Goal: Task Accomplishment & Management: Use online tool/utility

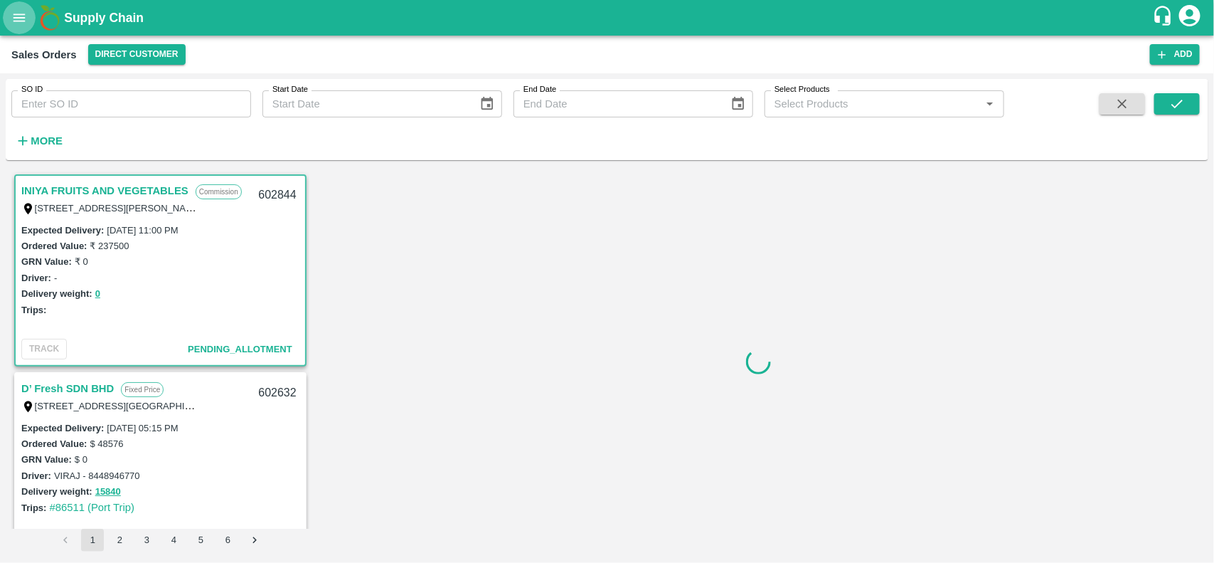
click at [20, 22] on icon "open drawer" at bounding box center [19, 18] width 16 height 16
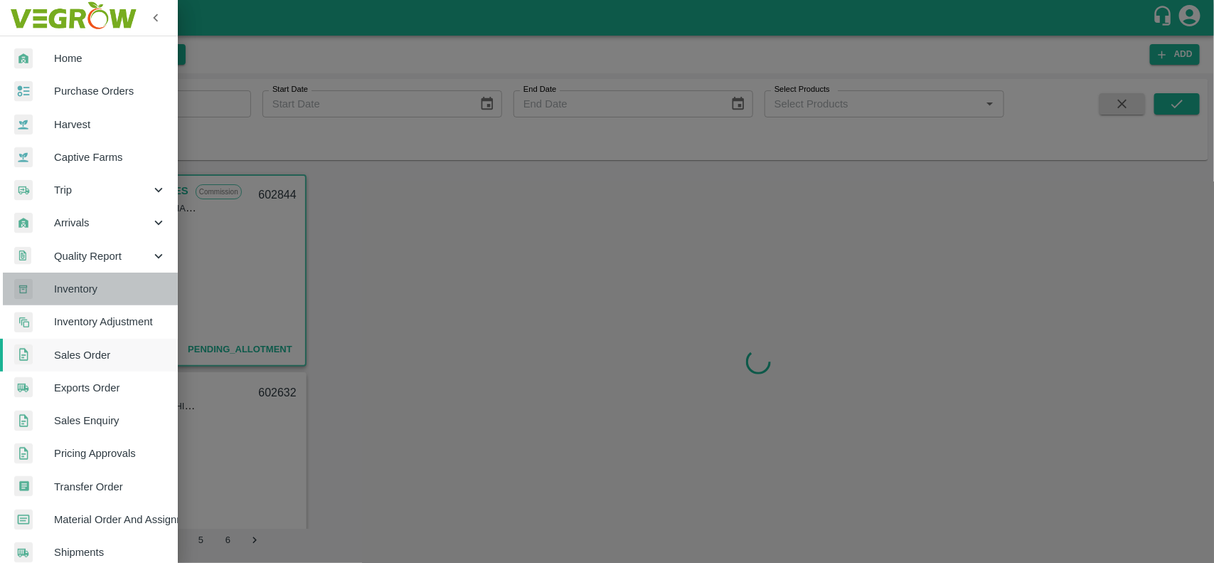
click at [110, 293] on span "Inventory" at bounding box center [110, 289] width 112 height 16
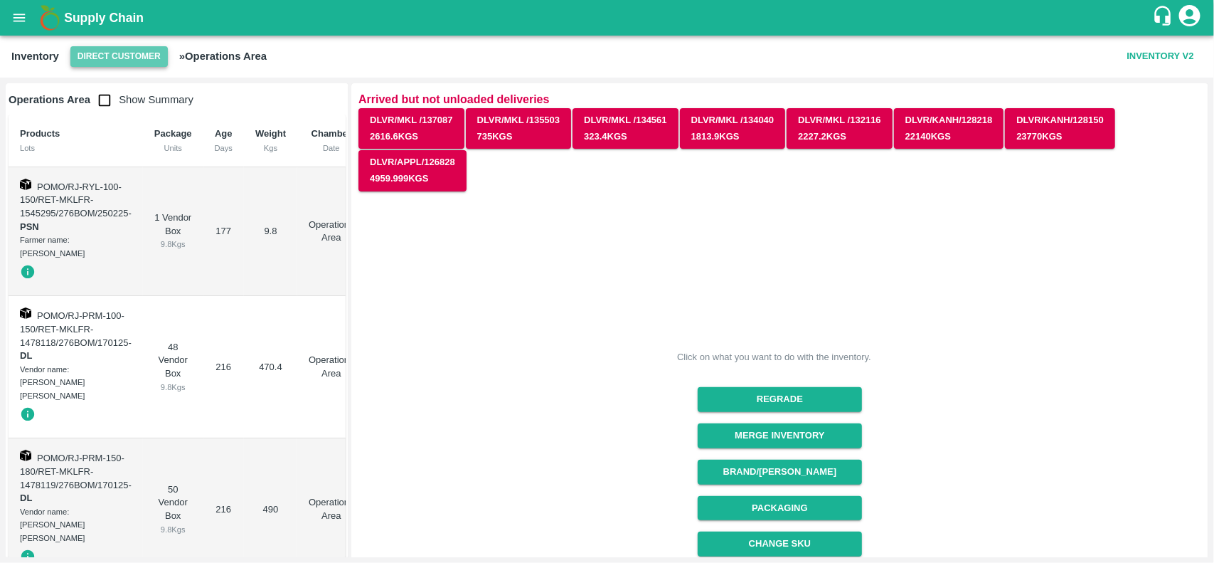
click at [144, 60] on button "Direct Customer" at bounding box center [118, 56] width 97 height 21
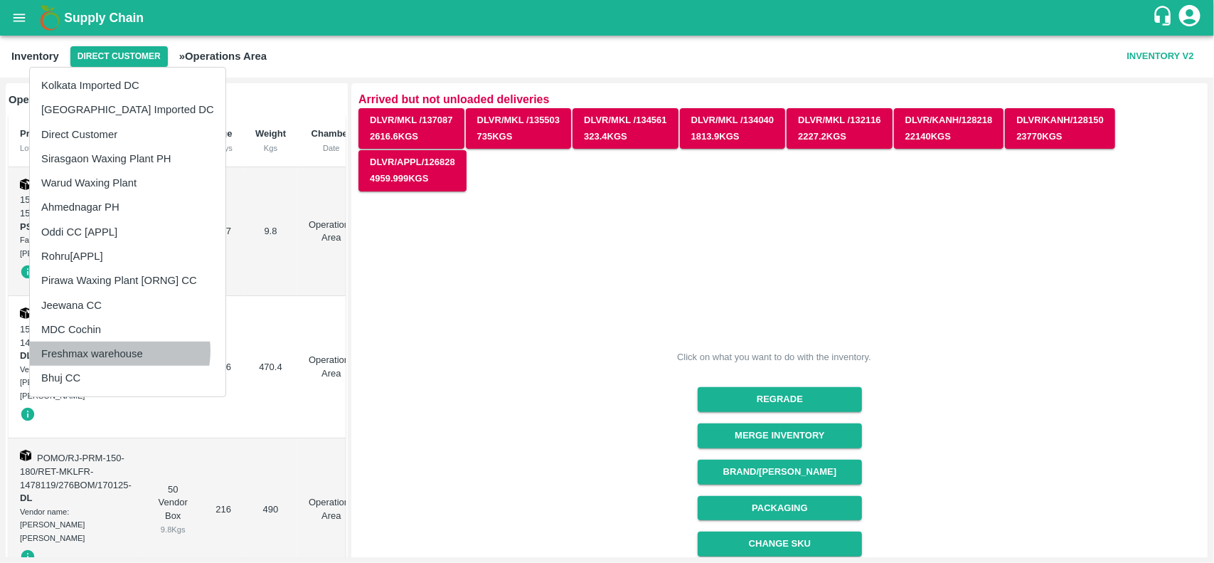
click at [119, 351] on li "Freshmax warehouse" at bounding box center [128, 353] width 196 height 24
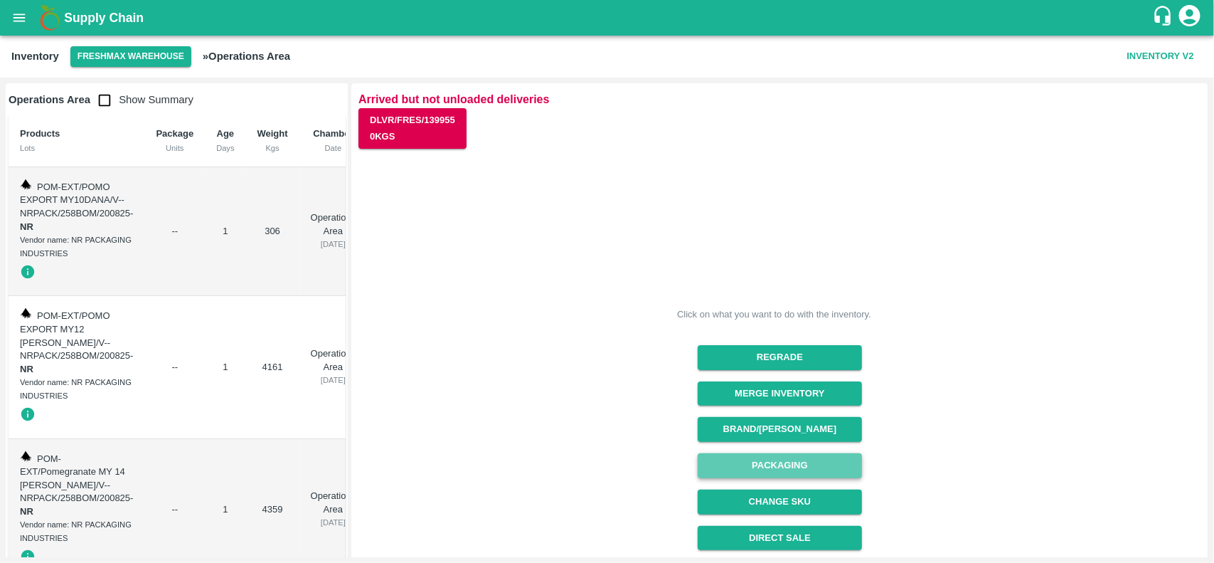
click at [806, 461] on button "Packaging" at bounding box center [780, 465] width 164 height 25
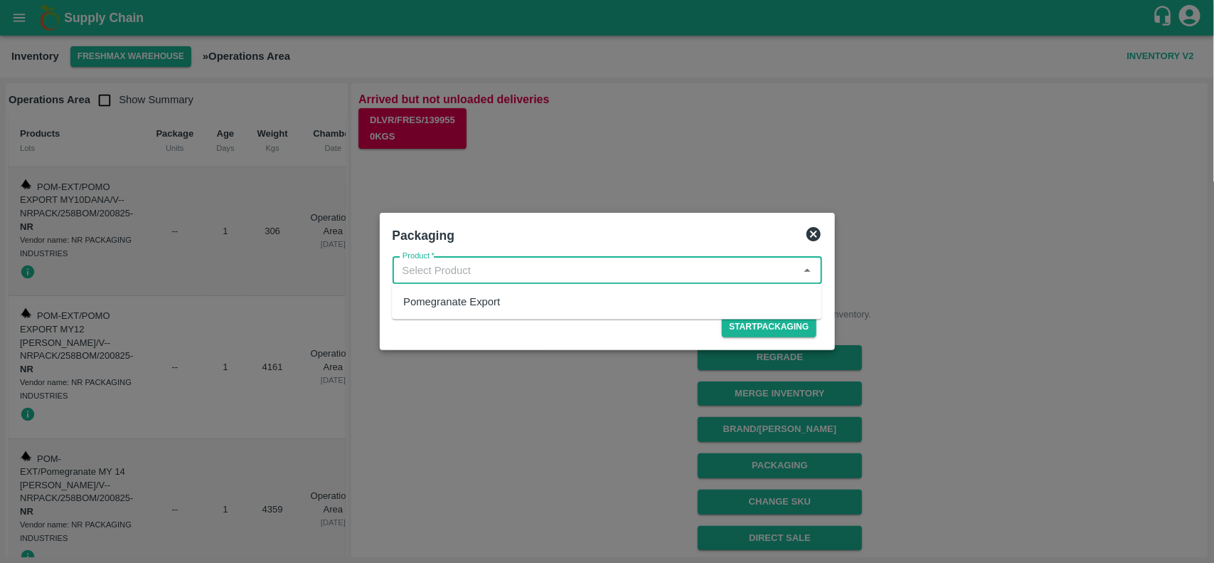
click at [571, 272] on input "Product   *" at bounding box center [596, 270] width 398 height 18
click at [466, 297] on div "Pomegranate Export" at bounding box center [451, 302] width 97 height 16
type input "Pomegranate Export"
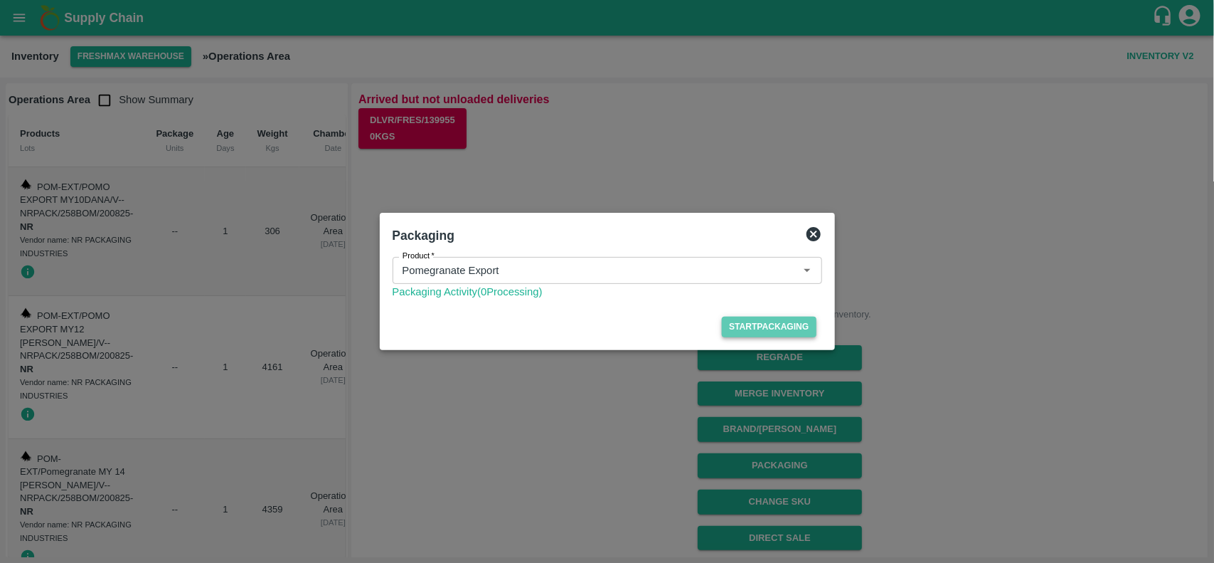
click at [744, 326] on button "Start Packaging" at bounding box center [769, 327] width 94 height 21
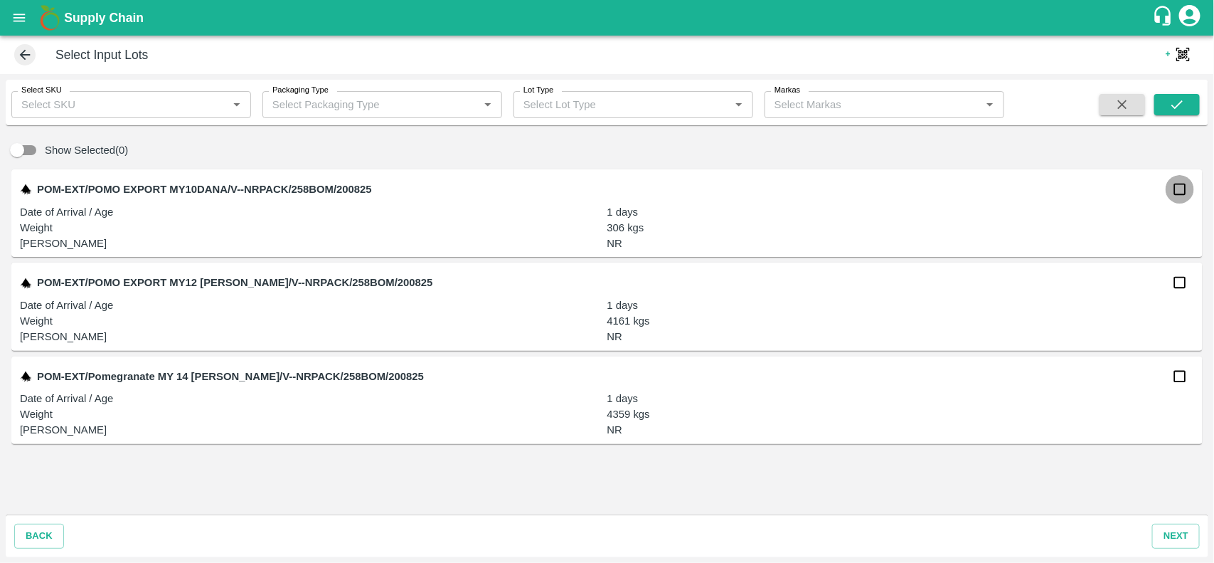
click at [1179, 189] on input "checkbox" at bounding box center [1180, 189] width 28 height 28
checkbox input "true"
click at [1178, 283] on input "checkbox" at bounding box center [1180, 282] width 28 height 28
checkbox input "true"
click at [1184, 373] on input "checkbox" at bounding box center [1180, 376] width 28 height 28
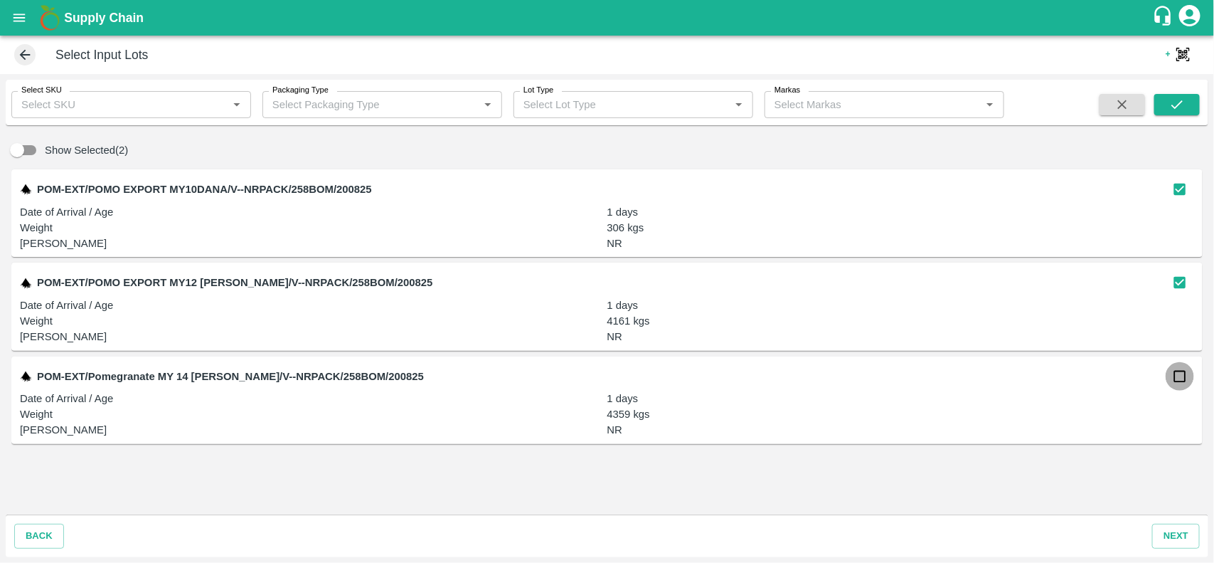
checkbox input "true"
click at [1176, 539] on button "next" at bounding box center [1176, 536] width 48 height 25
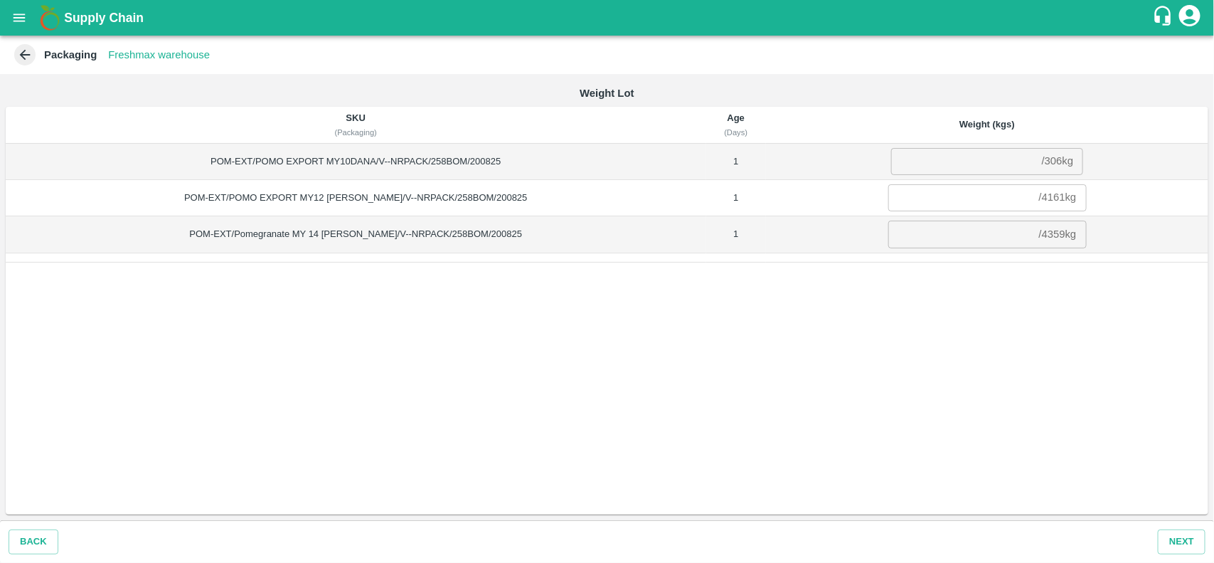
click at [1042, 161] on div "/ 306 kg" at bounding box center [1058, 161] width 32 height 0
copy div "306 kg"
click at [939, 159] on input "number" at bounding box center [963, 161] width 145 height 27
paste input "306"
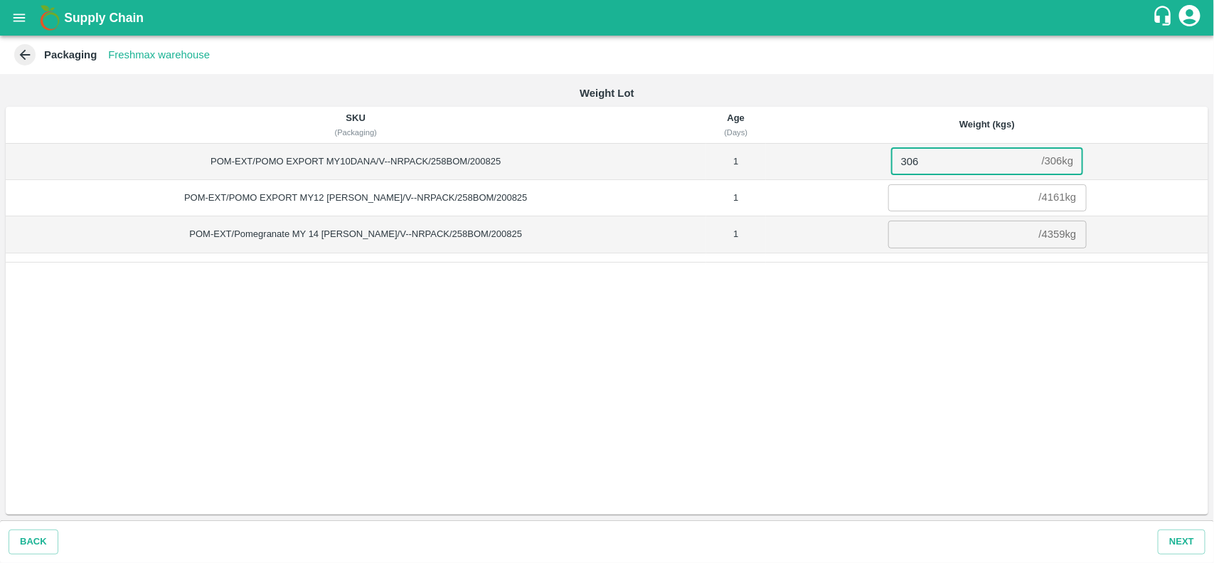
type input "306"
click at [1039, 198] on div "/ 4161 kg" at bounding box center [1058, 198] width 38 height 0
copy div "4161 kg"
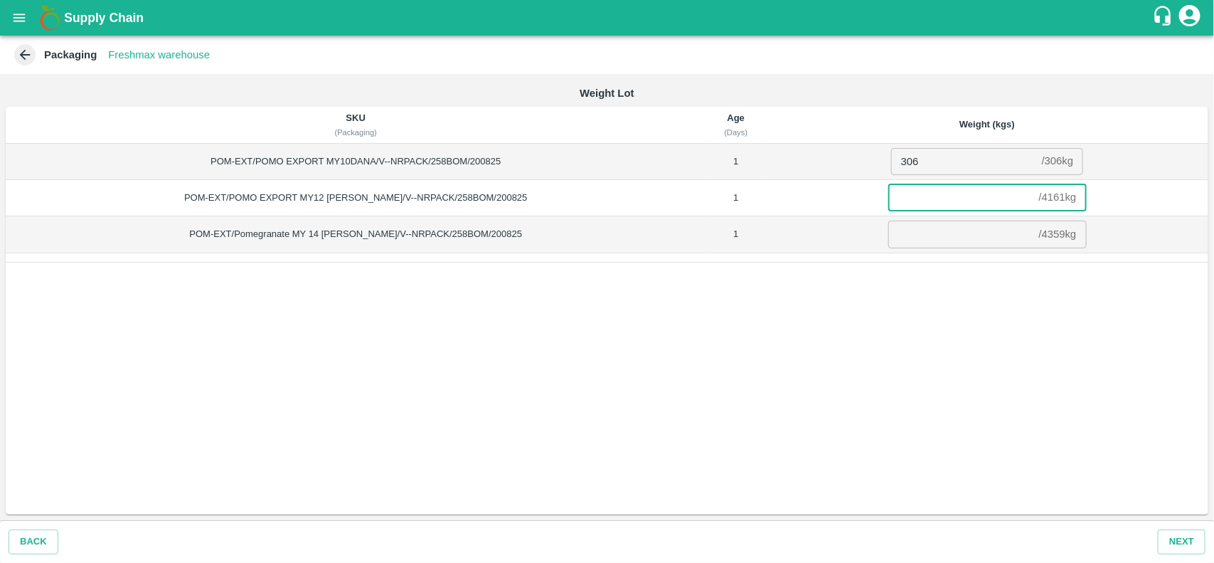
click at [933, 198] on input "number" at bounding box center [961, 197] width 145 height 27
paste input "4161"
type input "4161"
click at [1044, 234] on div "/ 4359 kg" at bounding box center [1058, 234] width 38 height 0
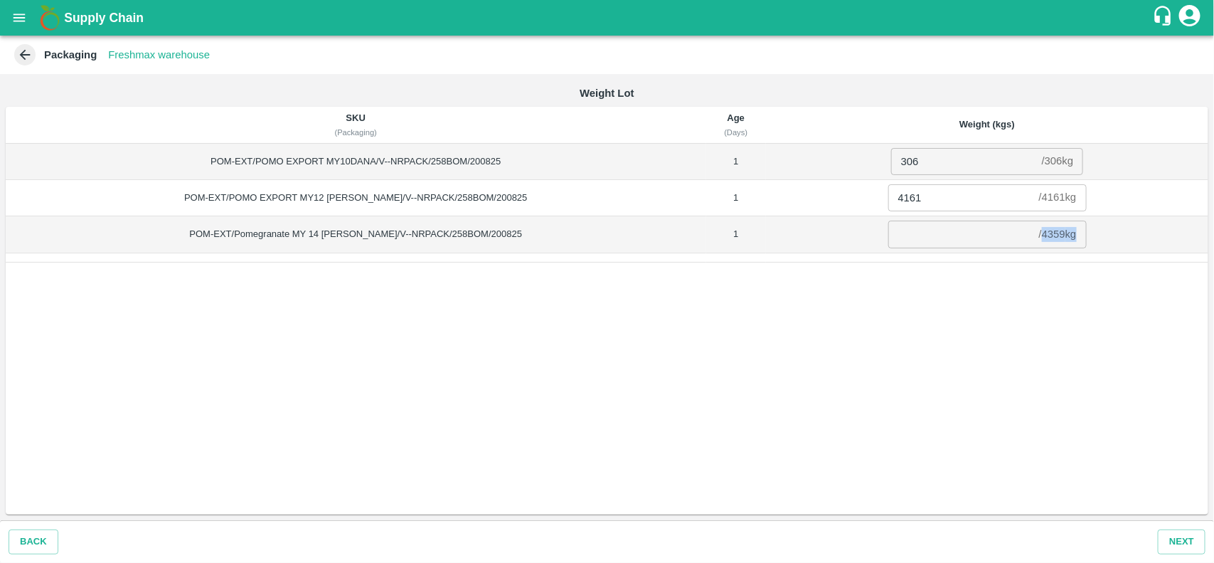
copy div "4359 kg"
click at [919, 239] on input "number" at bounding box center [961, 234] width 145 height 27
paste input "4359"
type input "4359"
click at [1182, 539] on button "Next" at bounding box center [1182, 541] width 48 height 25
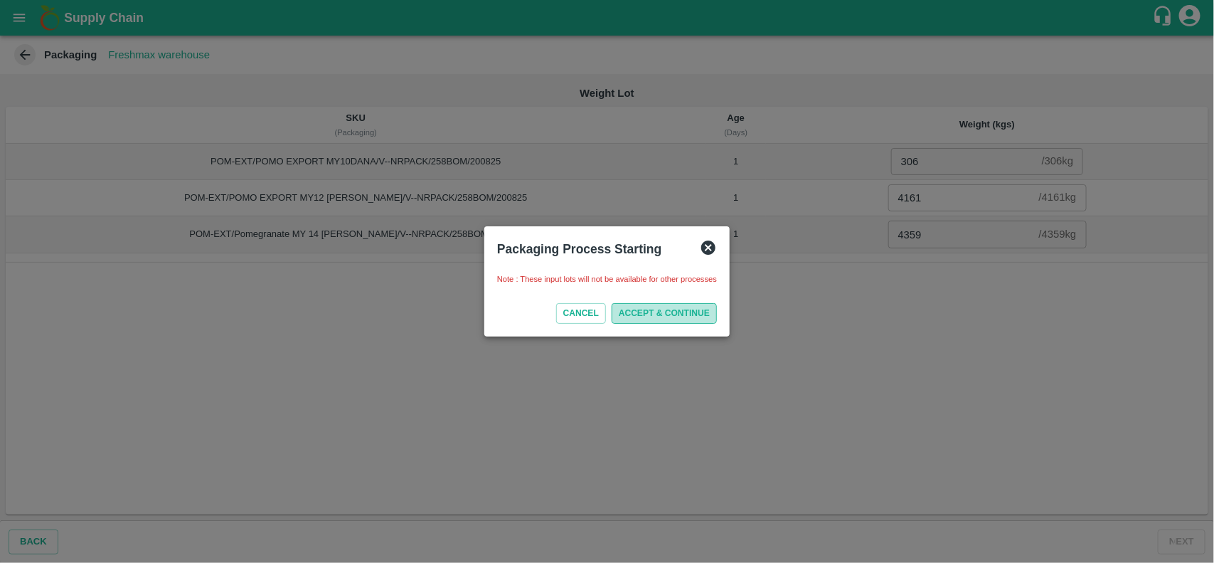
click at [653, 307] on button "ACCEPT & CONTINUE" at bounding box center [664, 313] width 105 height 21
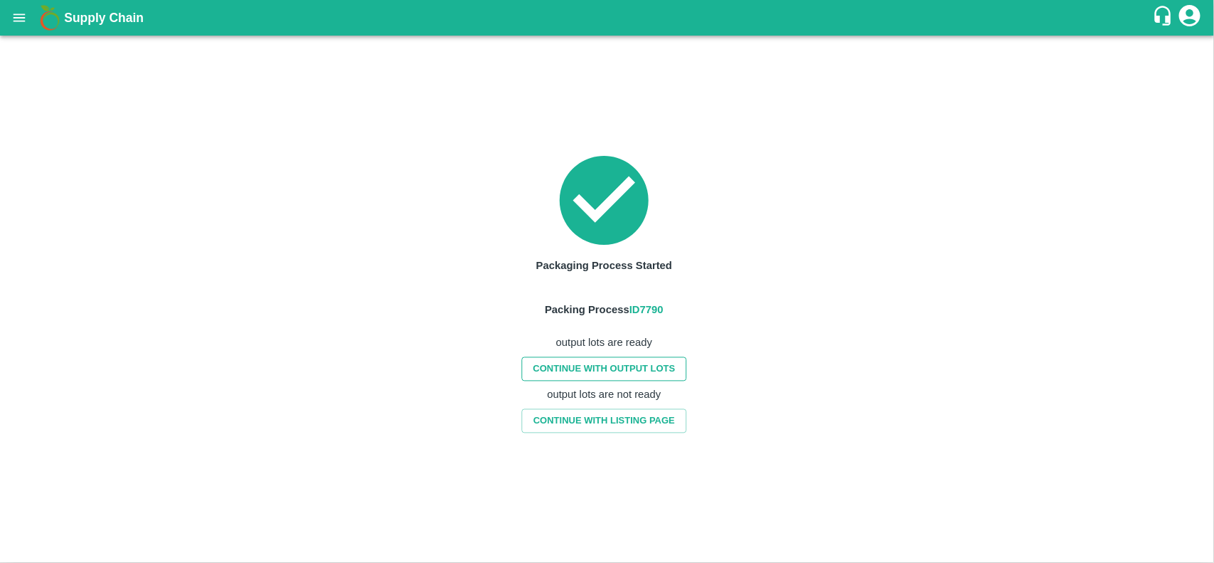
click at [642, 368] on link "CONTINUE WITH OUTPUT LOTS" at bounding box center [603, 368] width 165 height 25
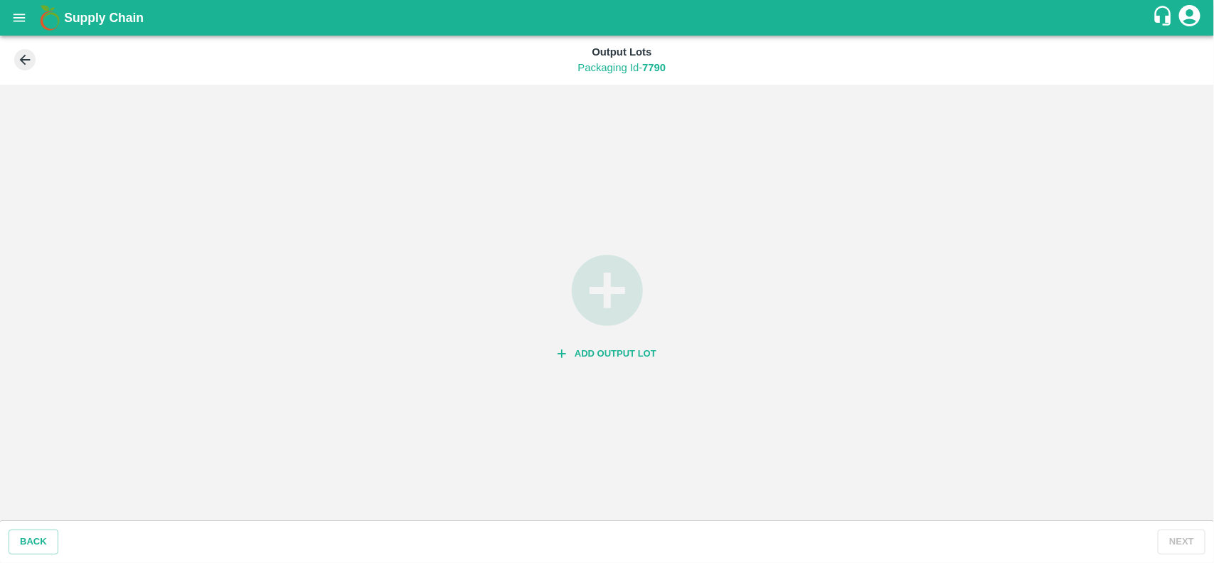
click at [630, 349] on button "Add Output Lot" at bounding box center [607, 353] width 110 height 25
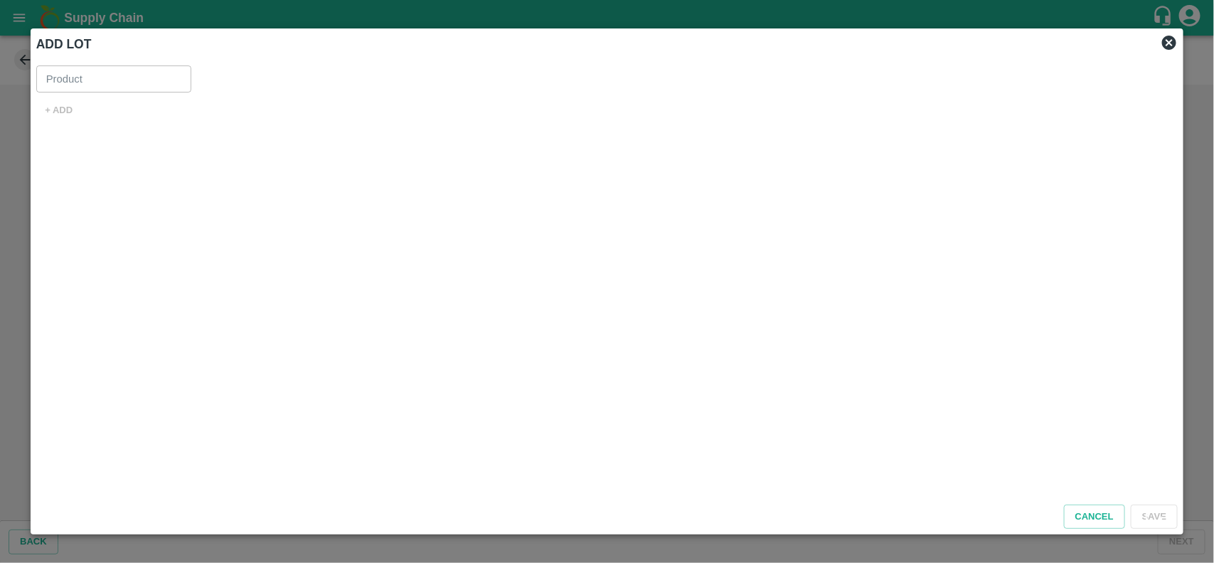
type input "Pomegranate Export"
click at [64, 112] on button "+ ADD" at bounding box center [59, 110] width 46 height 25
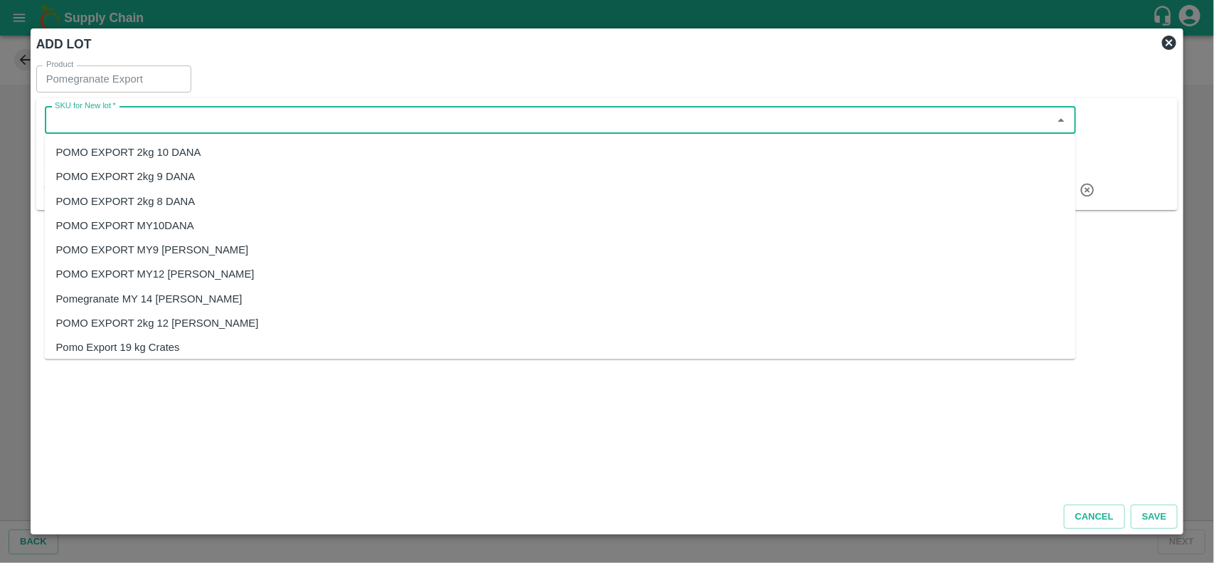
click at [105, 124] on input "SKU for New lot   *" at bounding box center [548, 120] width 999 height 18
click at [173, 228] on div "POMO EXPORT MY10DANA" at bounding box center [125, 226] width 138 height 16
type input "POMO EXPORT MY10DANA"
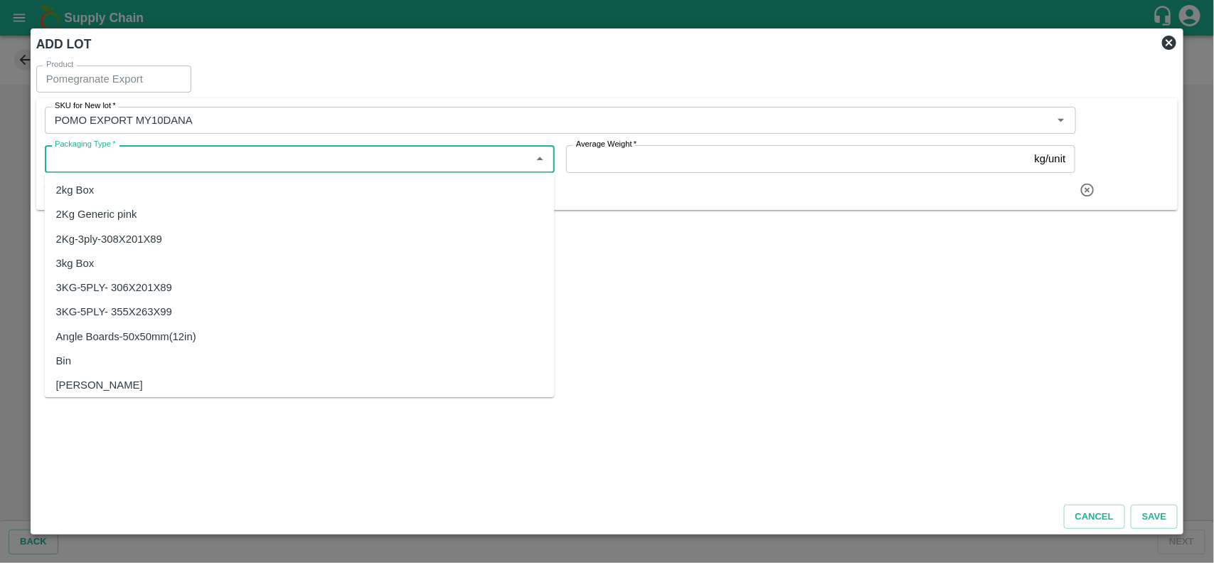
click at [119, 167] on input "Packaging Type   *" at bounding box center [288, 158] width 478 height 18
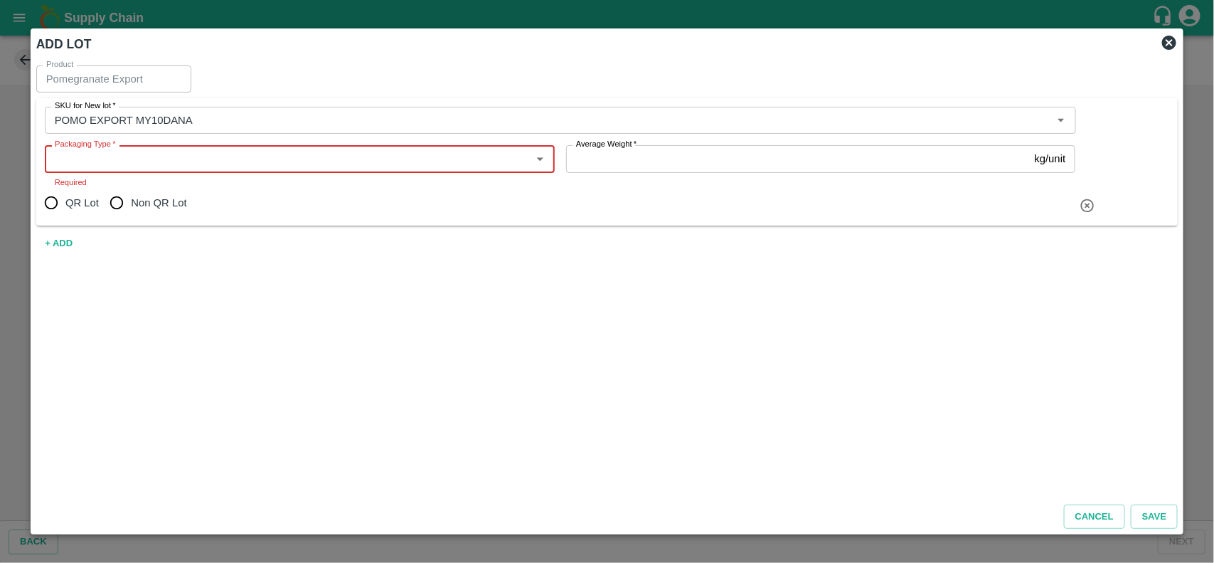
click at [228, 154] on input "Packaging Type   *" at bounding box center [288, 158] width 478 height 18
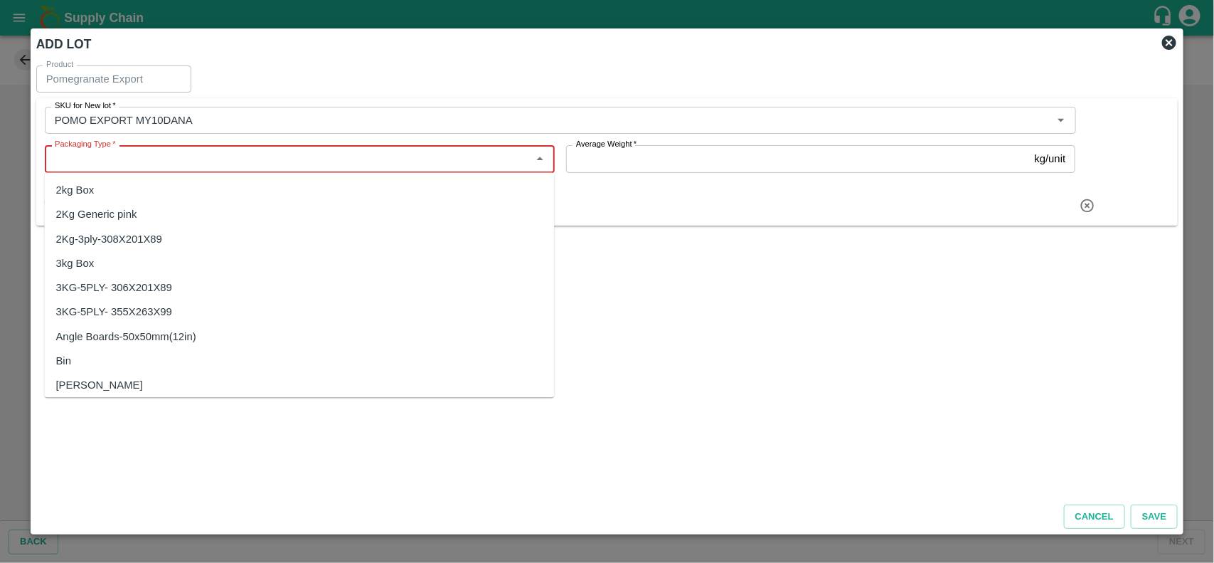
click at [155, 304] on div "3KG-5PLY- 355X263X99" at bounding box center [114, 312] width 116 height 16
type input "3KG-5PLY- 355X263X99"
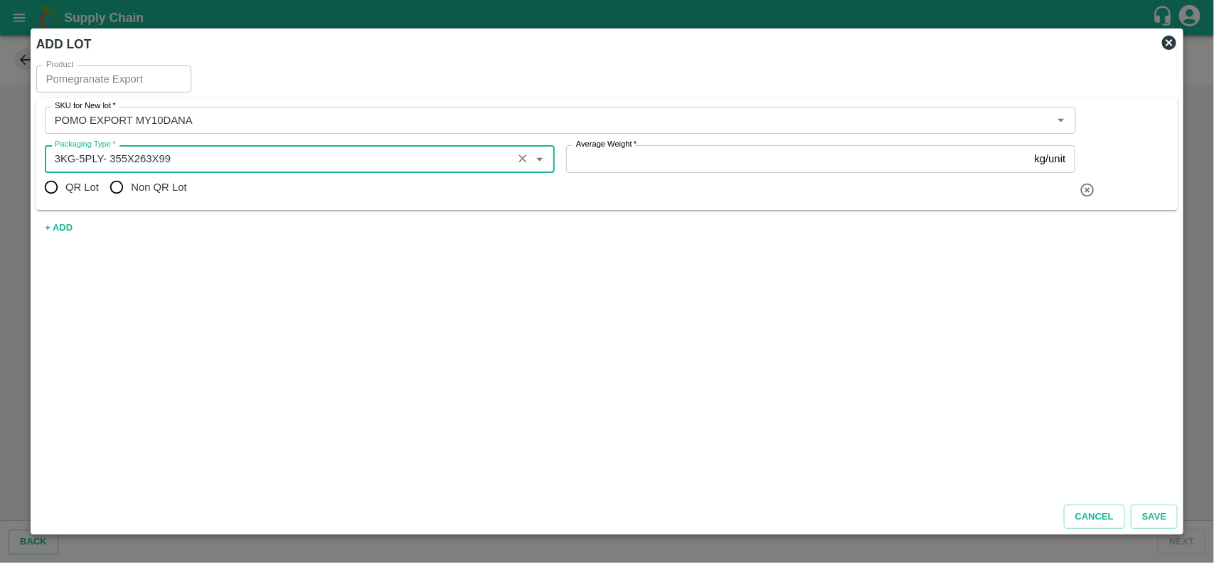
click at [116, 187] on input "Non QR Lot" at bounding box center [116, 187] width 28 height 28
radio input "true"
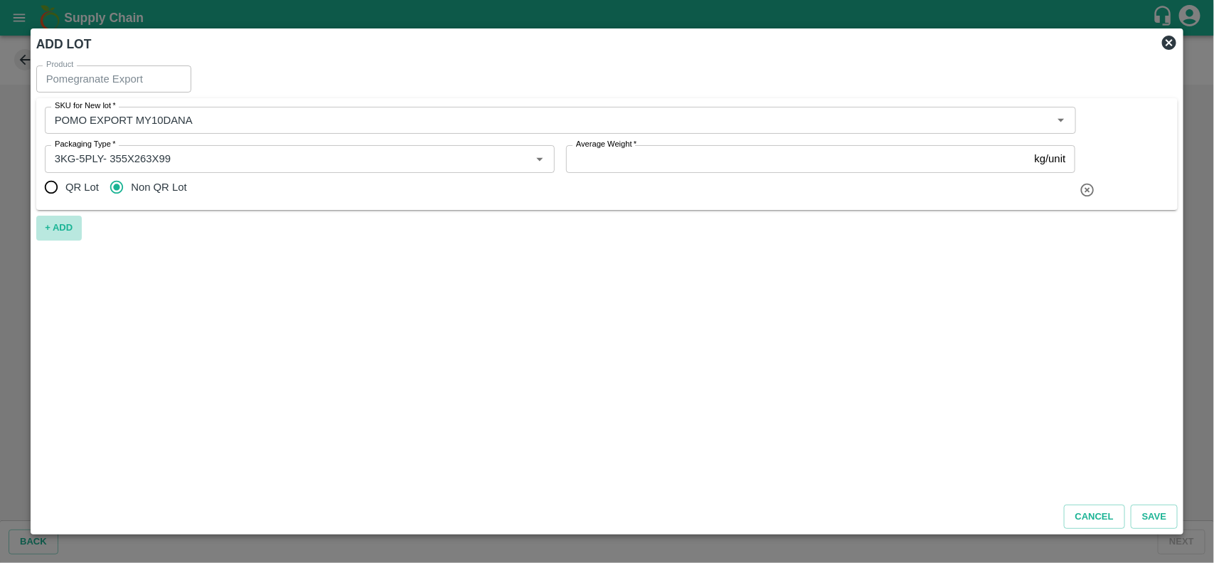
click at [55, 222] on button "+ ADD" at bounding box center [59, 228] width 46 height 25
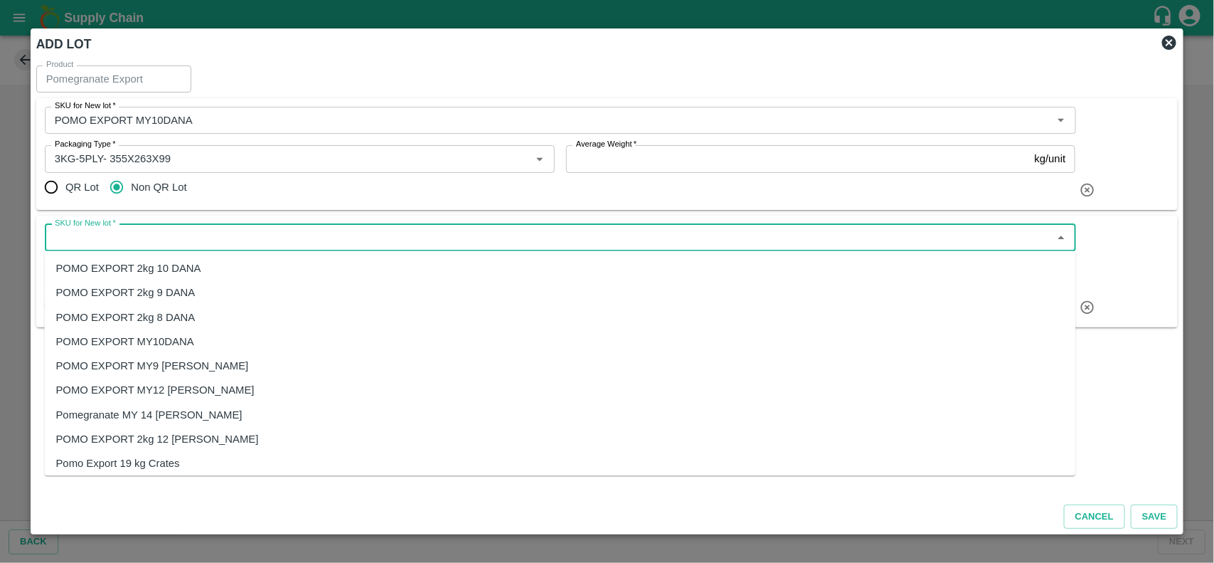
click at [158, 242] on input "SKU for New lot   *" at bounding box center [548, 237] width 999 height 18
click at [181, 384] on div "POMO EXPORT MY12 DANA" at bounding box center [155, 391] width 198 height 16
type input "POMO EXPORT MY12 DANA"
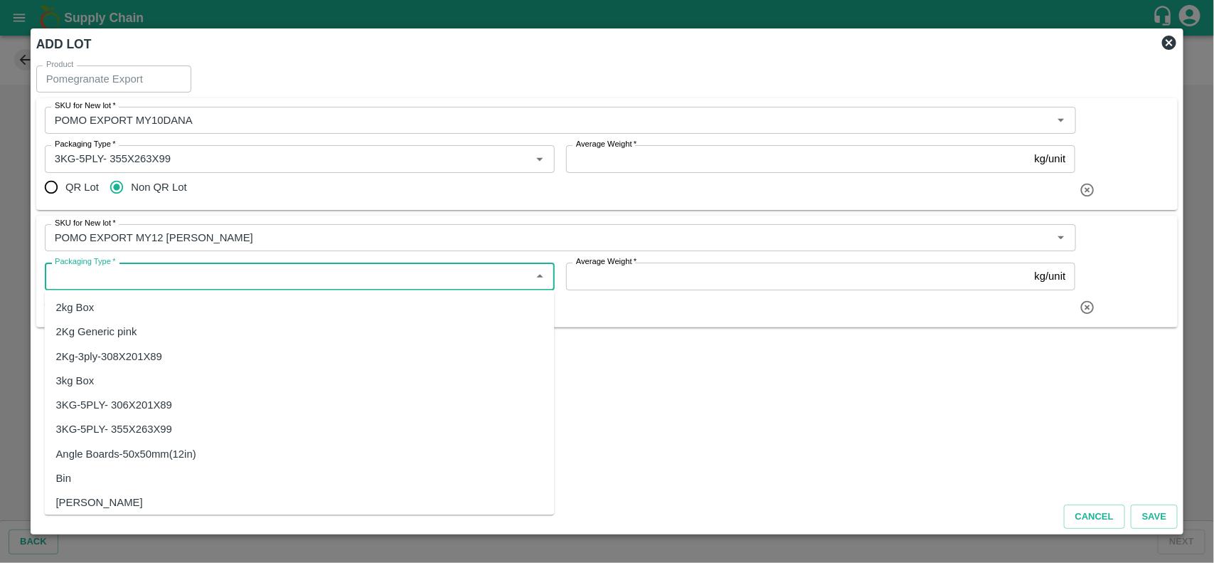
click at [144, 275] on input "Packaging Type   *" at bounding box center [288, 276] width 478 height 18
click at [153, 428] on div "3KG-5PLY- 355X263X99" at bounding box center [114, 430] width 116 height 16
type input "3KG-5PLY- 355X263X99"
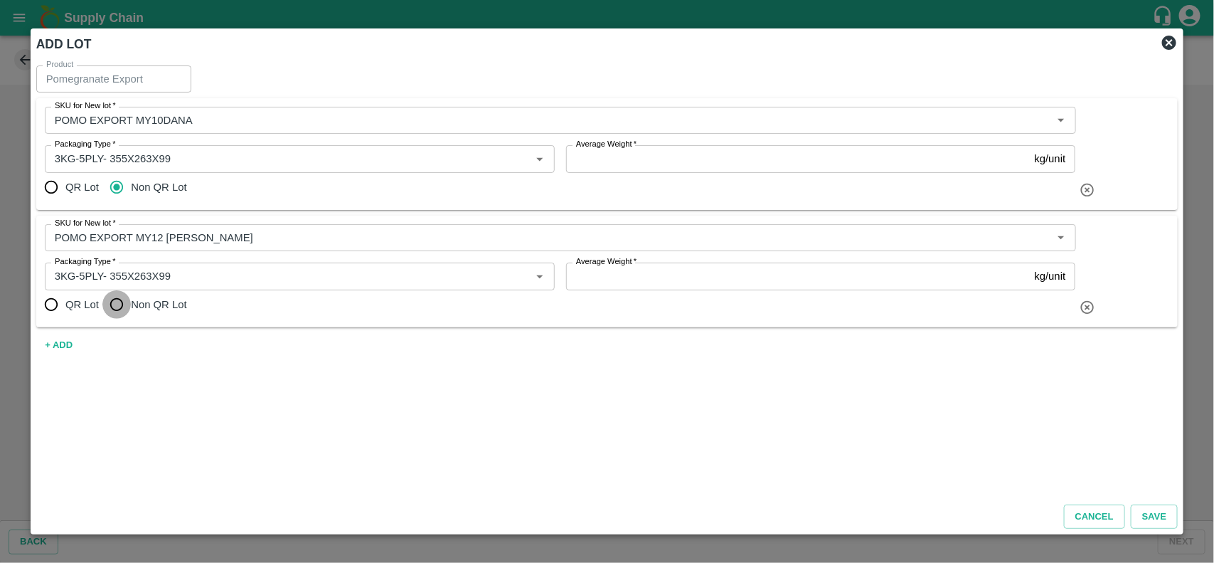
click at [117, 300] on input "Non QR Lot" at bounding box center [116, 304] width 28 height 28
radio input "true"
click at [62, 343] on button "+ ADD" at bounding box center [59, 345] width 46 height 25
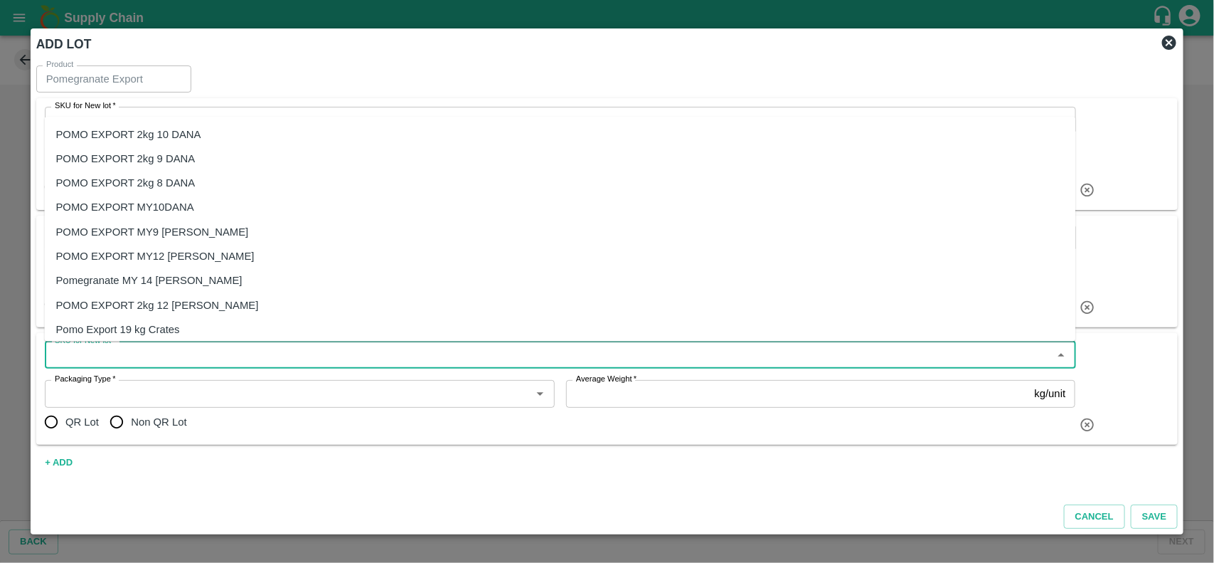
click at [121, 359] on input "SKU for New lot   *" at bounding box center [548, 355] width 999 height 18
click at [176, 278] on div "Pomegranate MY 14 Dana" at bounding box center [149, 280] width 186 height 16
type input "Pomegranate MY 14 Dana"
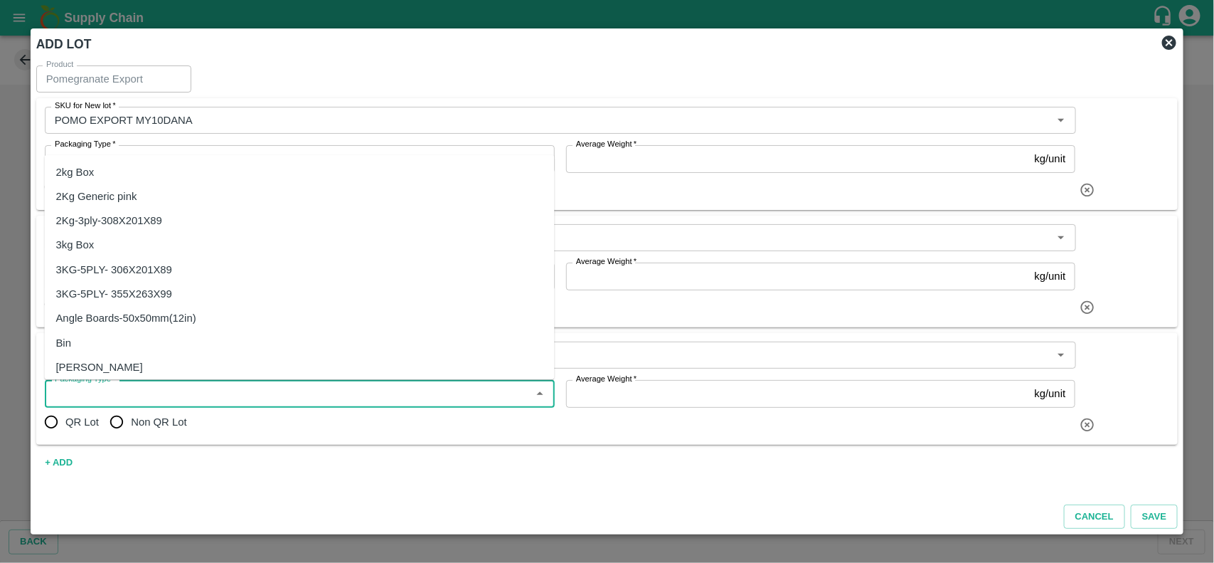
click at [175, 400] on input "Packaging Type   *" at bounding box center [288, 393] width 478 height 18
click at [153, 294] on div "3KG-5PLY- 355X263X99" at bounding box center [114, 295] width 116 height 16
type input "3KG-5PLY- 355X263X99"
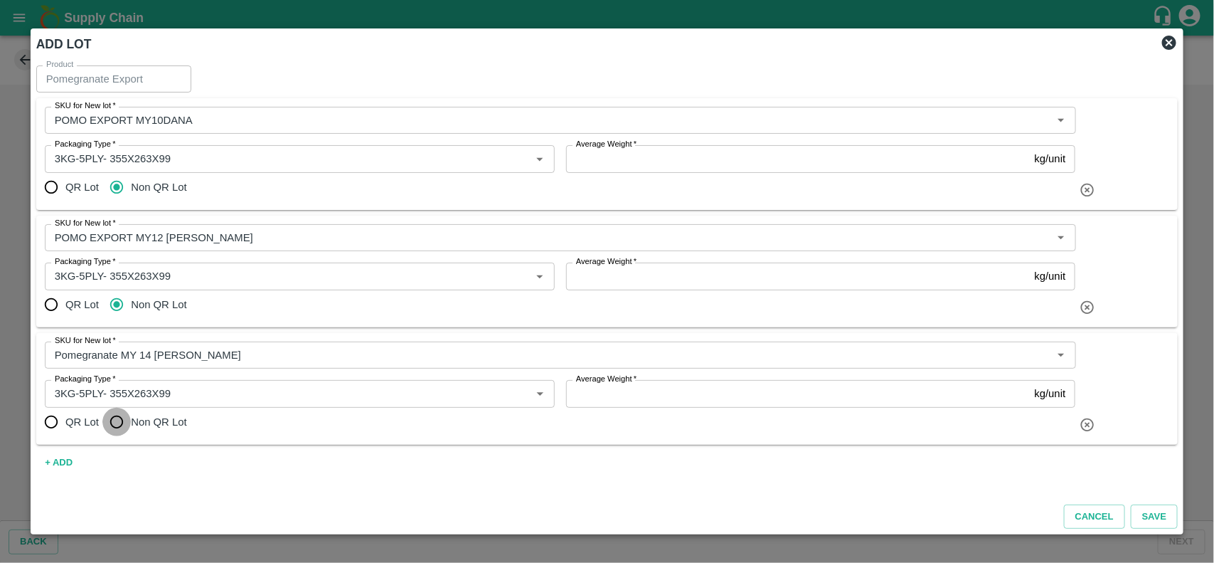
click at [118, 425] on input "Non QR Lot" at bounding box center [116, 422] width 28 height 28
radio input "true"
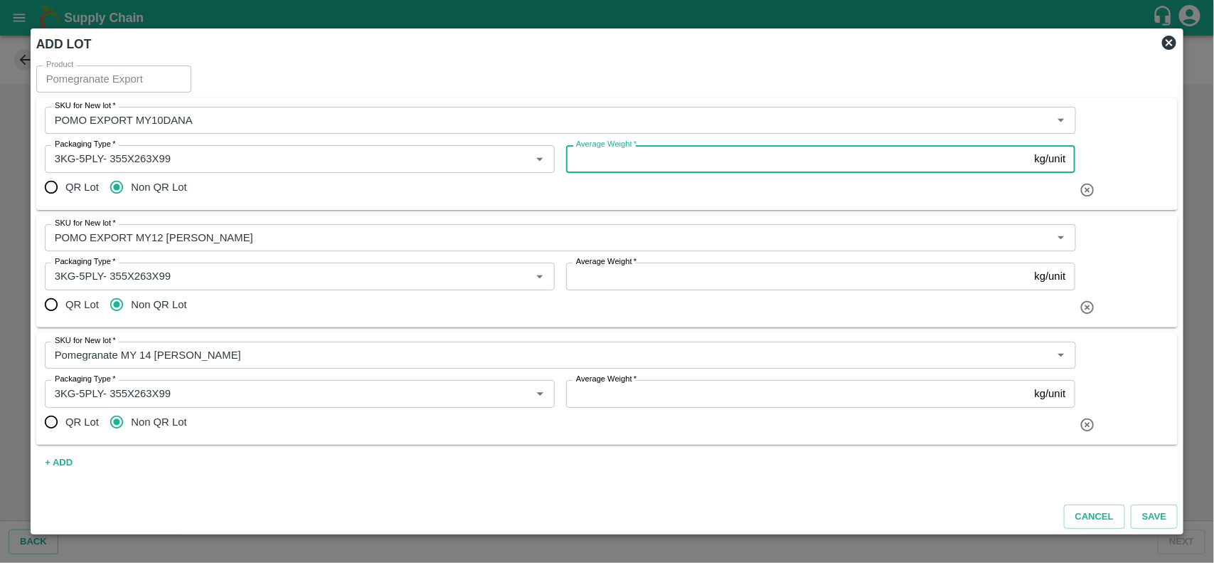
click at [637, 167] on input "Average Weight   *" at bounding box center [797, 158] width 463 height 27
type input "3"
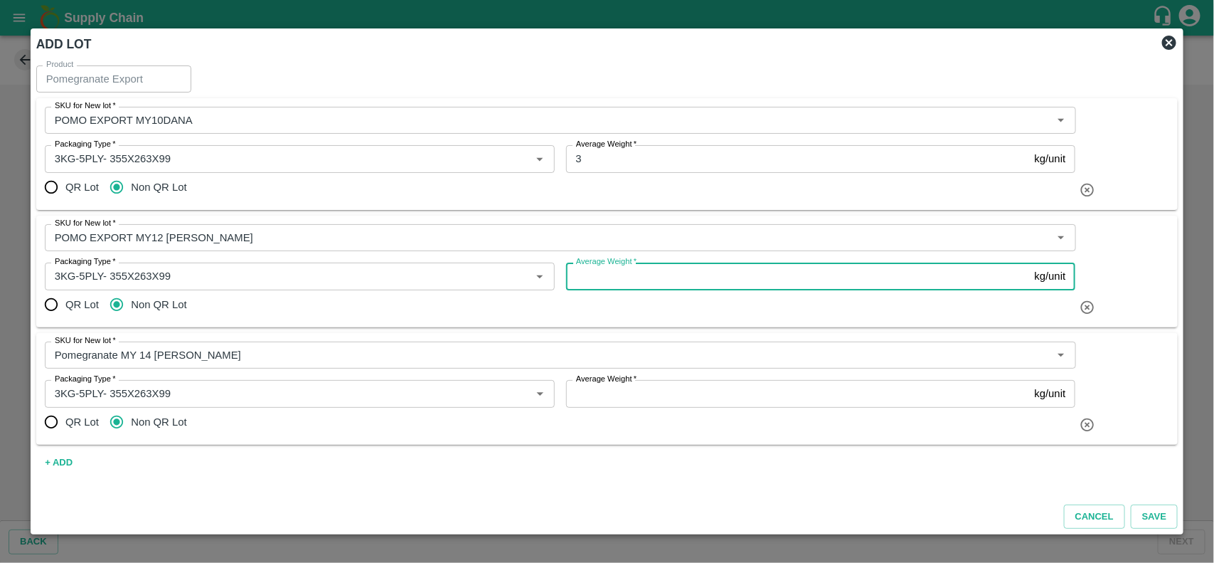
click at [600, 280] on input "Average Weight   *" at bounding box center [797, 275] width 463 height 27
type input "3"
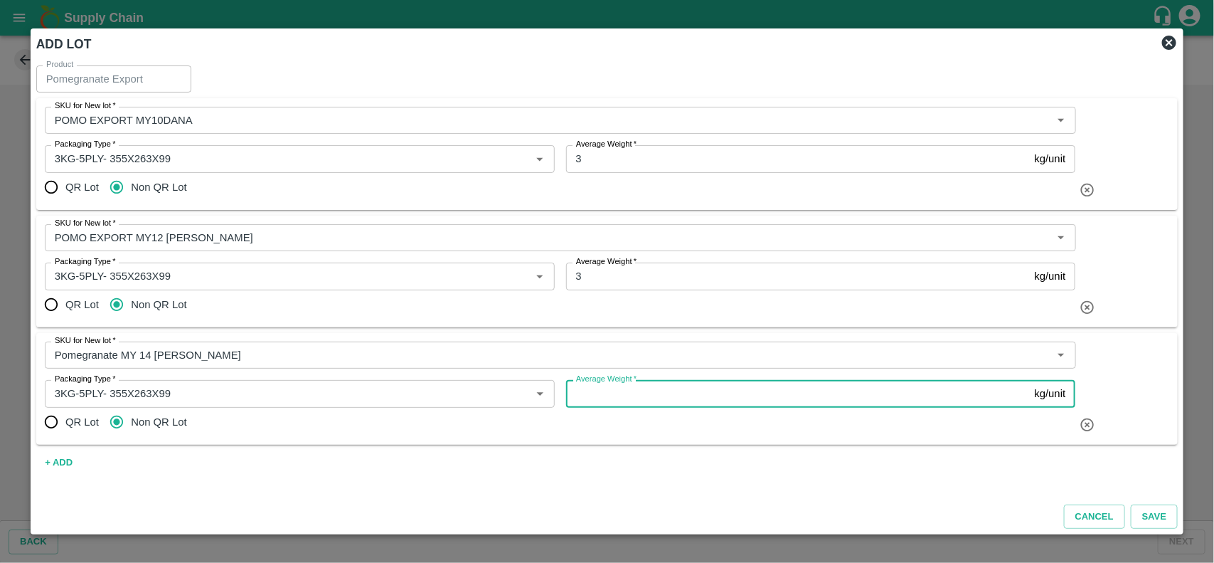
click at [616, 395] on input "Average Weight   *" at bounding box center [797, 393] width 463 height 27
type input "3"
click at [1140, 513] on button "Save" at bounding box center [1154, 516] width 47 height 25
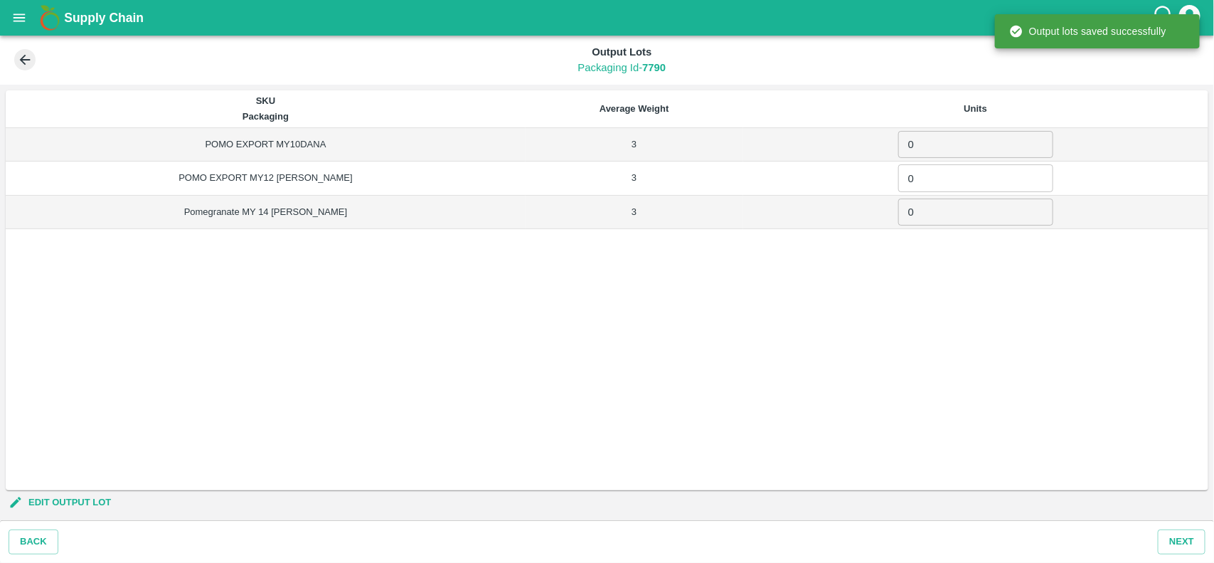
click at [940, 140] on input "0" at bounding box center [975, 144] width 155 height 27
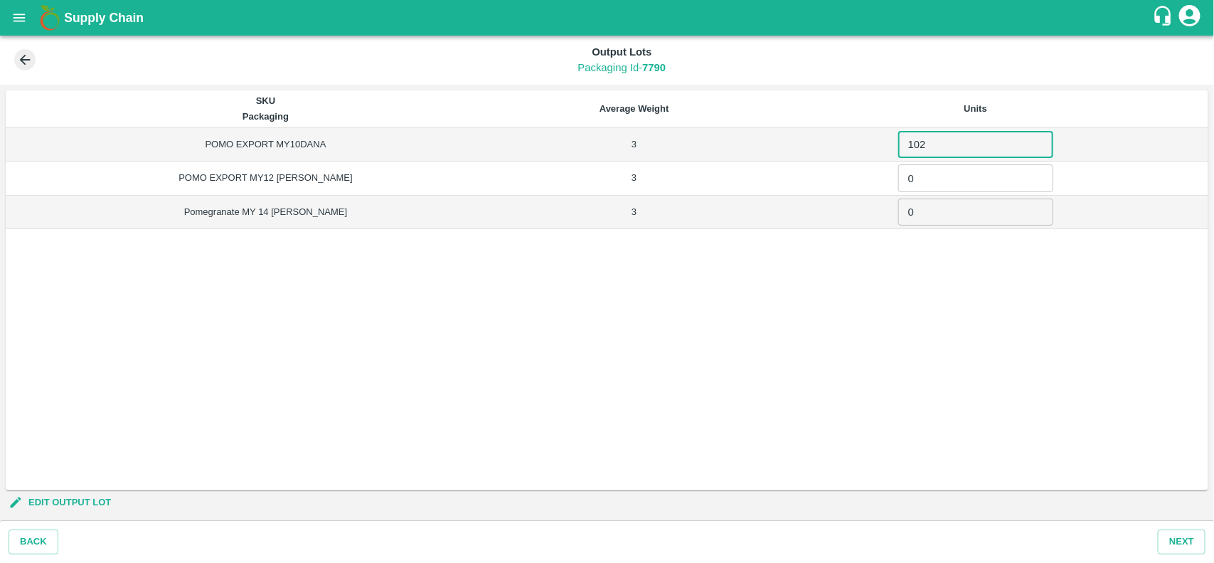
type input "102"
click at [921, 185] on input "0" at bounding box center [975, 177] width 155 height 27
type input "1387"
click at [901, 222] on input "0" at bounding box center [975, 211] width 155 height 27
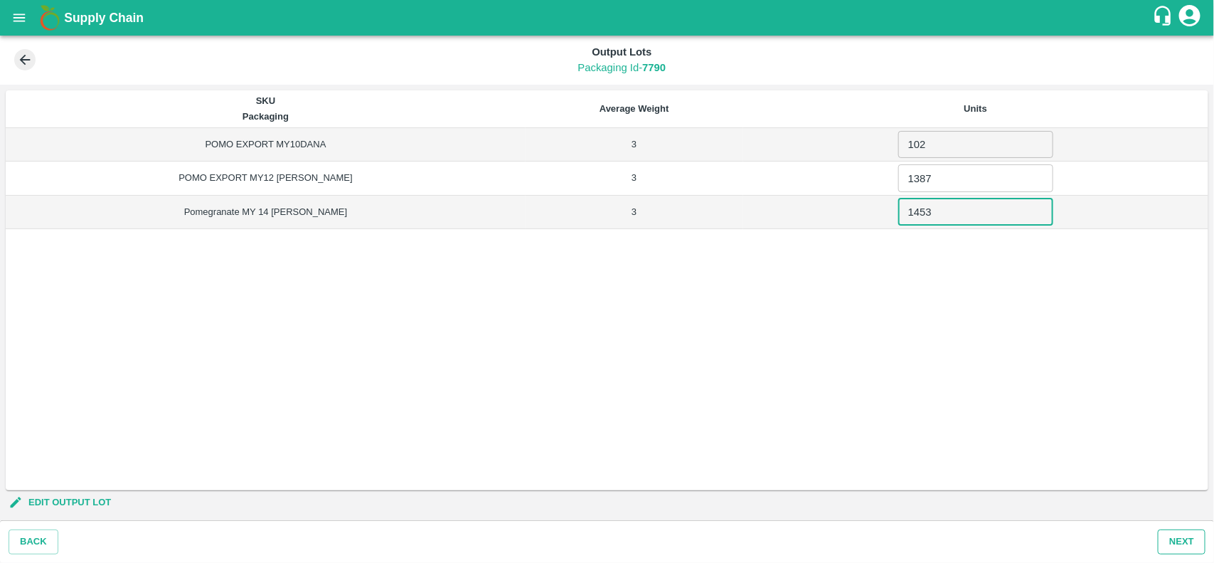
type input "1453"
click at [1172, 542] on button "Next" at bounding box center [1182, 541] width 48 height 25
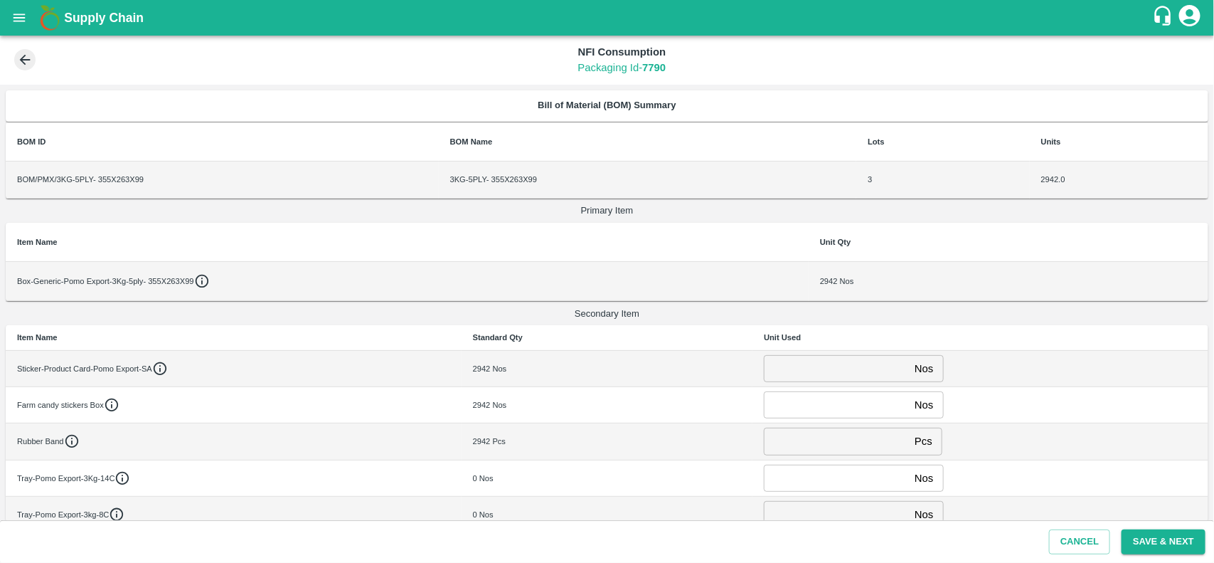
click at [481, 440] on div "2942 Pcs" at bounding box center [607, 441] width 268 height 13
copy div "2942"
click at [815, 449] on input "number" at bounding box center [836, 441] width 145 height 27
paste input "2942"
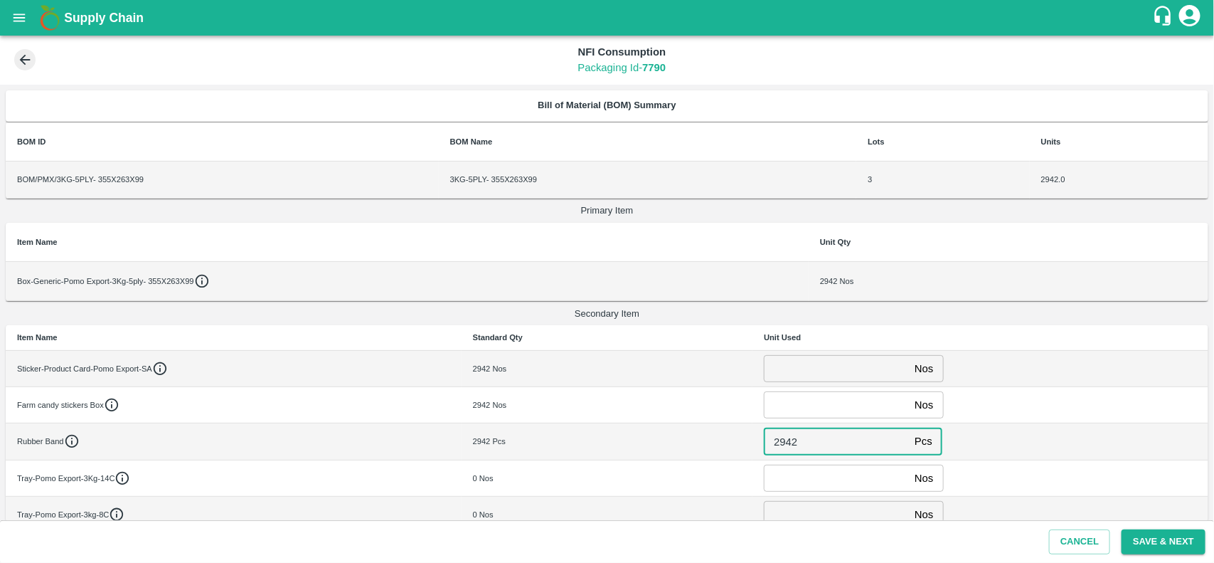
type input "2942"
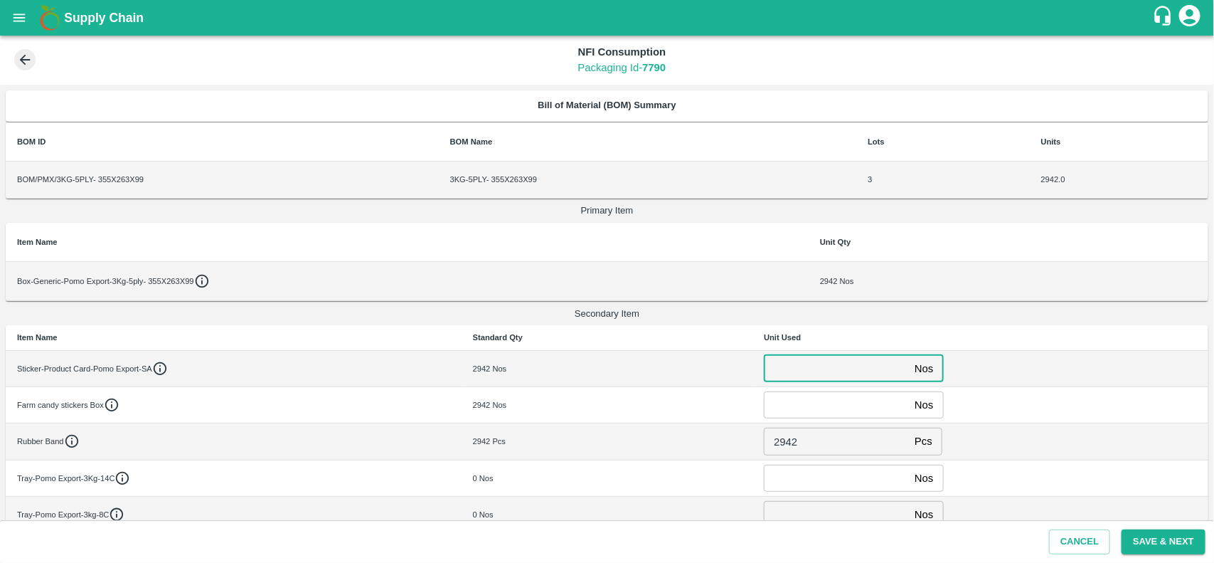
click at [806, 368] on input "number" at bounding box center [836, 368] width 145 height 27
type input "0"
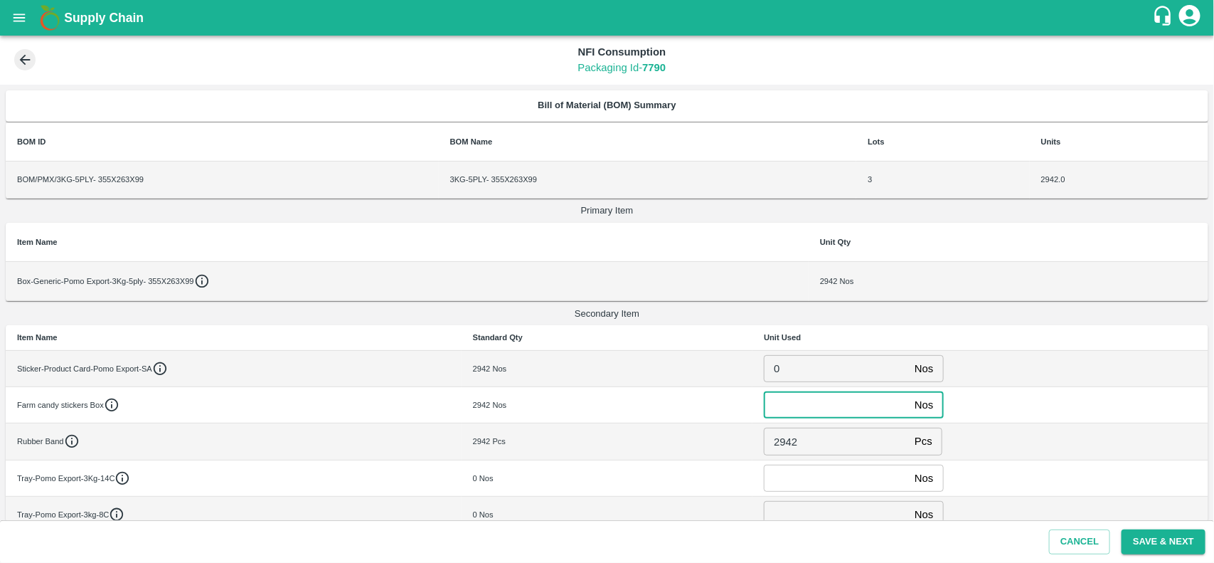
click at [780, 416] on input "number" at bounding box center [836, 404] width 145 height 27
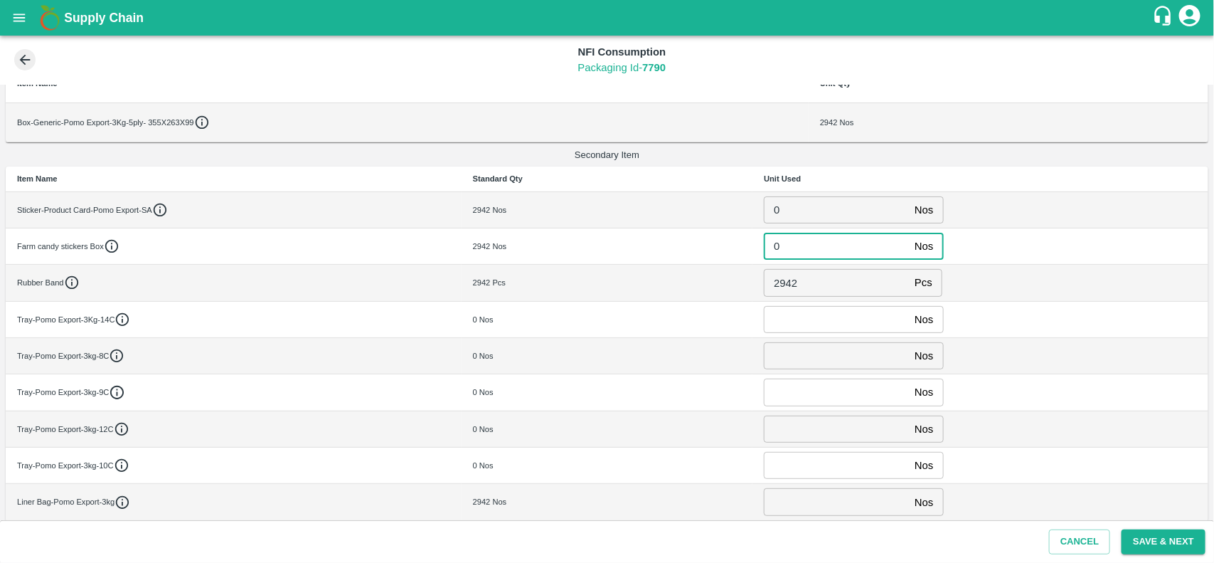
scroll to position [166, 0]
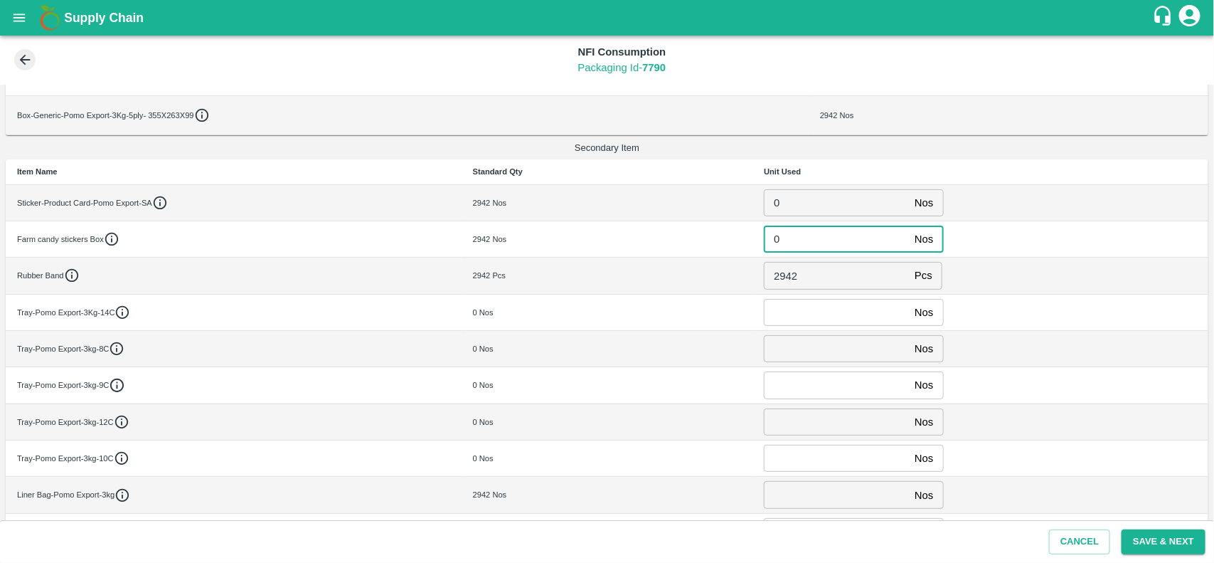
type input "0"
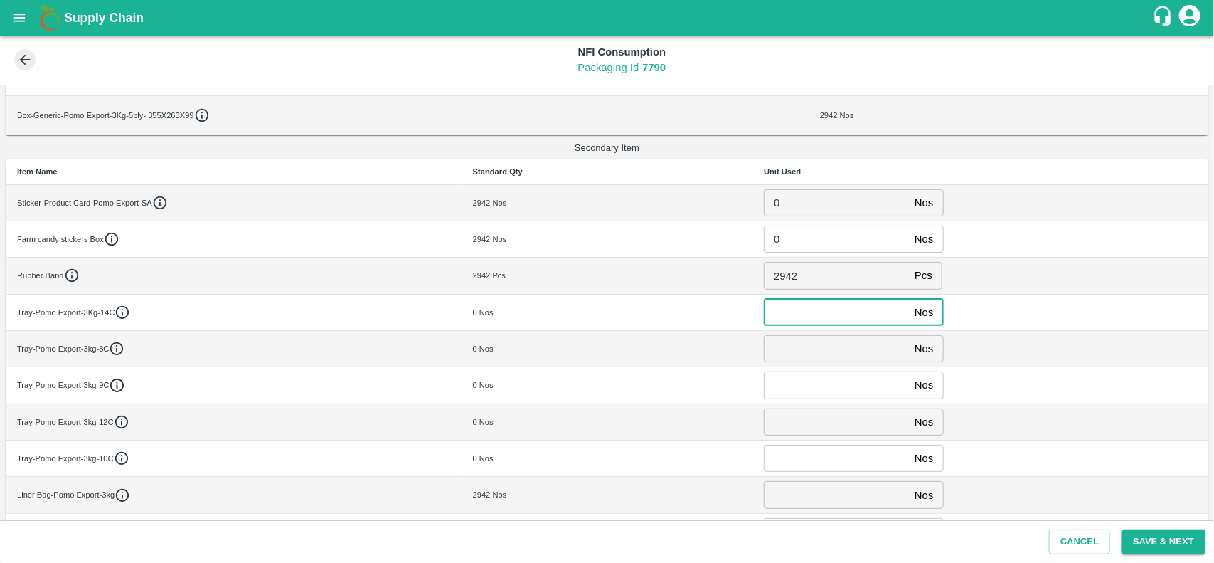
click at [812, 318] on input "number" at bounding box center [836, 312] width 145 height 27
type input "1453"
click at [813, 351] on input "number" at bounding box center [836, 348] width 145 height 27
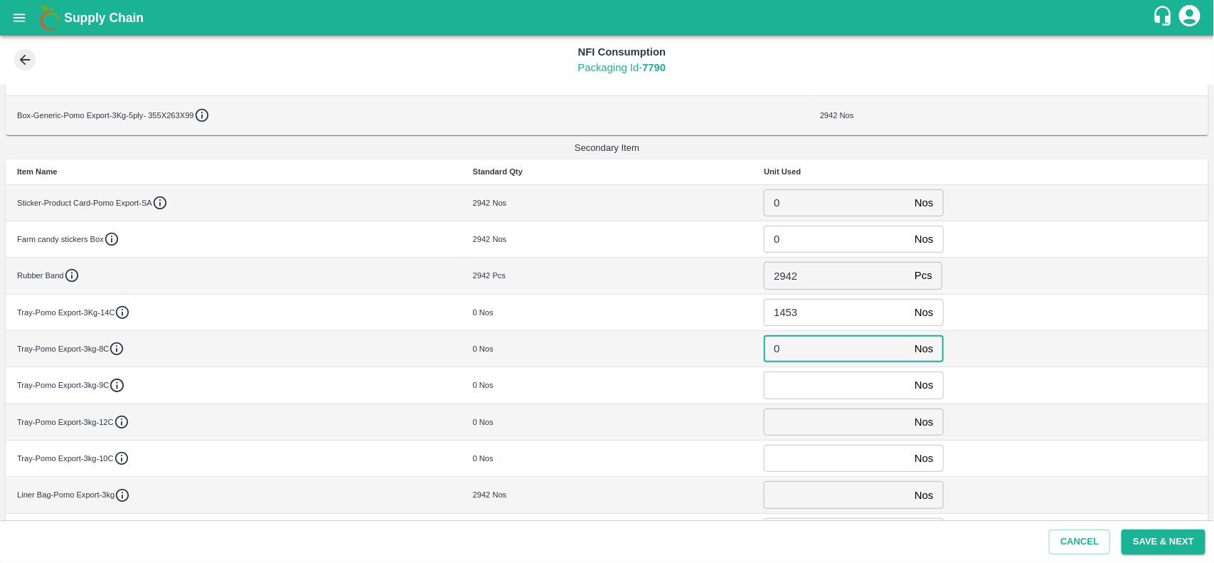
type input "0"
click at [802, 393] on input "number" at bounding box center [836, 384] width 145 height 27
type input "0"
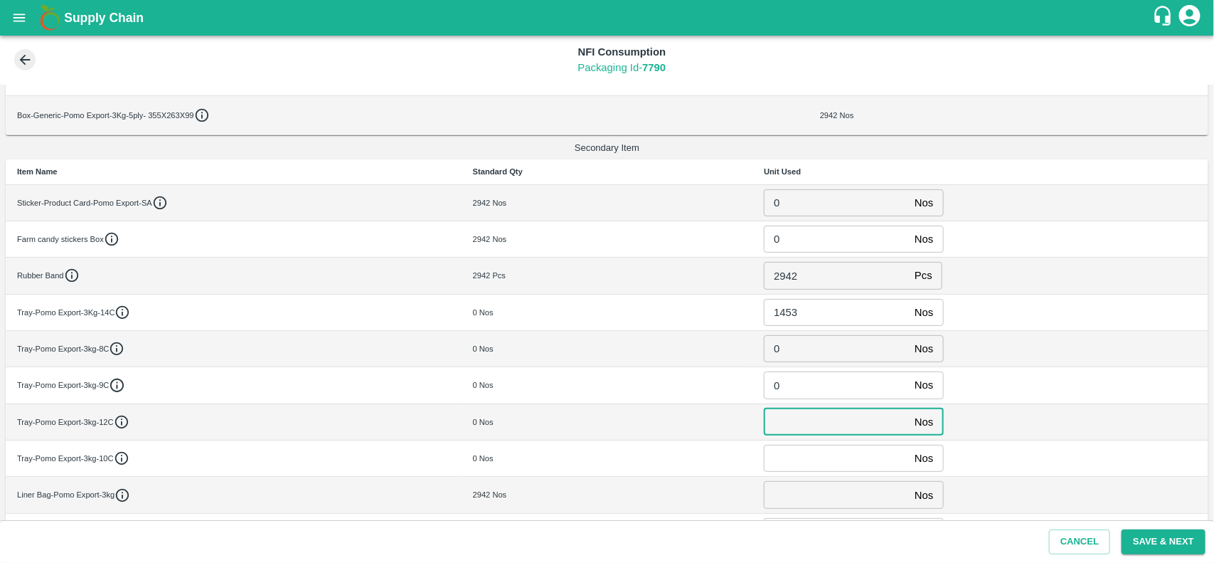
click at [798, 425] on input "number" at bounding box center [836, 421] width 145 height 27
type input "1387"
click at [802, 457] on input "number" at bounding box center [836, 458] width 145 height 27
type input "102"
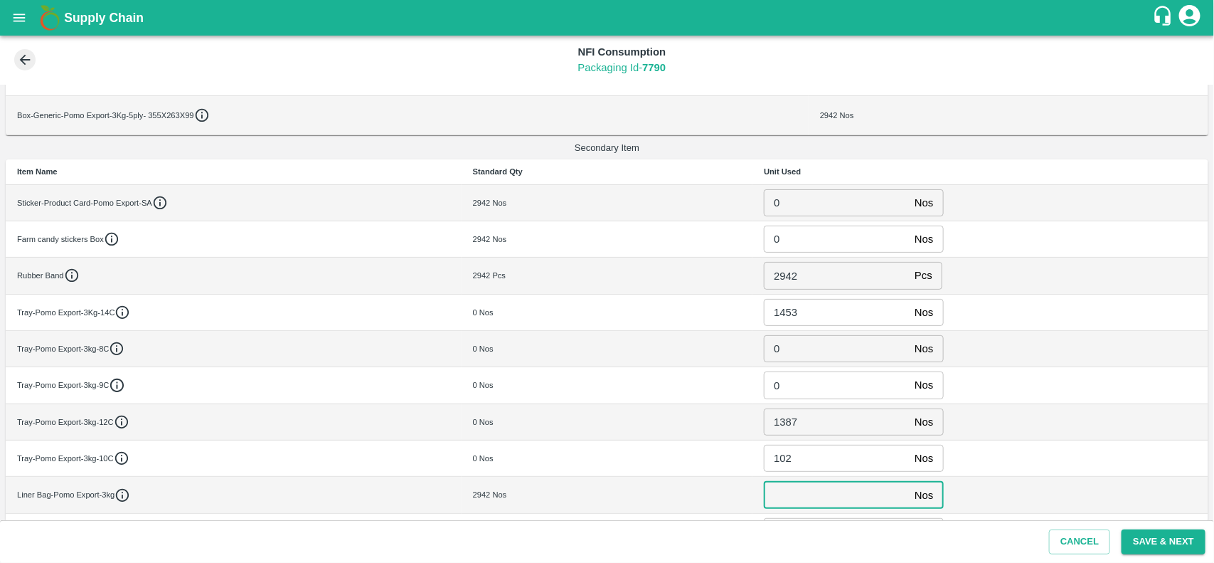
click at [804, 508] on input "number" at bounding box center [836, 494] width 145 height 27
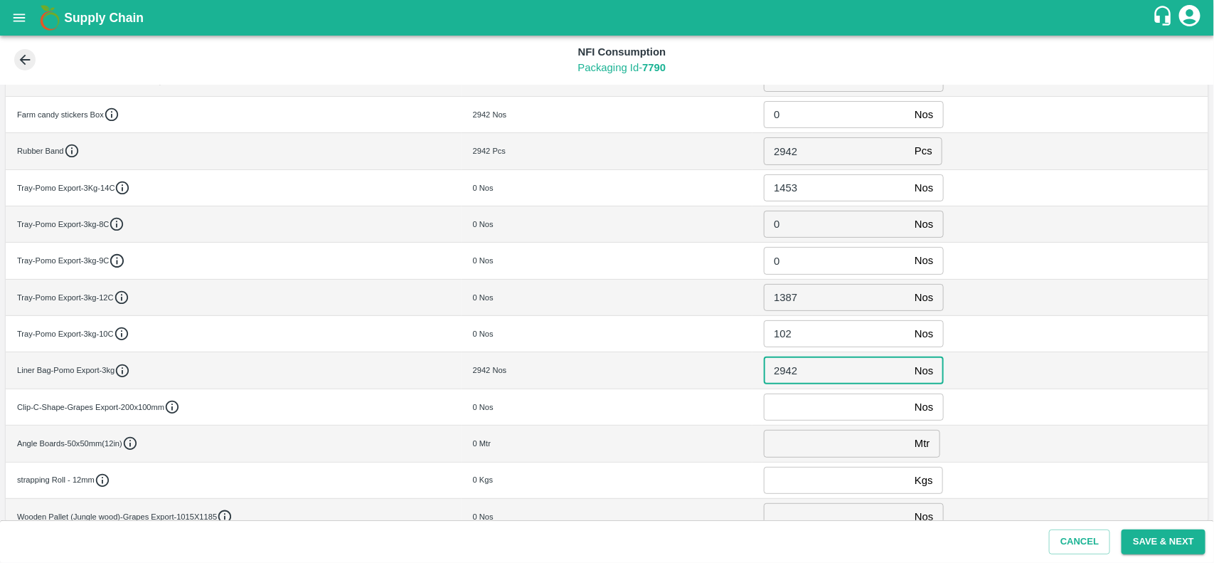
scroll to position [314, 0]
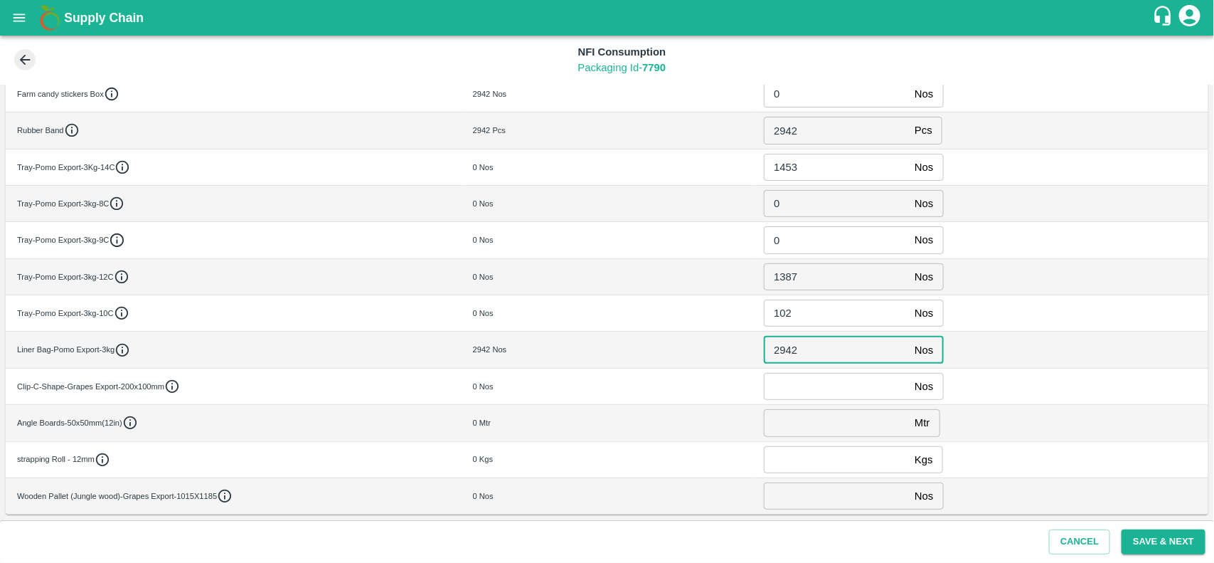
type input "2942"
click at [797, 388] on input "number" at bounding box center [836, 386] width 145 height 27
type input "0"
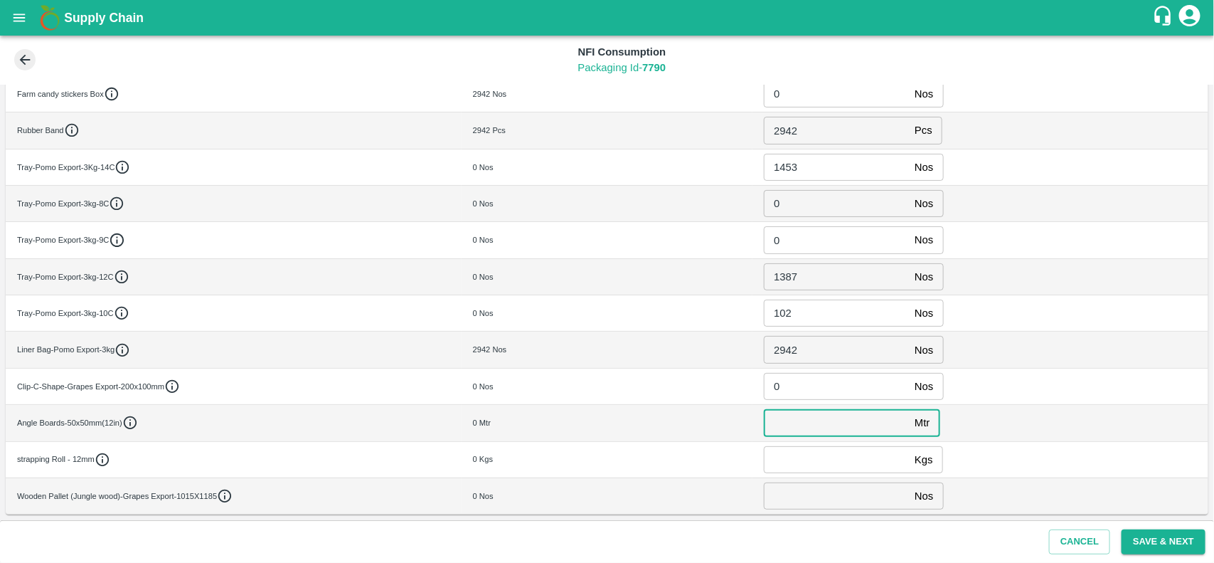
click at [795, 428] on input "number" at bounding box center [836, 422] width 145 height 27
type input "0"
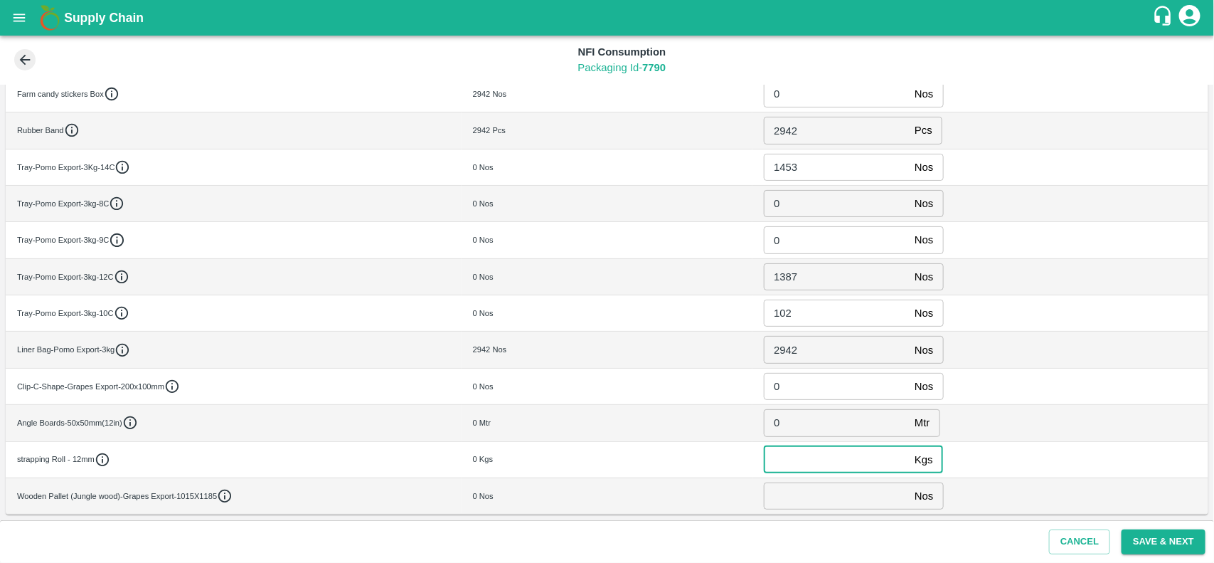
click at [790, 466] on input "number" at bounding box center [836, 459] width 145 height 27
type input "0"
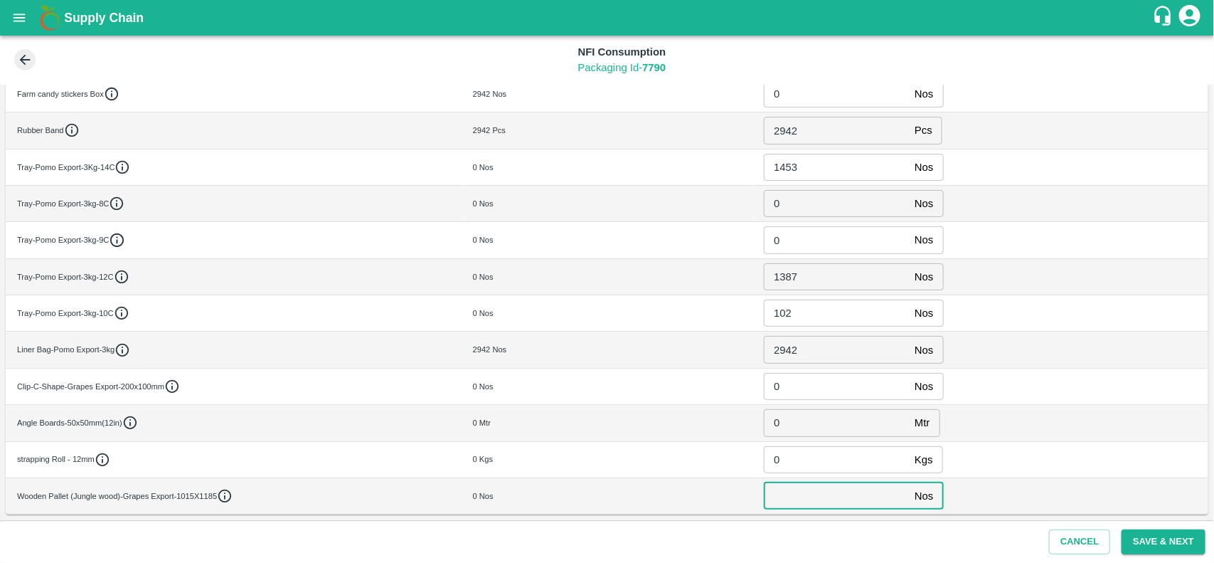
click at [787, 506] on input "number" at bounding box center [836, 495] width 145 height 27
type input "0"
drag, startPoint x: 1211, startPoint y: 489, endPoint x: 1211, endPoint y: 502, distance: 13.5
click at [1211, 502] on div "Bill of Material (BOM) Summary BOM ID BOM Name Lots Units BOM/PMX/3KG-5PLY- 355…" at bounding box center [607, 303] width 1214 height 436
click at [1168, 535] on button "Save & Next" at bounding box center [1164, 541] width 84 height 25
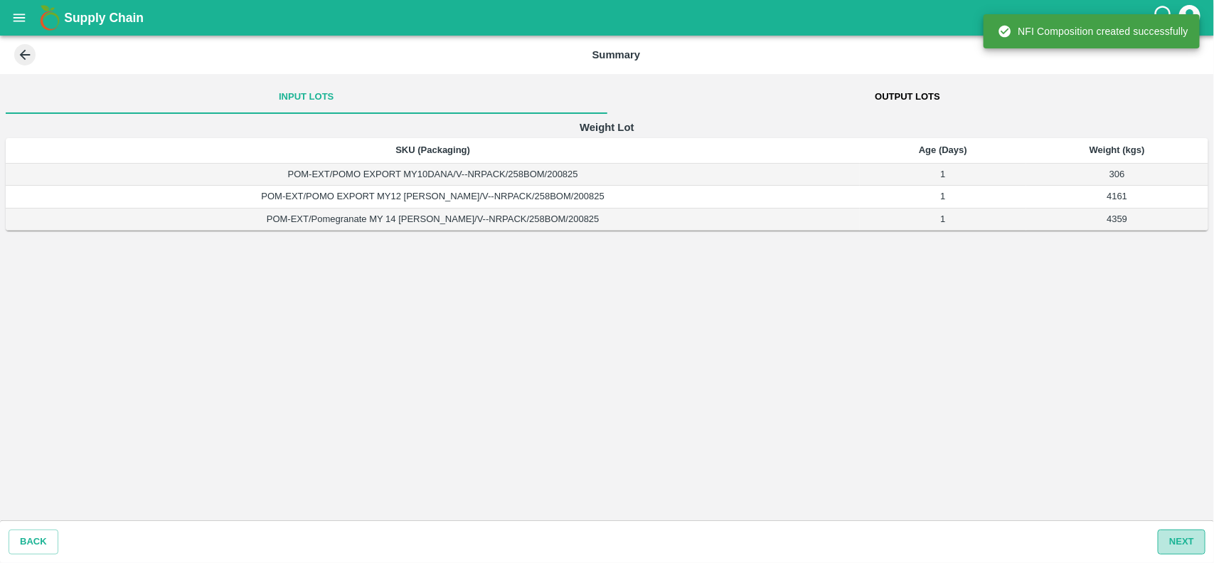
click at [1172, 543] on button "Next" at bounding box center [1182, 541] width 48 height 25
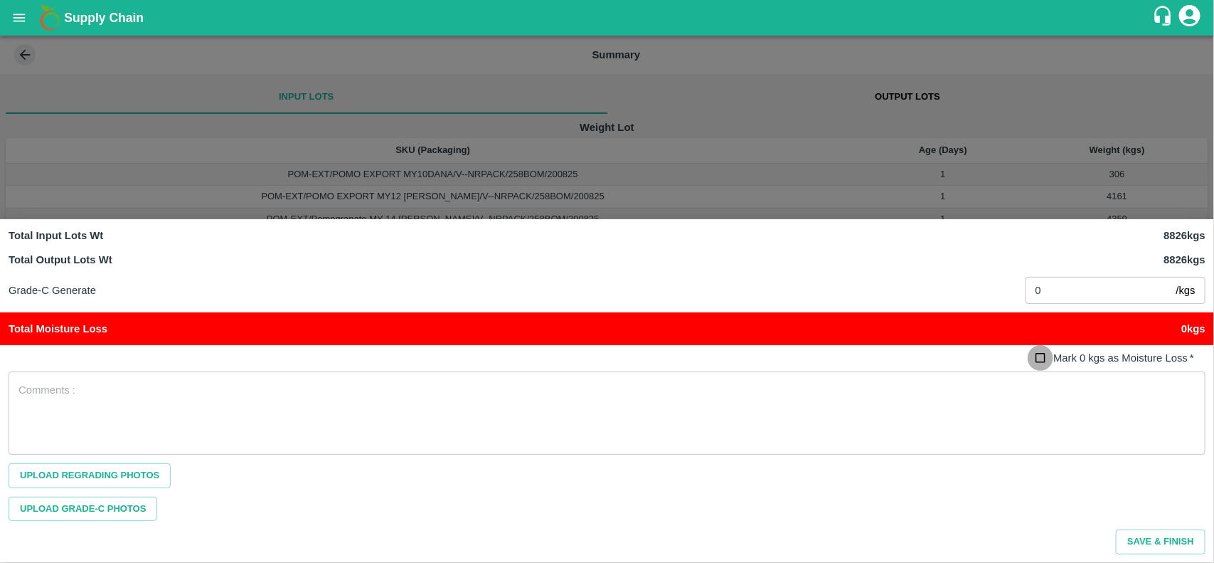
click at [1040, 363] on input "Mark 0 kgs as Moisture Loss   *" at bounding box center [1041, 358] width 26 height 26
checkbox input "true"
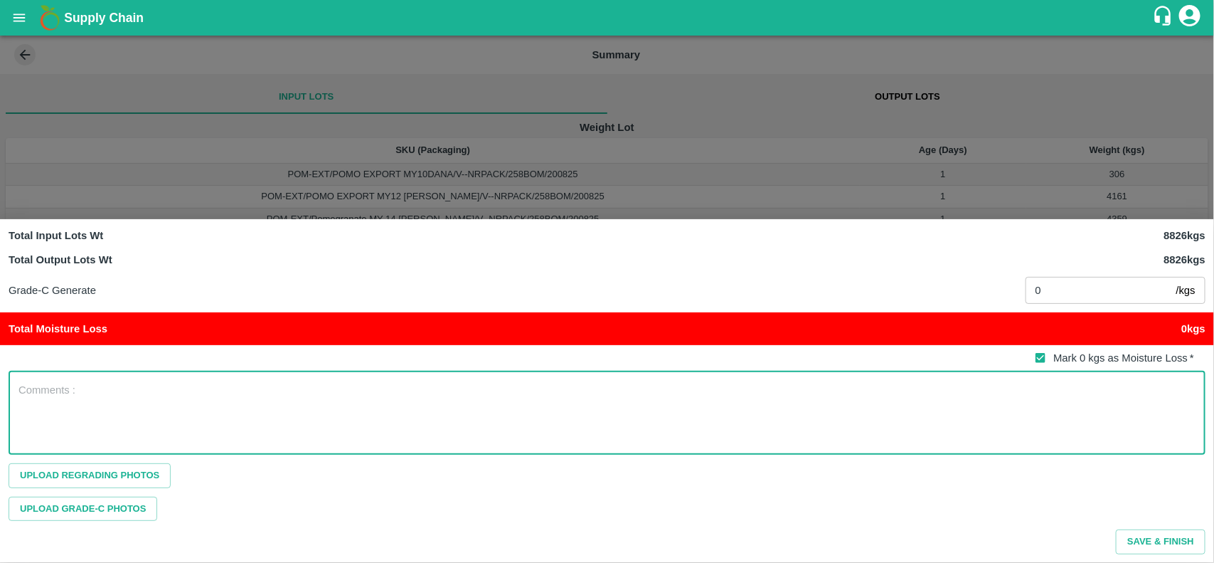
click at [819, 399] on textarea at bounding box center [606, 413] width 1177 height 60
type textarea "NA"
click at [1167, 544] on button "Save & Finish" at bounding box center [1161, 541] width 90 height 25
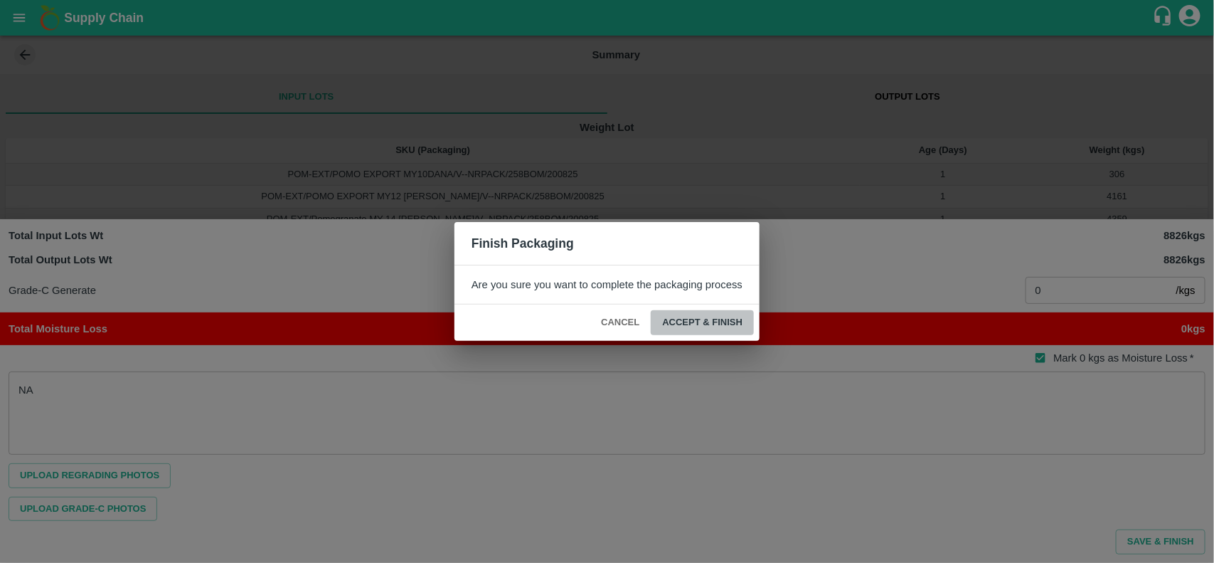
click at [738, 329] on button "ACCEPT & FINISH" at bounding box center [702, 322] width 103 height 25
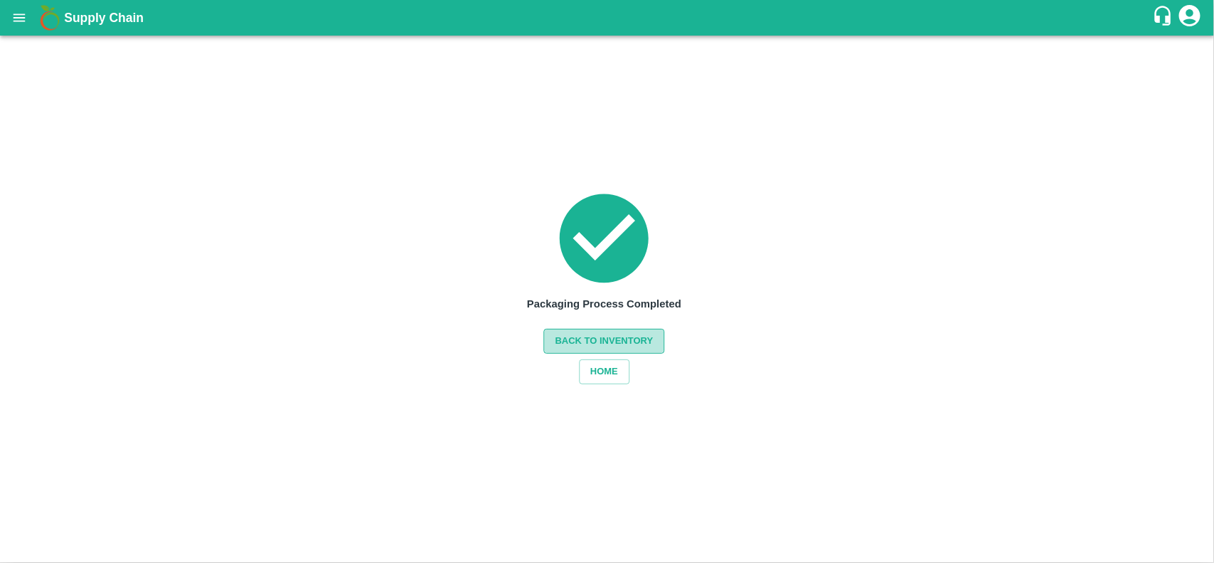
click at [603, 346] on button "Back to Inventory" at bounding box center [604, 341] width 121 height 25
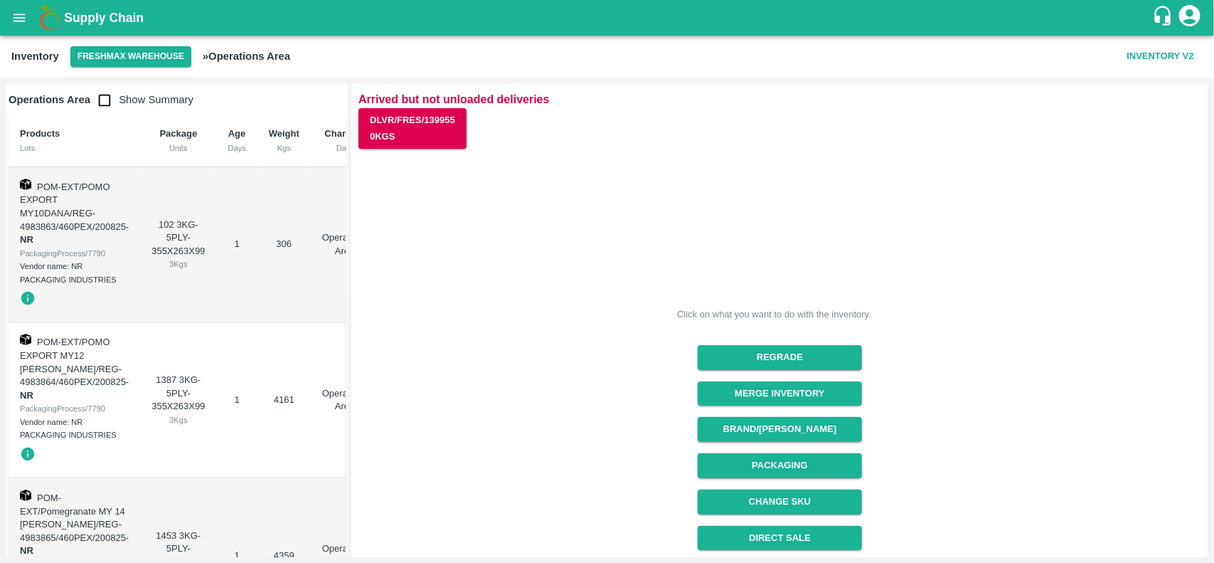
scroll to position [179, 0]
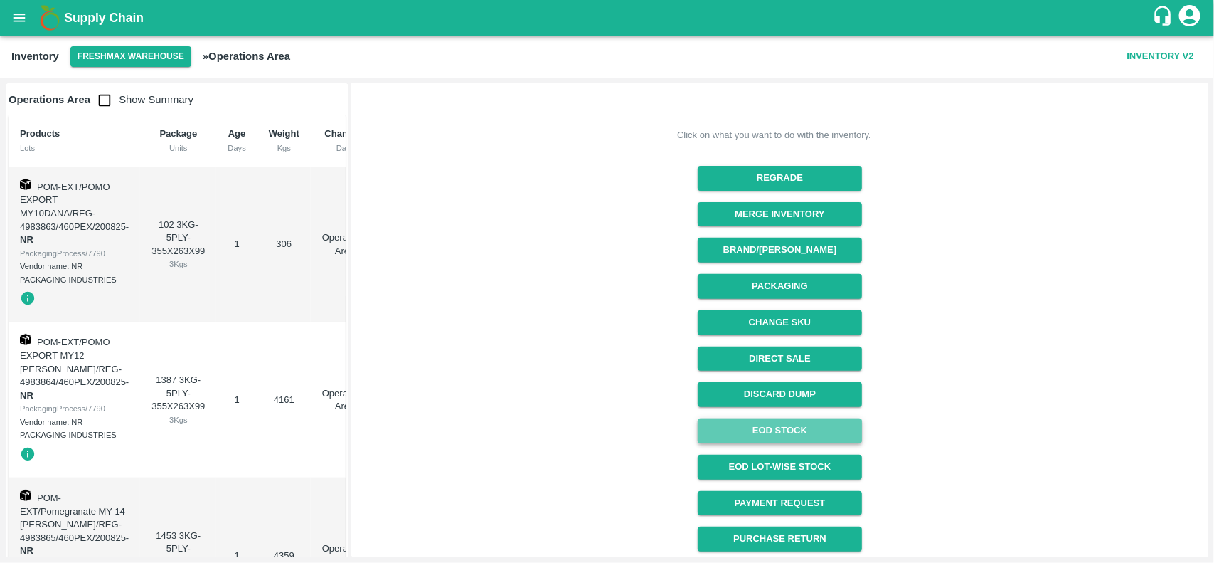
click at [787, 435] on link "EOD Stock" at bounding box center [780, 430] width 164 height 25
click at [9, 15] on button "open drawer" at bounding box center [19, 17] width 33 height 33
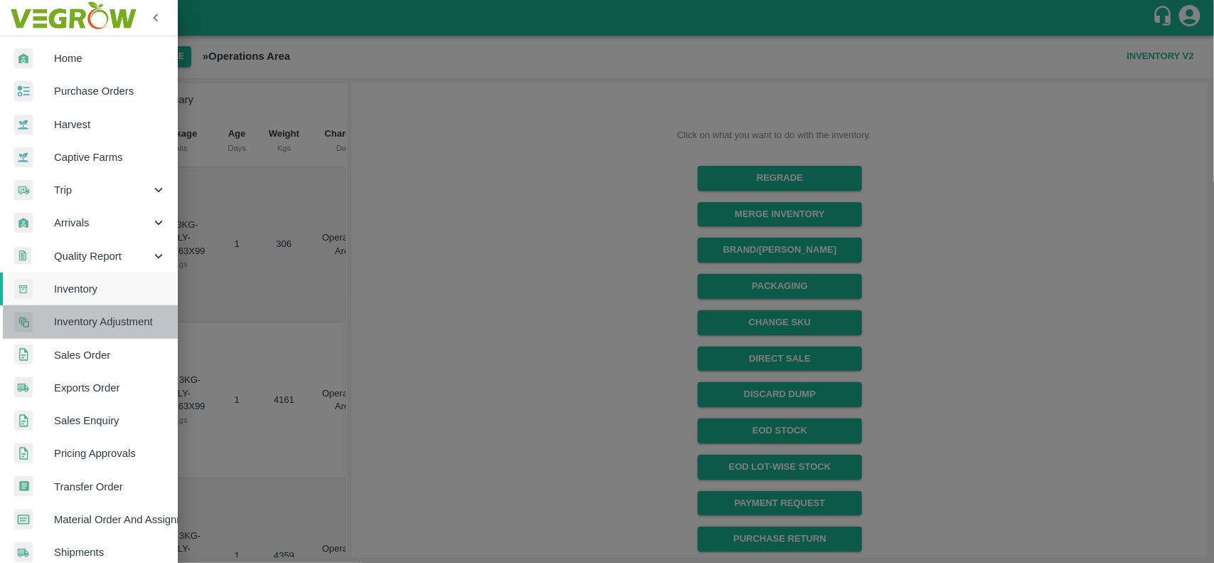
click at [132, 324] on span "Inventory Adjustment" at bounding box center [110, 322] width 112 height 16
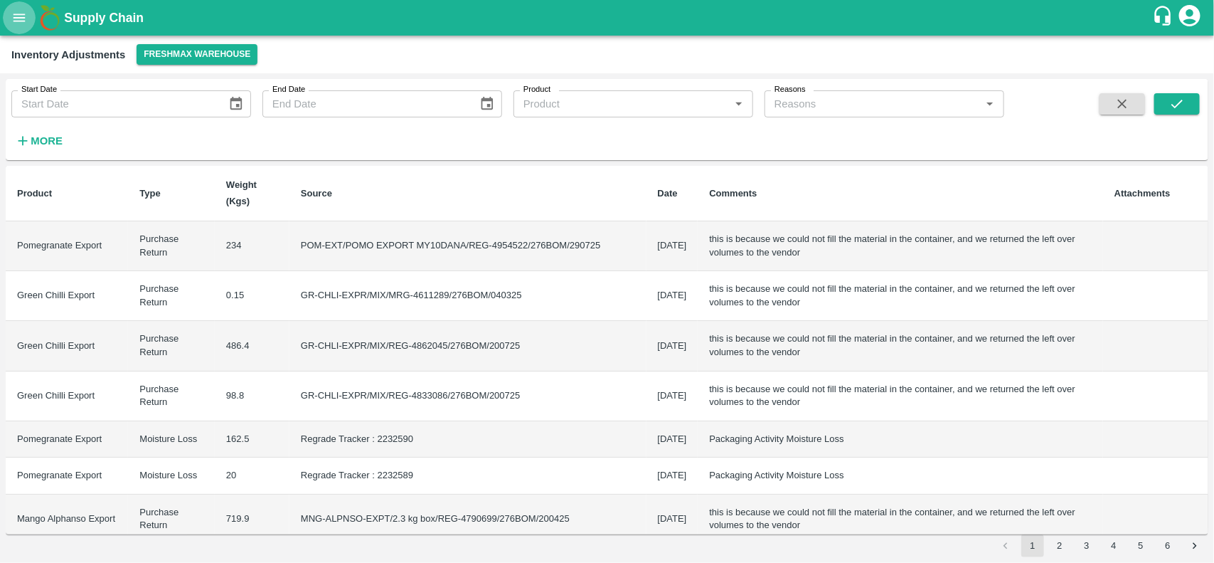
click at [16, 15] on icon "open drawer" at bounding box center [20, 18] width 12 height 8
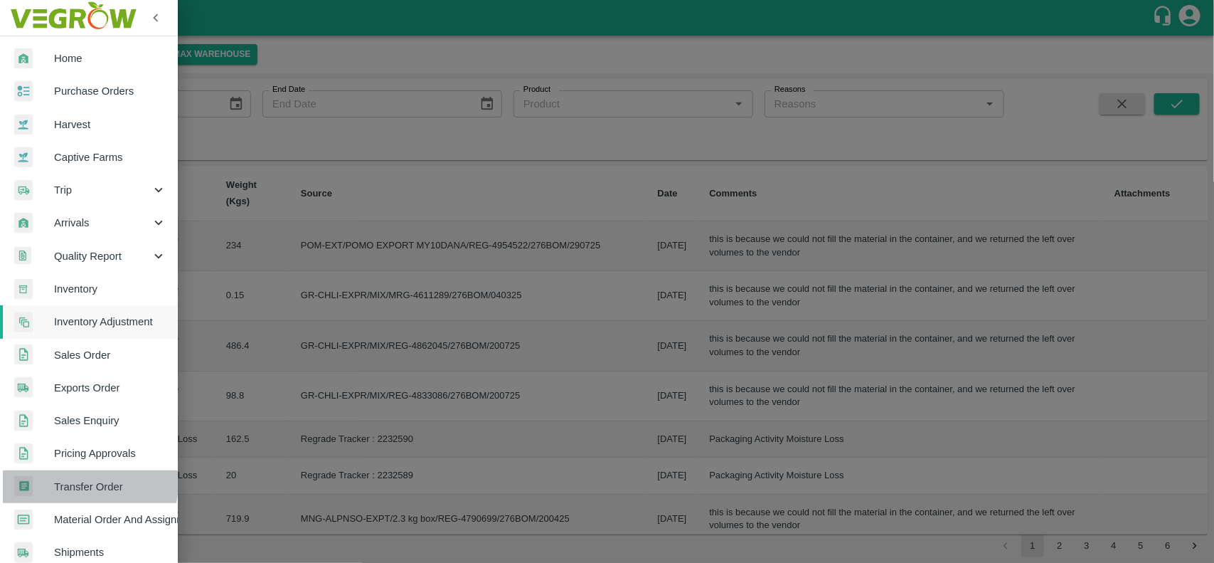
click at [86, 482] on span "Transfer Order" at bounding box center [110, 487] width 112 height 16
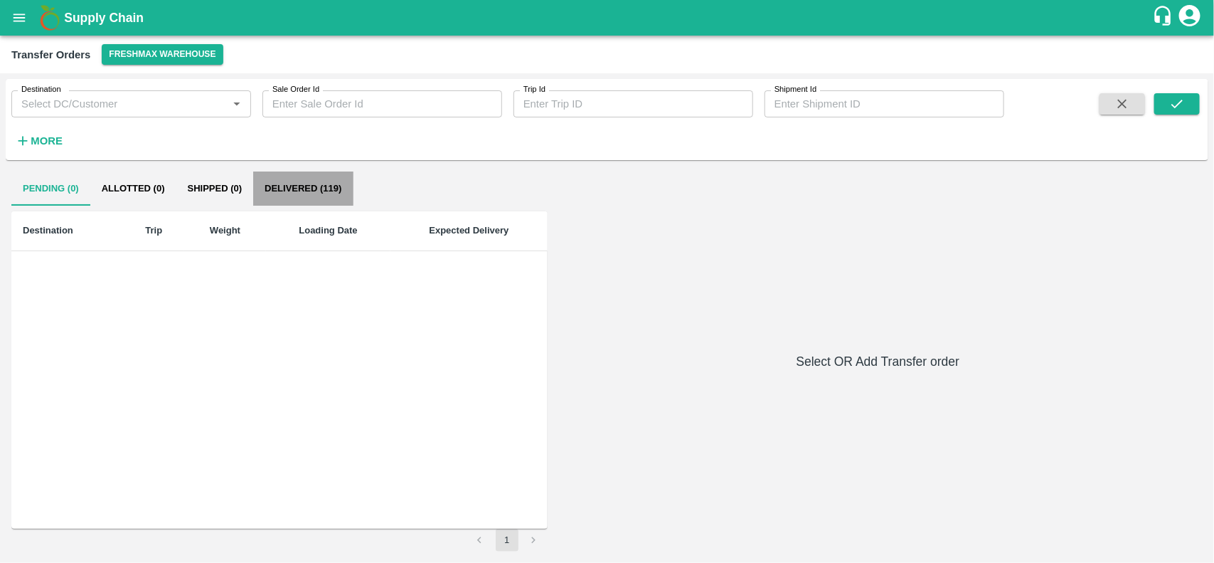
click at [277, 186] on button "Delivered (119)" at bounding box center [303, 188] width 100 height 34
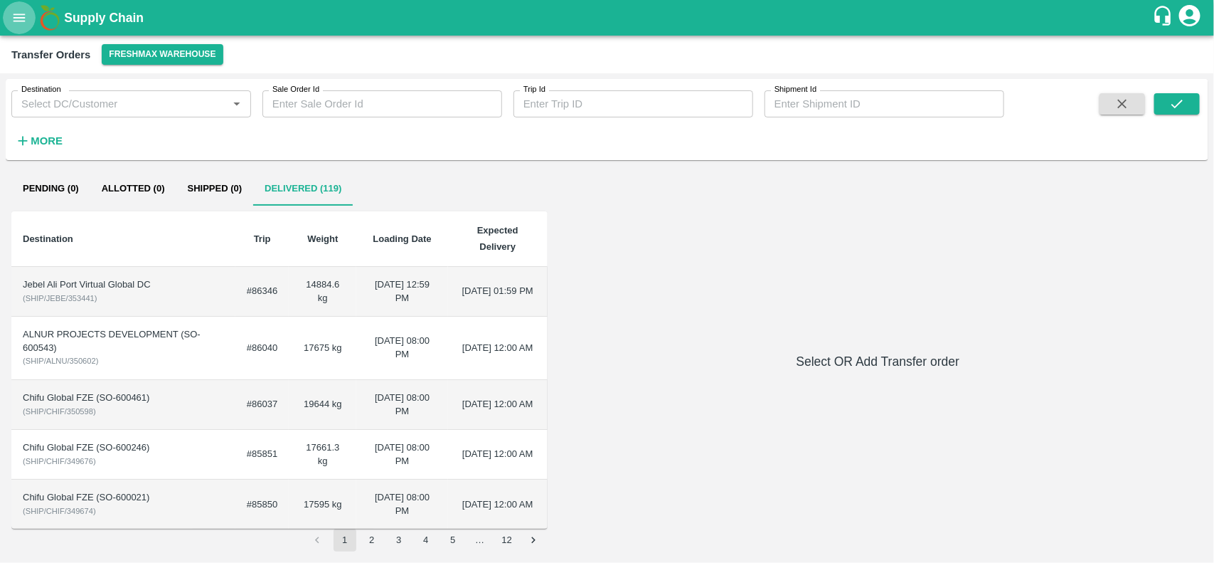
click at [21, 21] on icon "open drawer" at bounding box center [20, 18] width 12 height 8
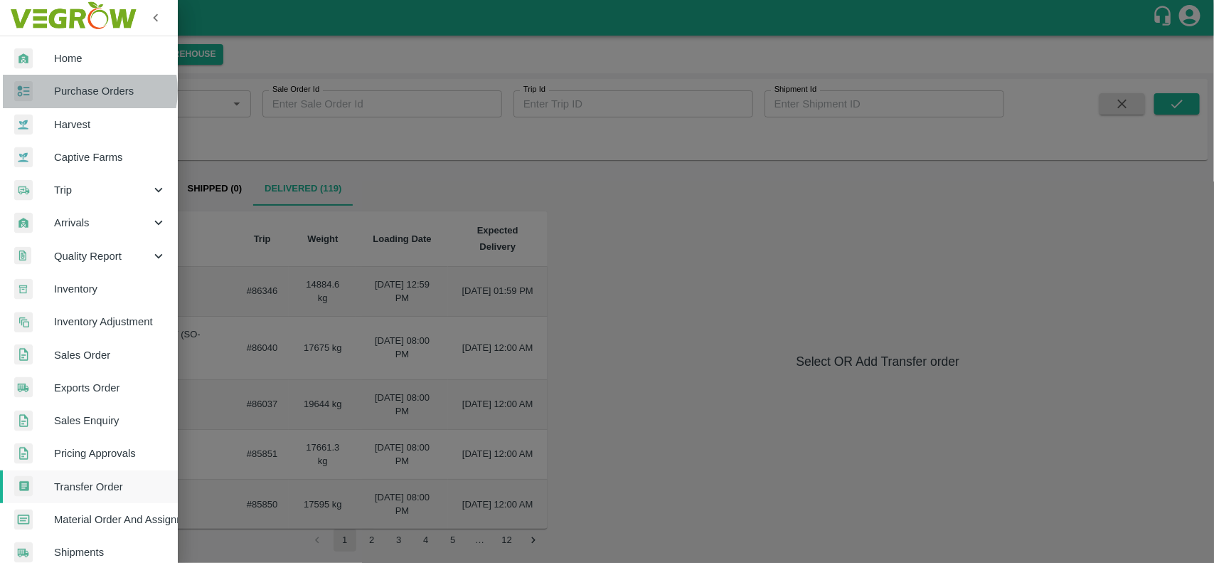
click at [87, 90] on span "Purchase Orders" at bounding box center [110, 91] width 112 height 16
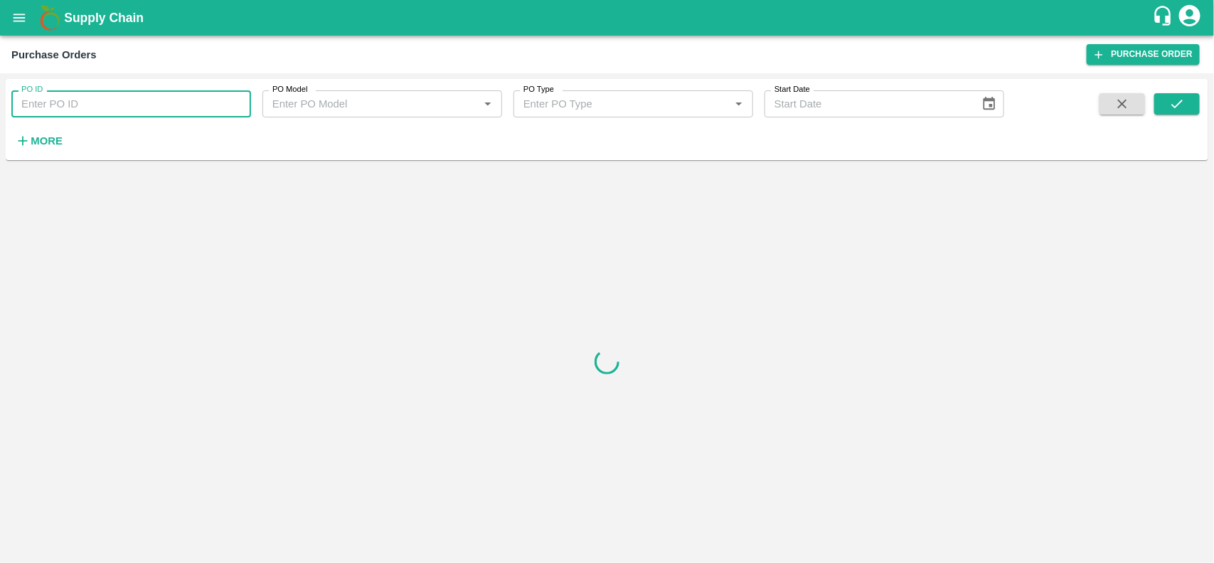
click at [97, 105] on input "PO ID" at bounding box center [131, 103] width 240 height 27
paste input "168950"
type input "168950"
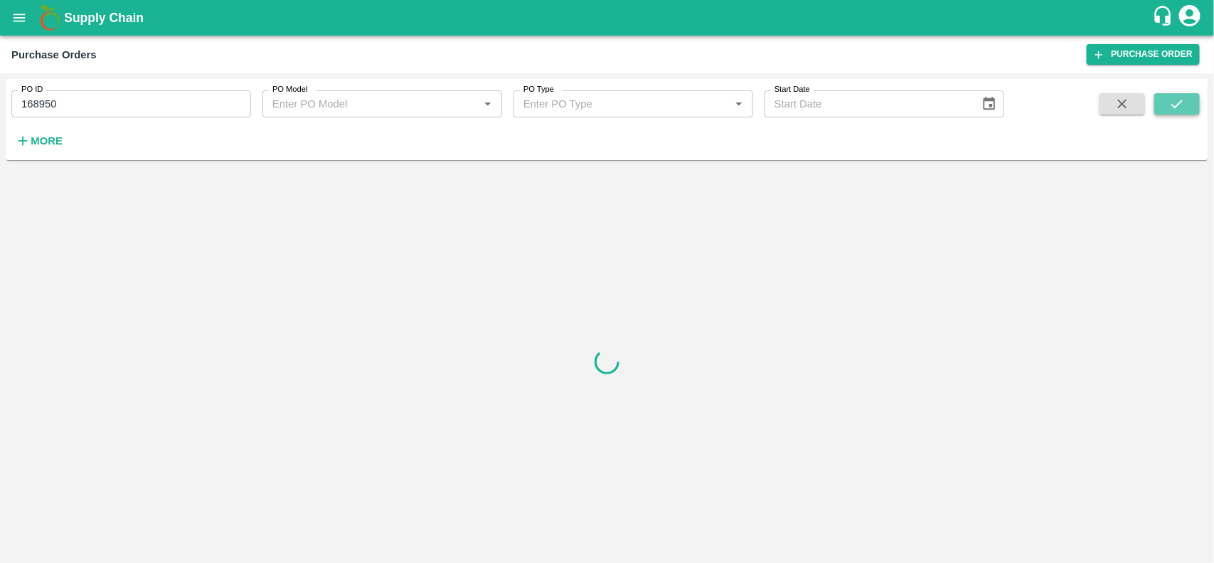
click at [1179, 107] on icon "submit" at bounding box center [1178, 104] width 16 height 16
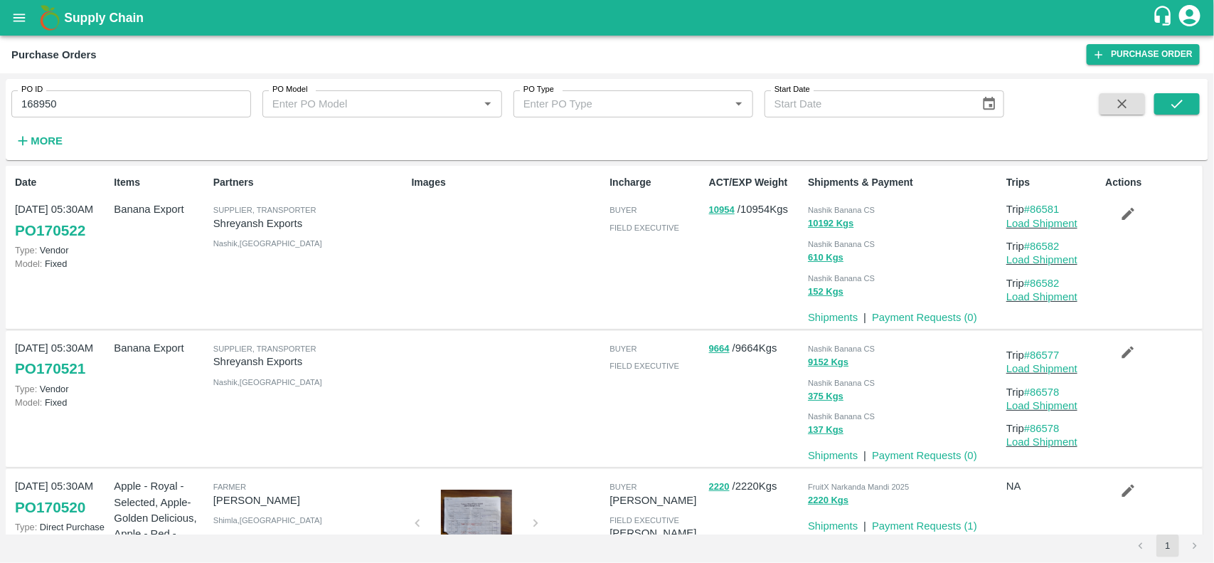
click at [100, 87] on div "PO ID 168950 PO ID" at bounding box center [125, 98] width 251 height 38
click at [1182, 102] on icon "submit" at bounding box center [1177, 104] width 11 height 9
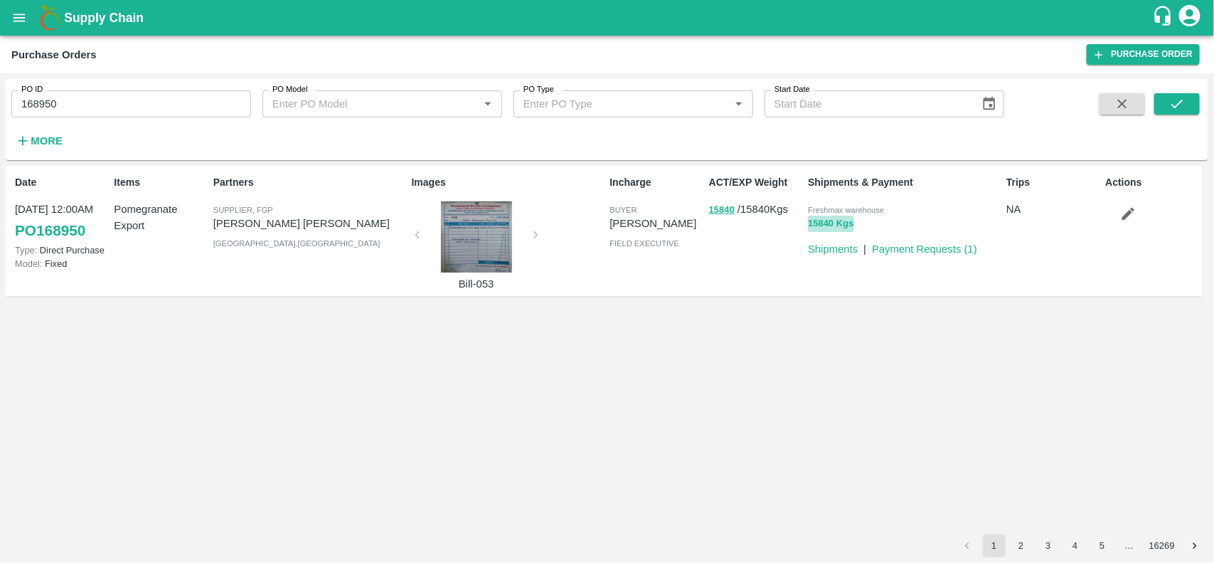
click at [830, 221] on button "15840 Kgs" at bounding box center [831, 224] width 46 height 16
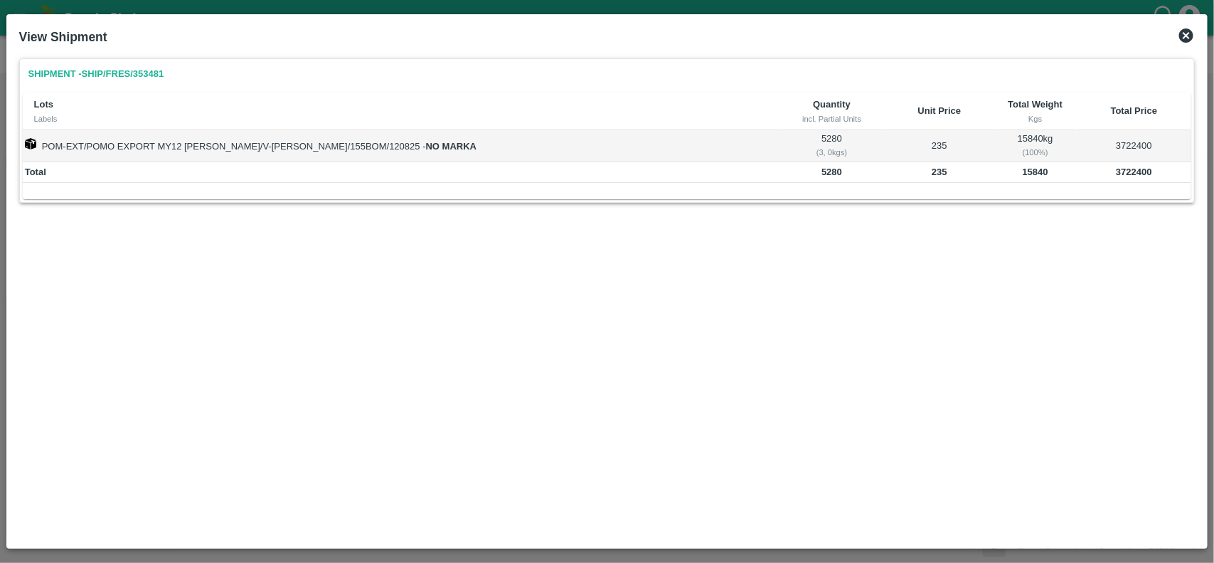
click at [1187, 38] on icon at bounding box center [1186, 35] width 14 height 14
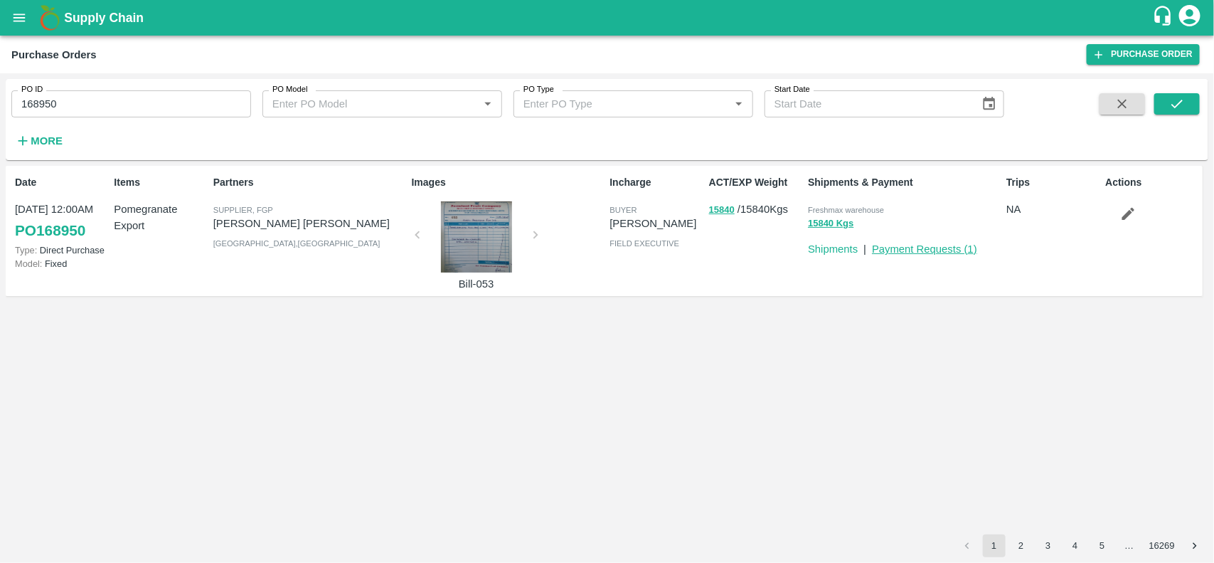
click at [908, 248] on link "Payment Requests ( 1 )" at bounding box center [924, 248] width 105 height 11
click at [822, 250] on link "Shipments" at bounding box center [833, 248] width 50 height 11
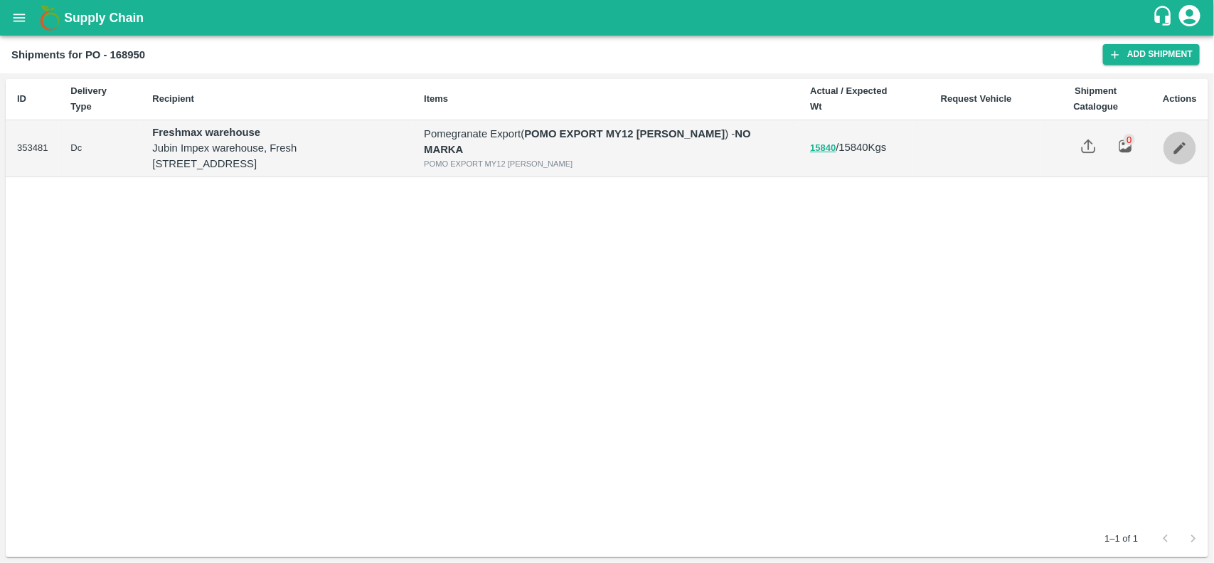
click at [1189, 149] on link "Edit" at bounding box center [1180, 148] width 33 height 33
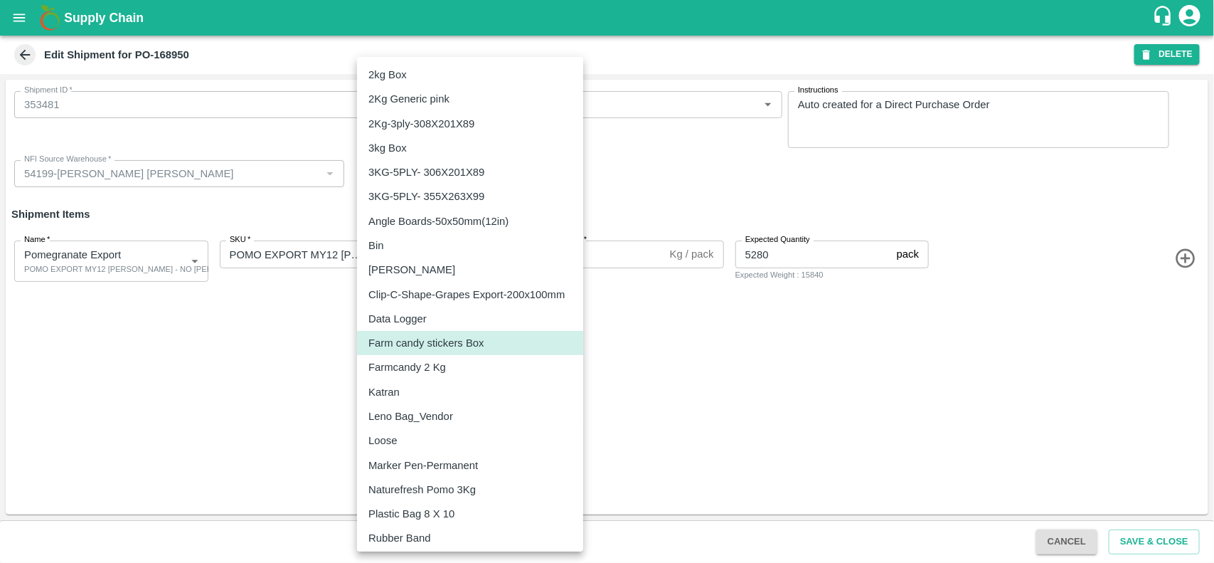
click at [484, 255] on body "Supply Chain Edit Shipment for PO-168950 DELETE Shipment ID   * 353481 Shipment…" at bounding box center [607, 281] width 1214 height 563
click at [633, 344] on div at bounding box center [607, 281] width 1214 height 563
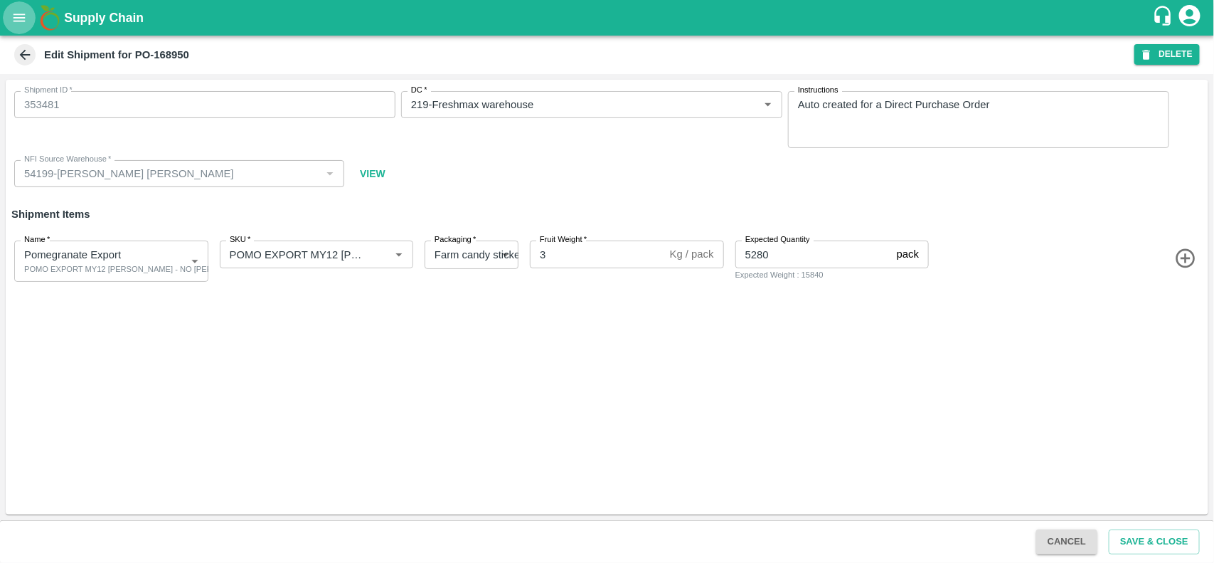
click at [18, 23] on icon "open drawer" at bounding box center [19, 18] width 16 height 16
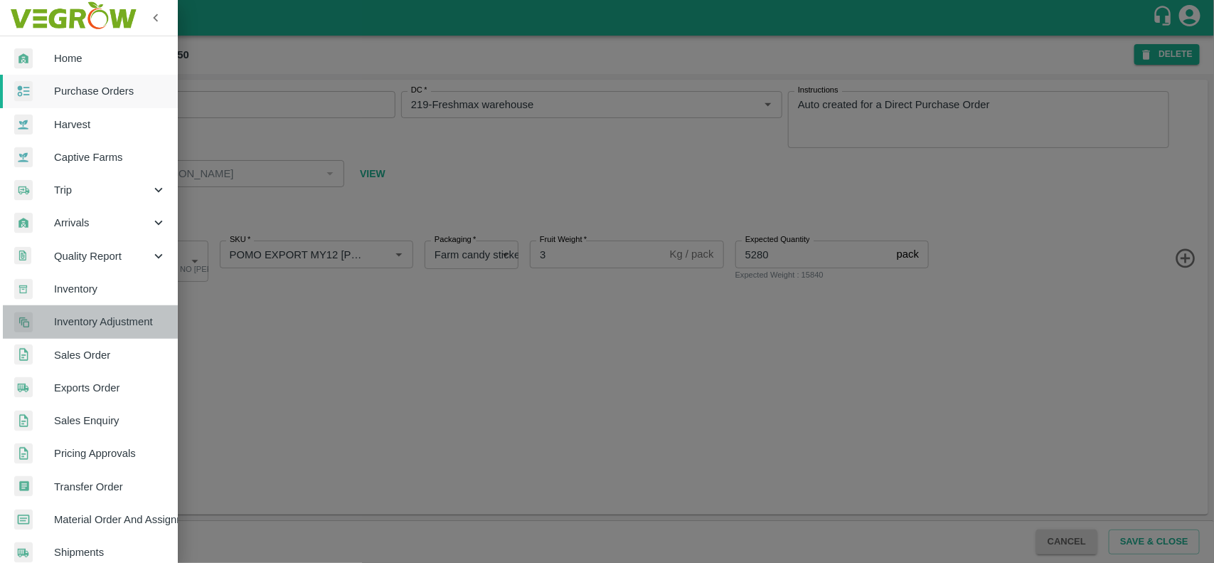
click at [98, 319] on span "Inventory Adjustment" at bounding box center [110, 322] width 112 height 16
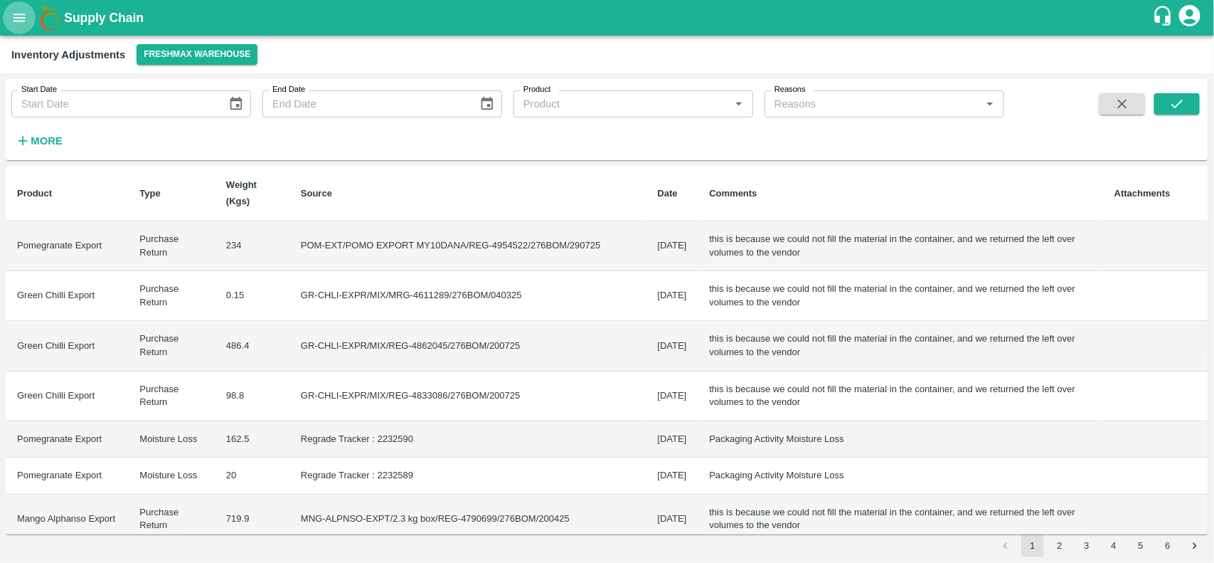
click at [20, 18] on icon "open drawer" at bounding box center [19, 18] width 16 height 16
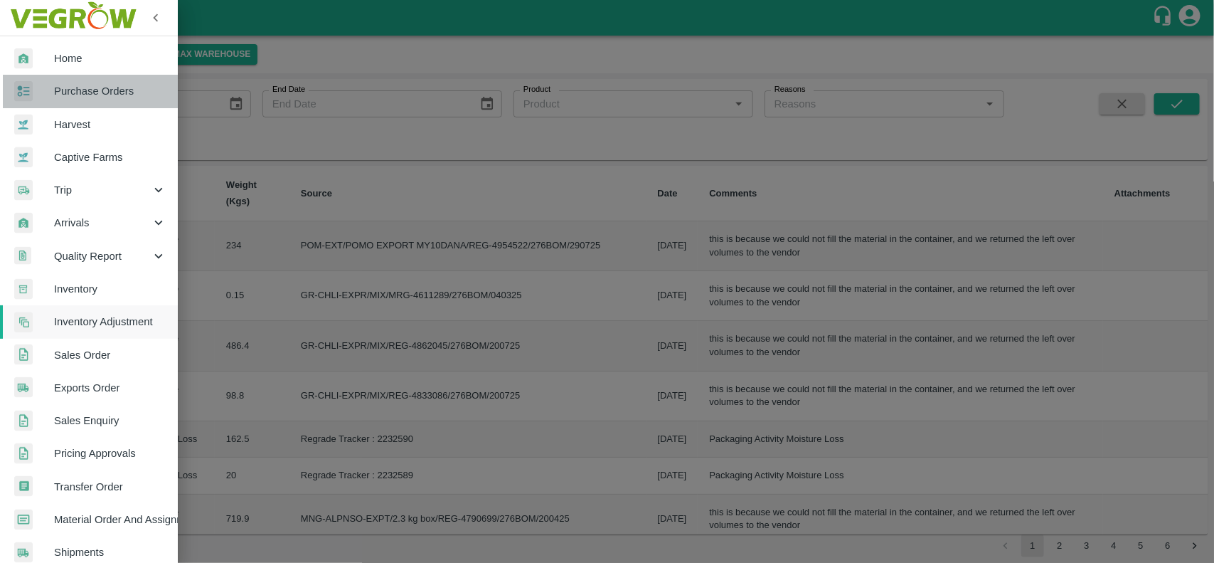
click at [102, 97] on span "Purchase Orders" at bounding box center [110, 91] width 112 height 16
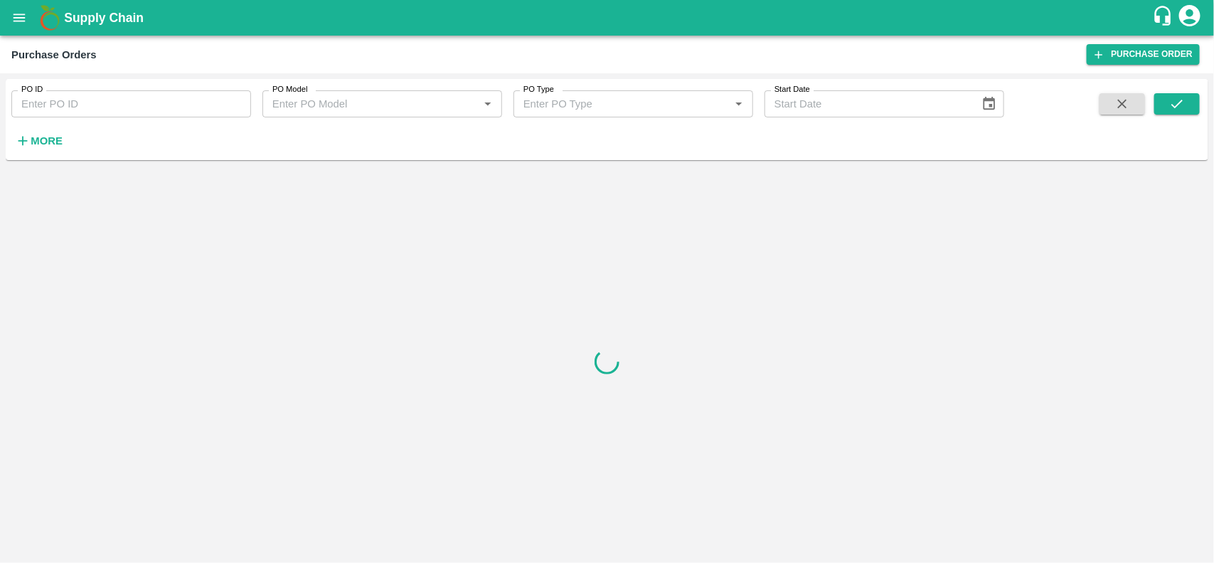
click at [89, 105] on input "PO ID" at bounding box center [131, 103] width 240 height 27
paste input "168950"
type input "168950"
click at [1184, 98] on icon "submit" at bounding box center [1178, 104] width 16 height 16
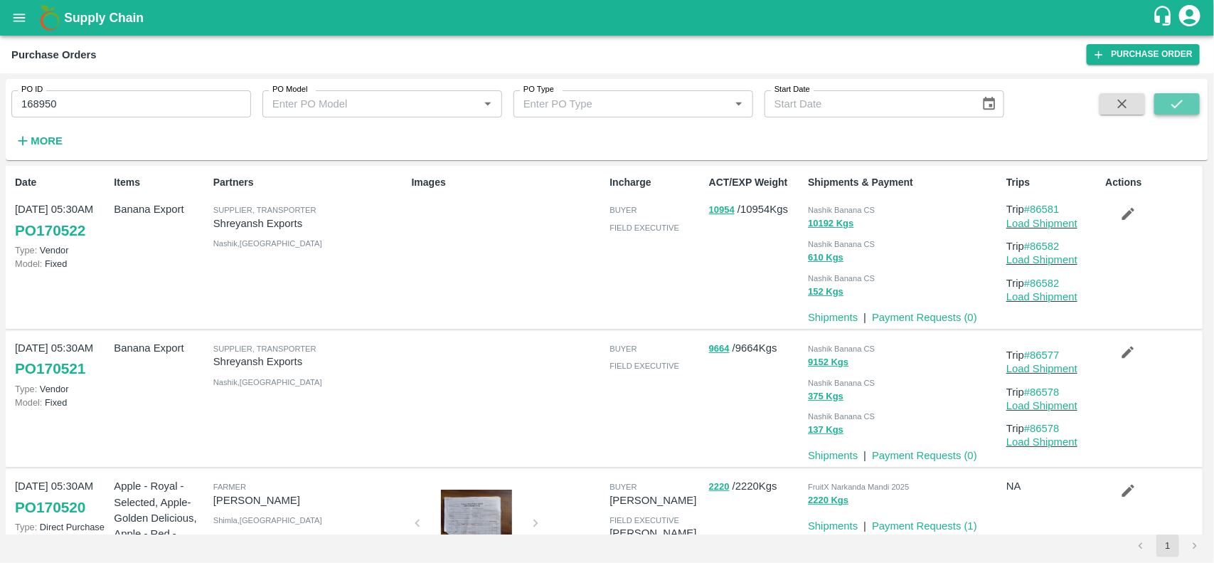
click at [1170, 109] on icon "submit" at bounding box center [1178, 104] width 16 height 16
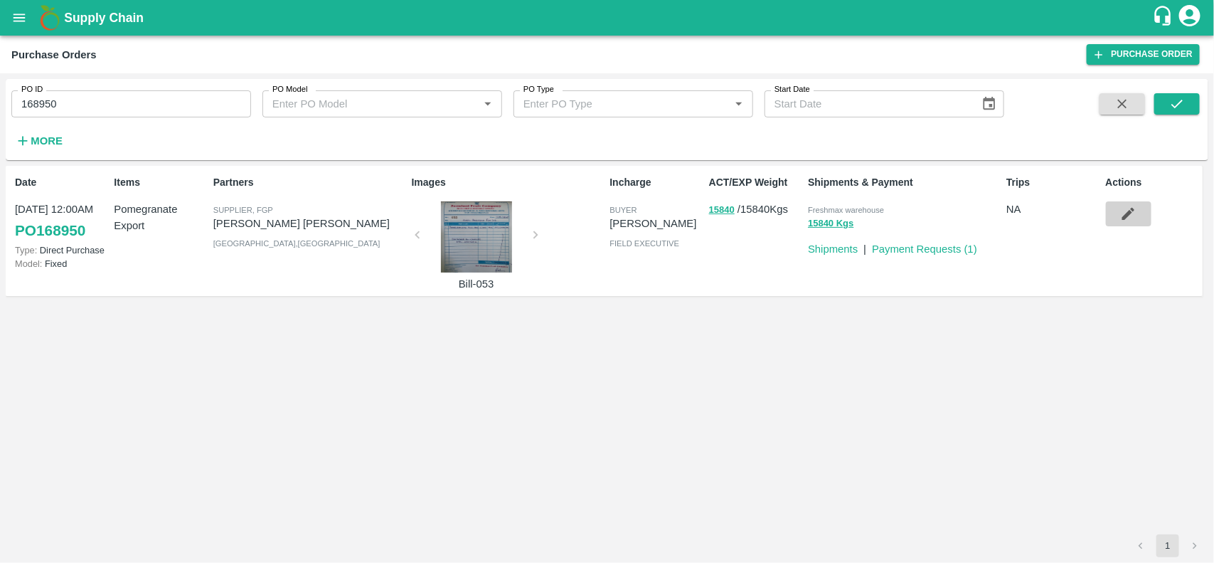
click at [1125, 208] on icon "button" at bounding box center [1128, 214] width 16 height 16
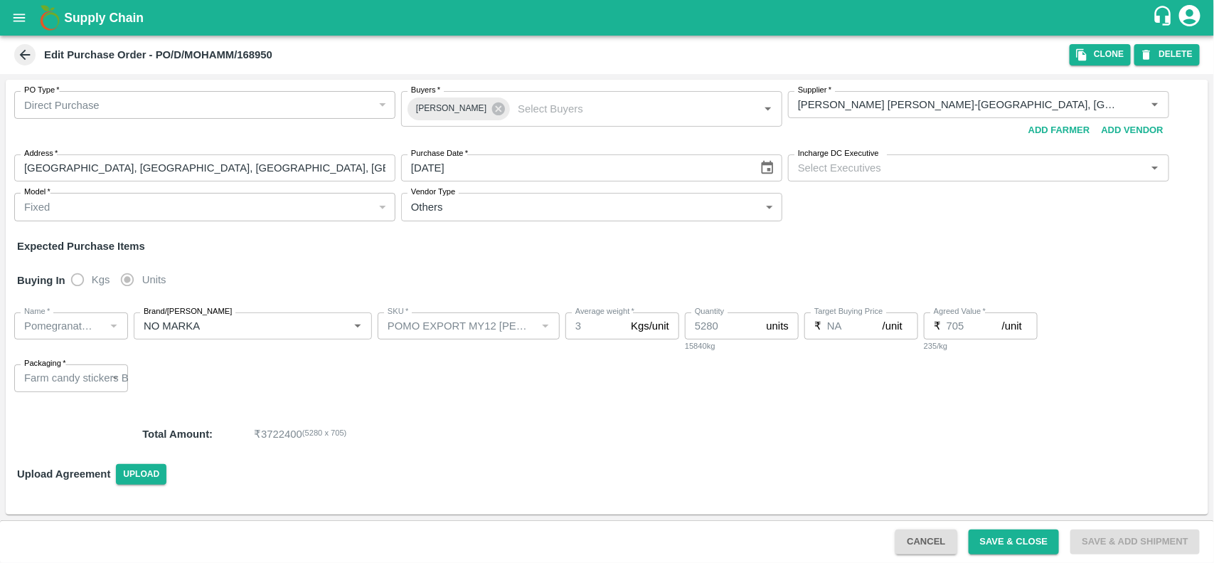
click at [23, 55] on icon at bounding box center [25, 55] width 11 height 11
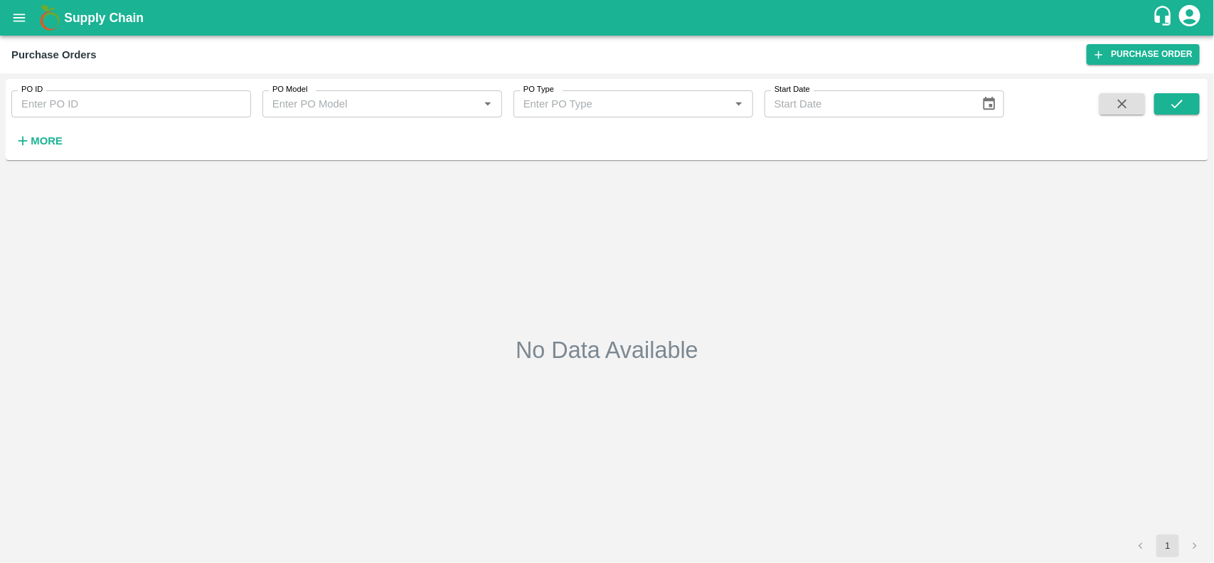
type input "168950"
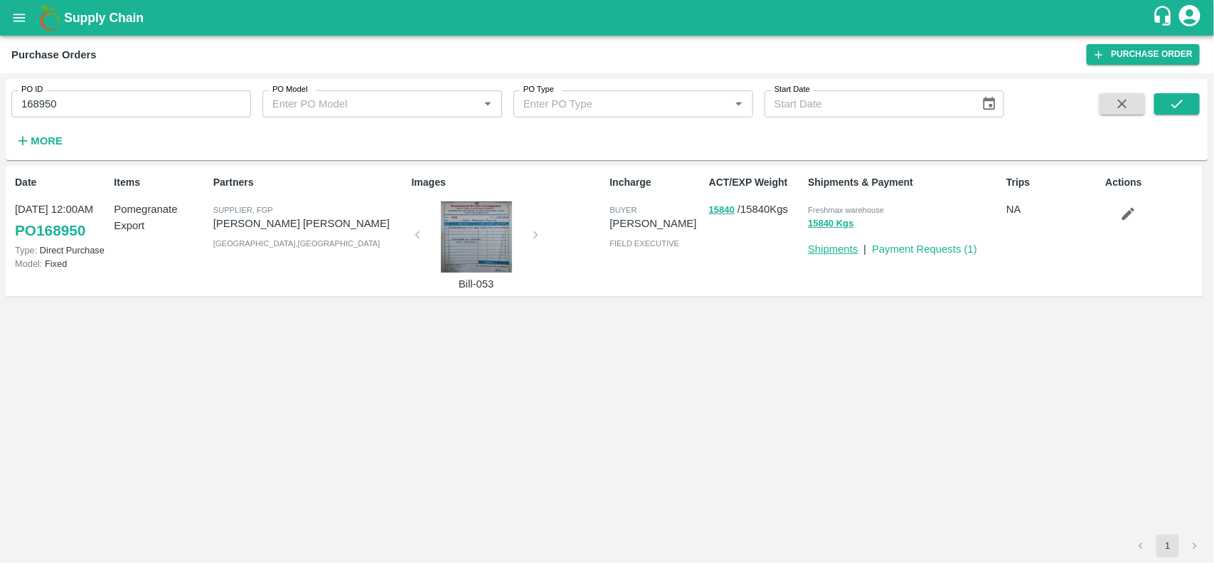
click at [849, 253] on link "Shipments" at bounding box center [833, 248] width 50 height 11
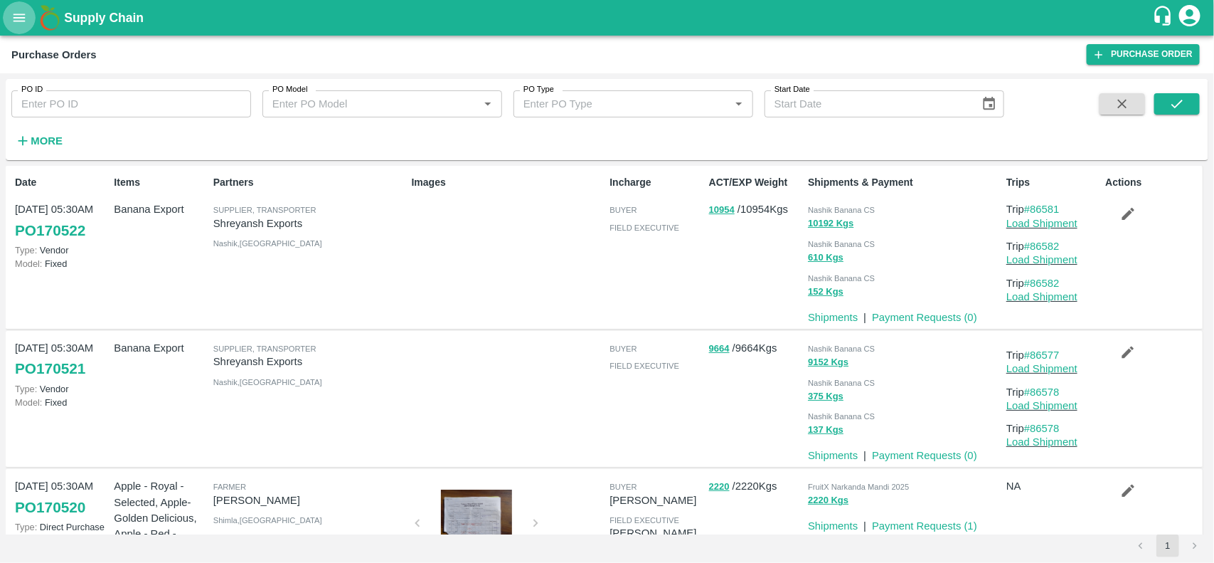
click at [19, 19] on icon "open drawer" at bounding box center [19, 18] width 16 height 16
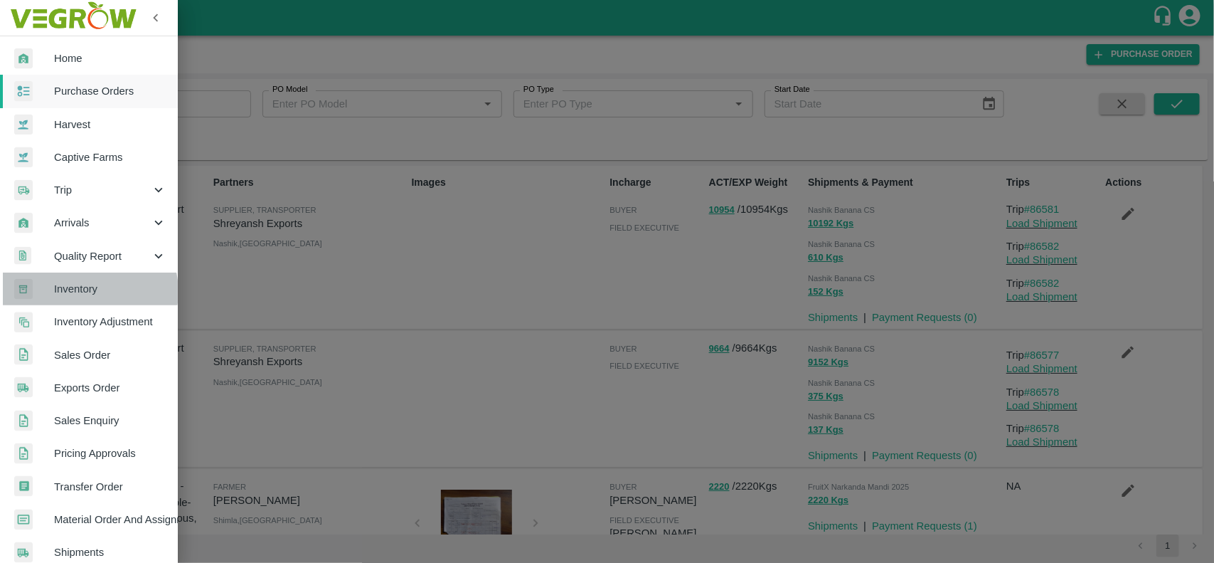
click at [87, 292] on span "Inventory" at bounding box center [110, 289] width 112 height 16
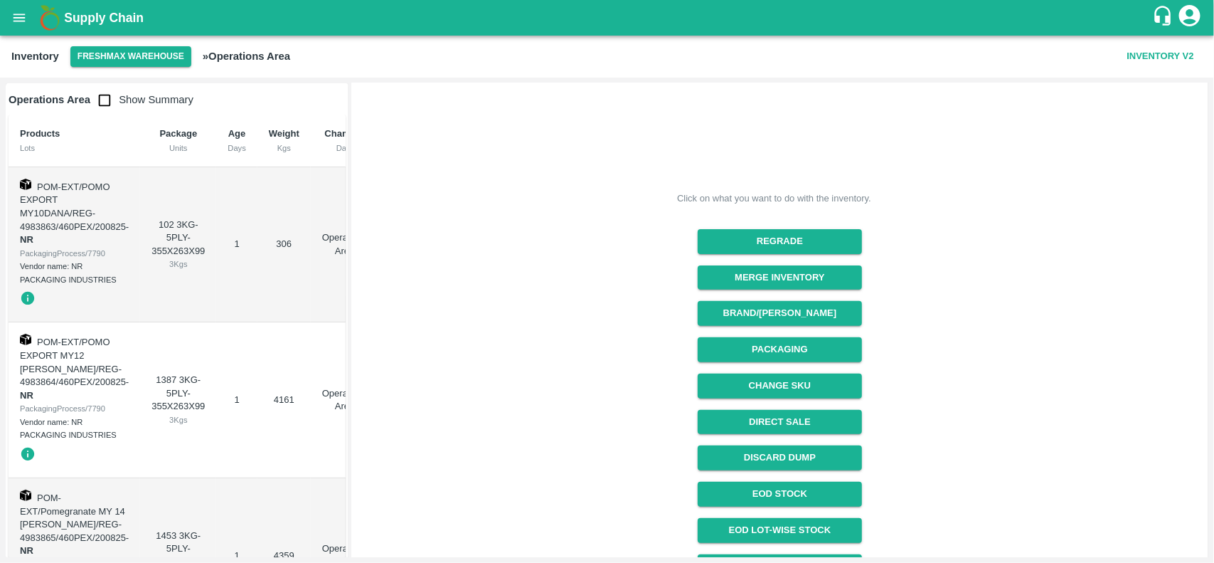
scroll to position [179, 0]
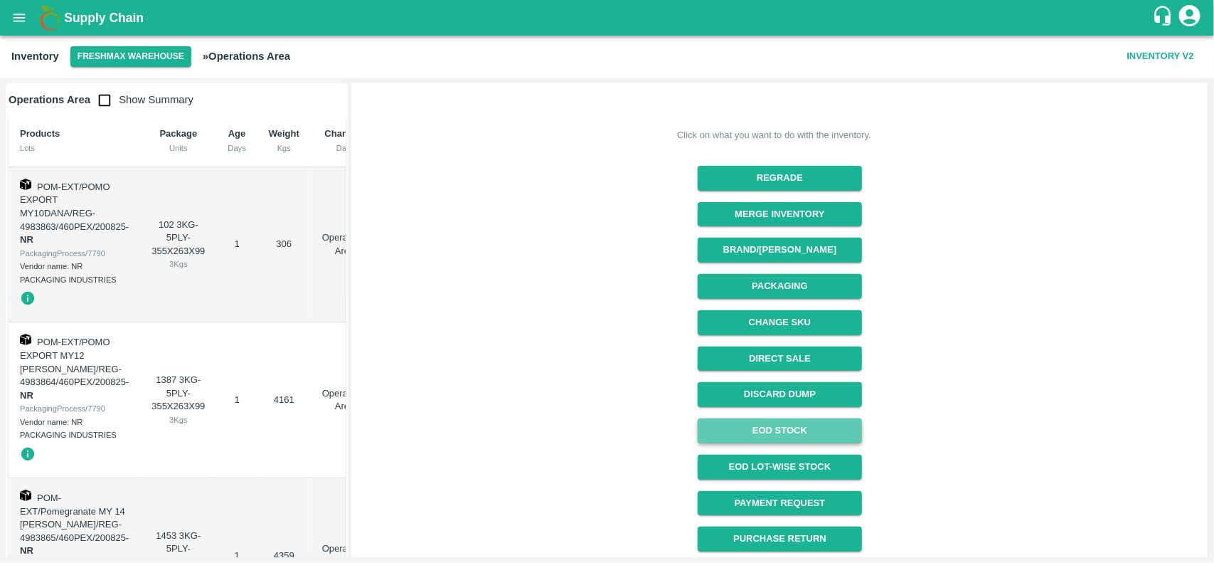
click at [810, 434] on link "EOD Stock" at bounding box center [780, 430] width 164 height 25
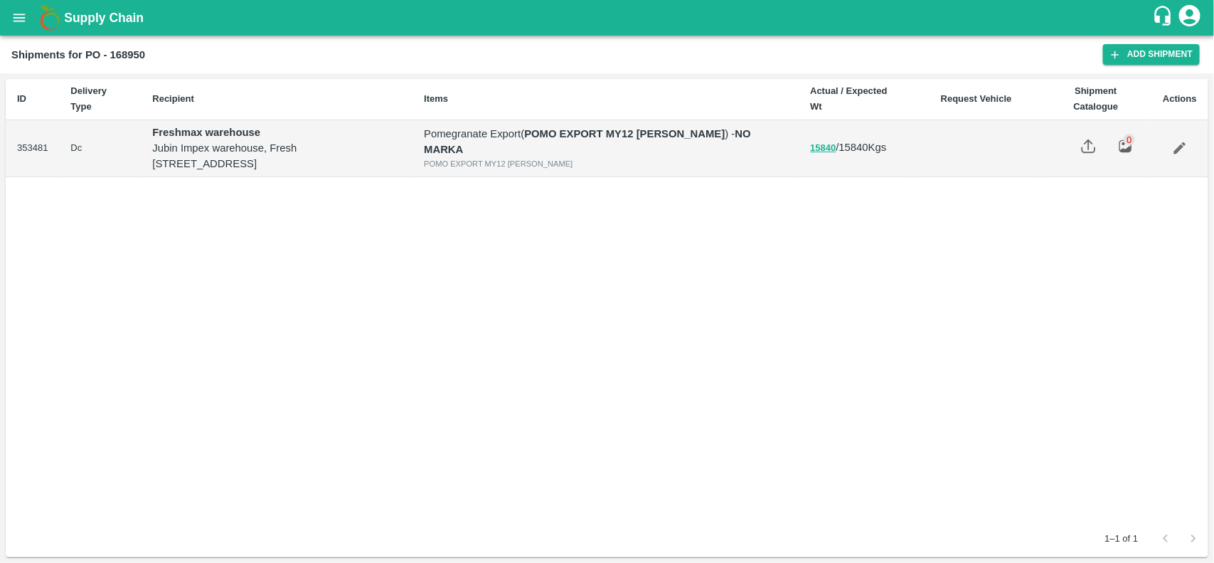
click at [1185, 150] on icon "Edit" at bounding box center [1180, 148] width 16 height 16
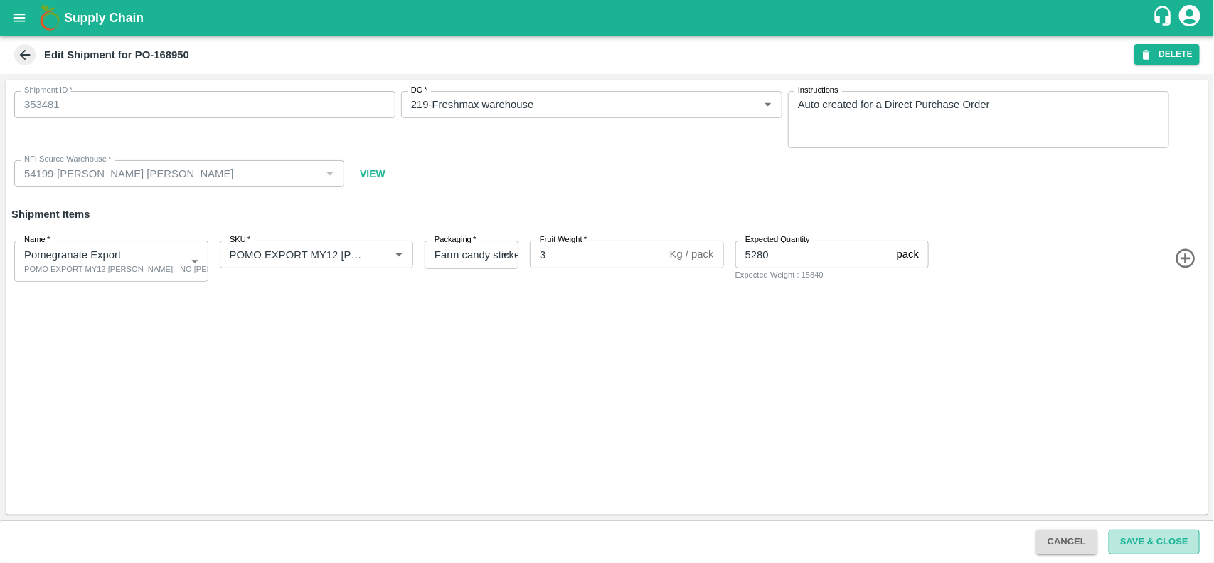
click at [1131, 541] on button "Save & Close" at bounding box center [1154, 541] width 91 height 25
click at [18, 25] on icon "open drawer" at bounding box center [19, 18] width 16 height 16
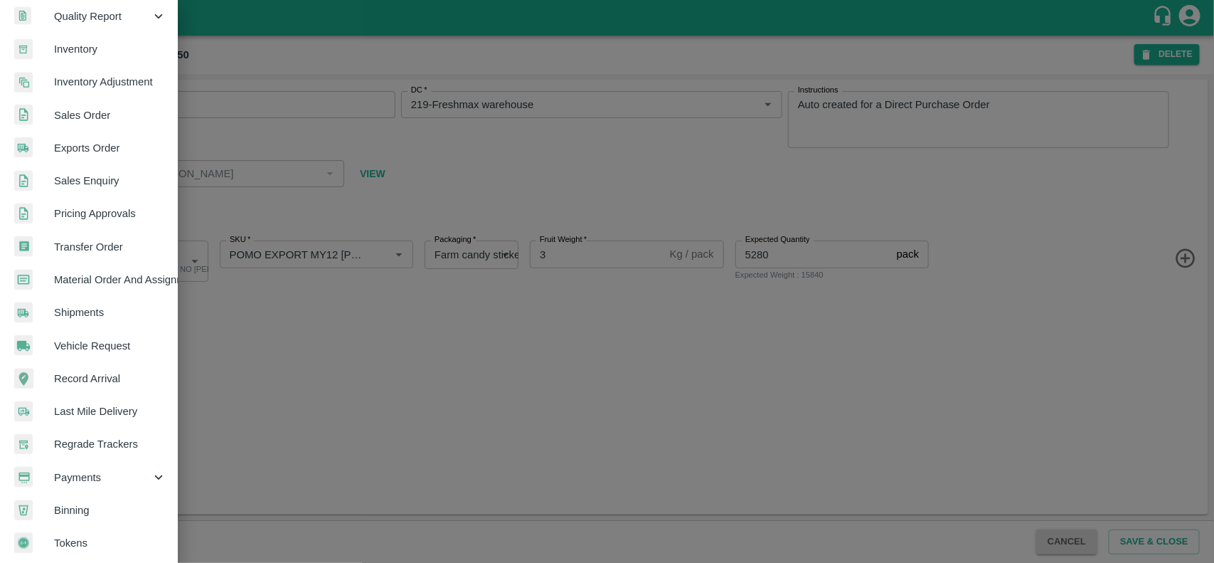
scroll to position [246, 0]
click at [125, 434] on span "Regrade Trackers" at bounding box center [110, 442] width 112 height 16
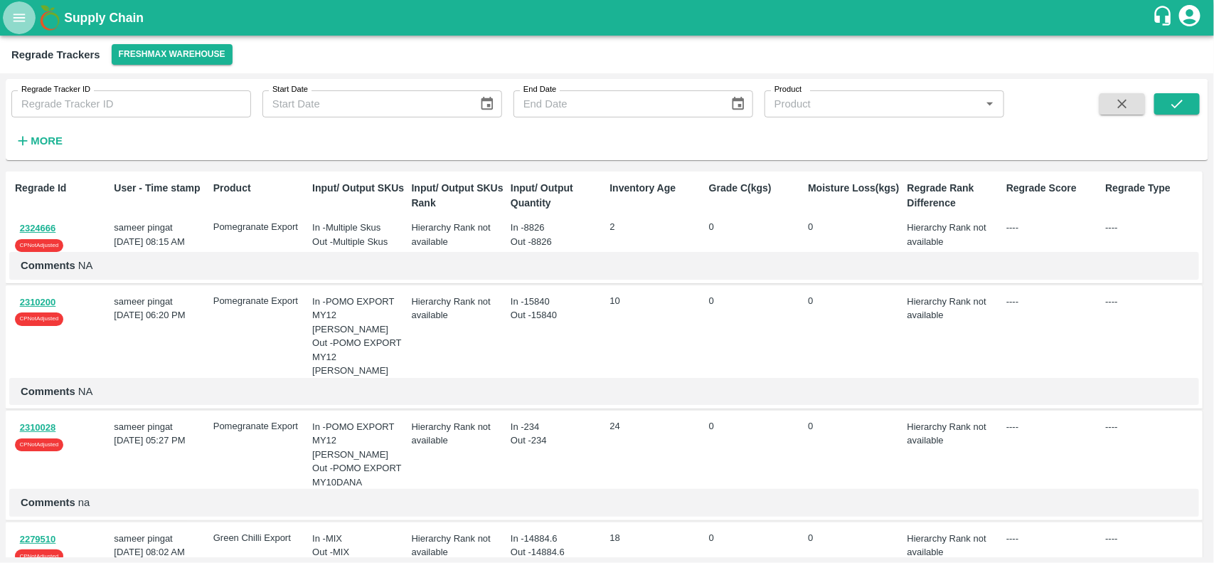
click at [16, 15] on icon "open drawer" at bounding box center [20, 18] width 12 height 8
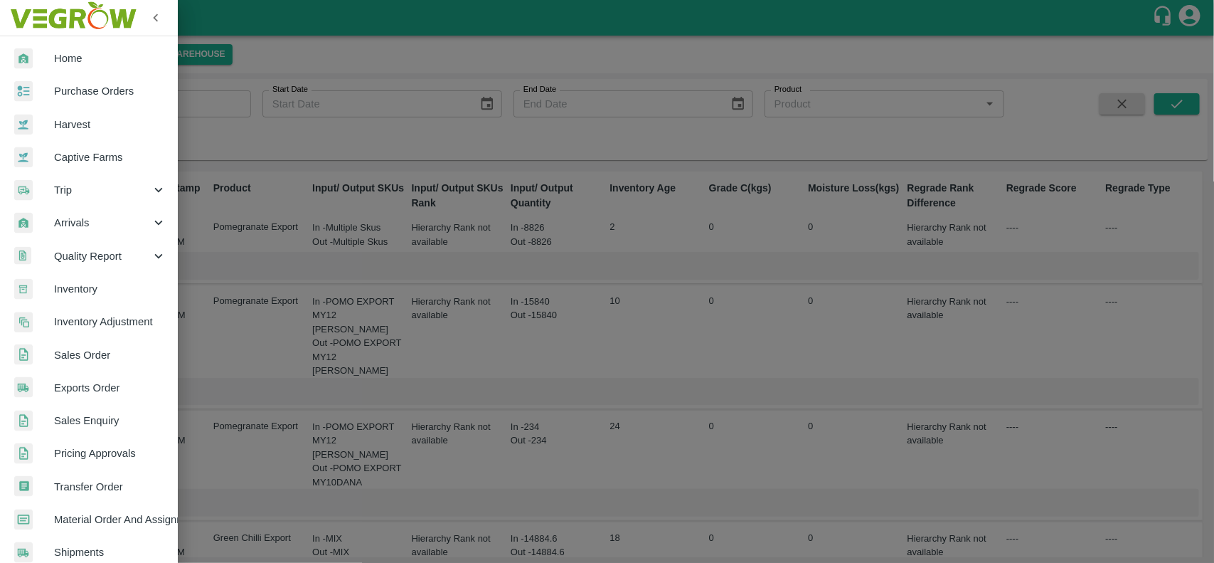
click at [110, 491] on span "Transfer Order" at bounding box center [110, 487] width 112 height 16
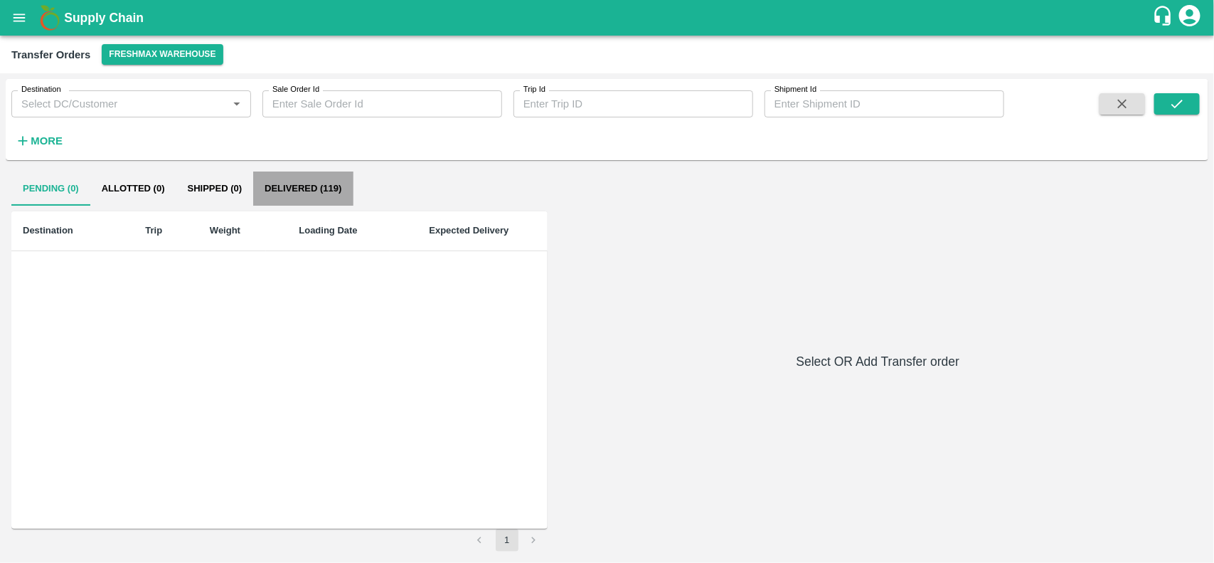
click at [332, 189] on button "Delivered (119)" at bounding box center [303, 188] width 100 height 34
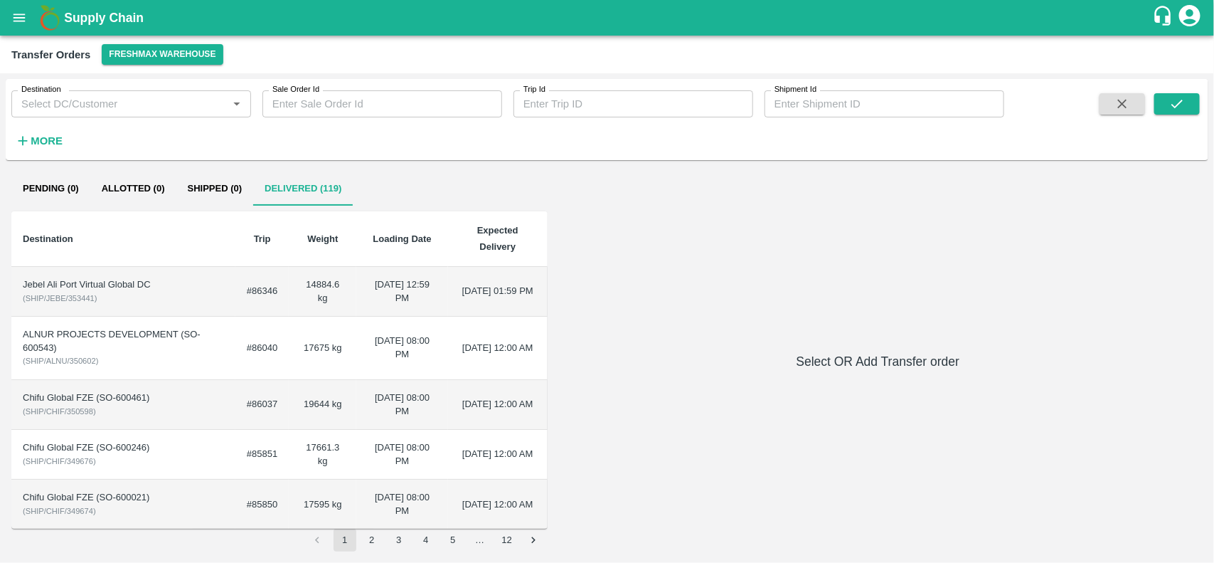
click at [361, 267] on td "12 Aug 2025, 12:59 PM" at bounding box center [401, 292] width 91 height 50
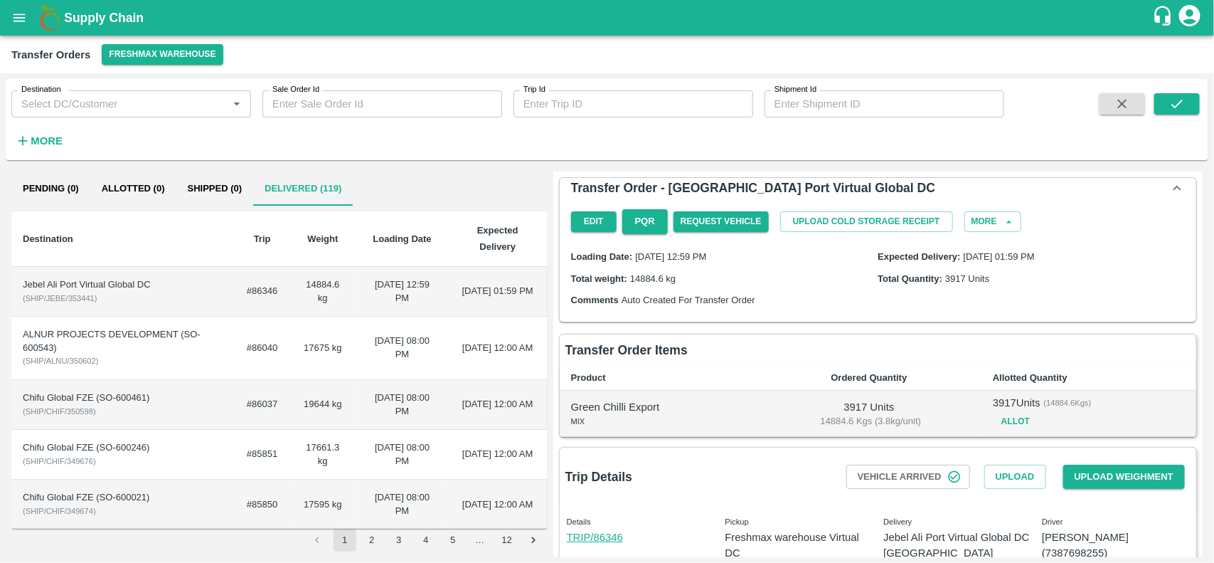
click at [456, 333] on td "04 Aug 2025, 12:00 AM" at bounding box center [498, 348] width 100 height 63
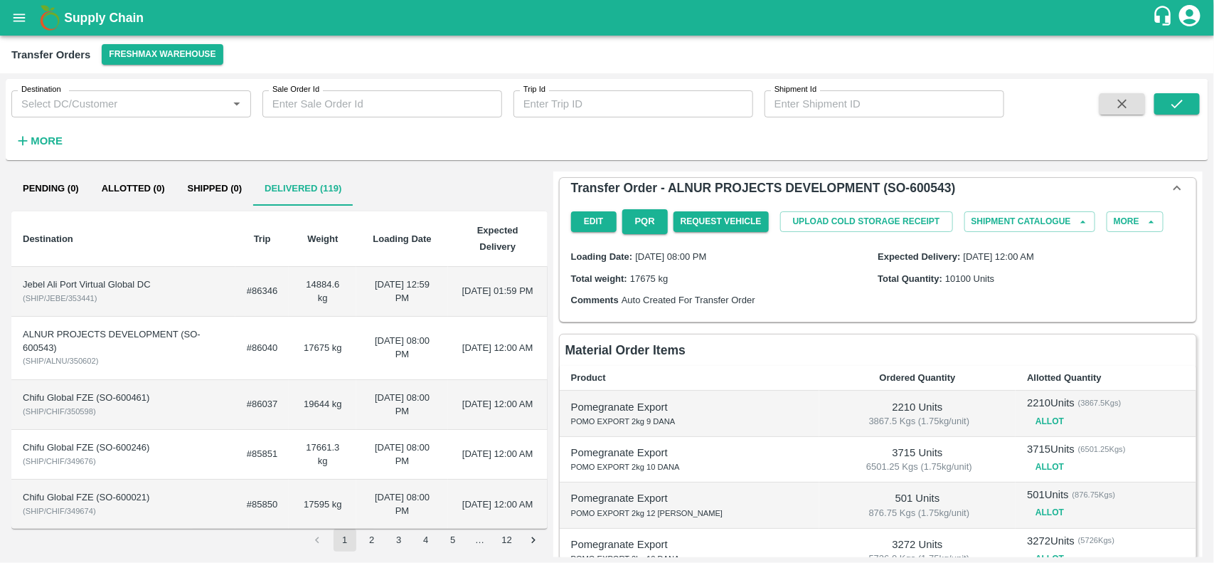
click at [371, 386] on td "24 Jul 2025, 08:00 PM" at bounding box center [401, 405] width 91 height 50
click at [396, 433] on td "22 Jul 2025, 08:00 PM" at bounding box center [401, 455] width 91 height 50
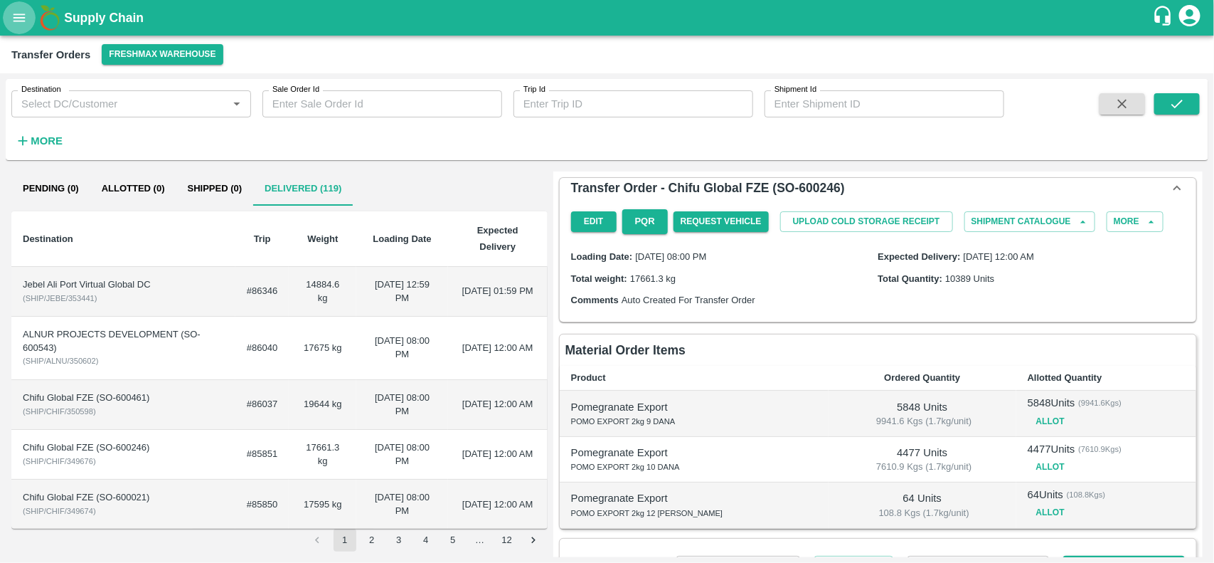
click at [21, 20] on icon "open drawer" at bounding box center [20, 18] width 12 height 8
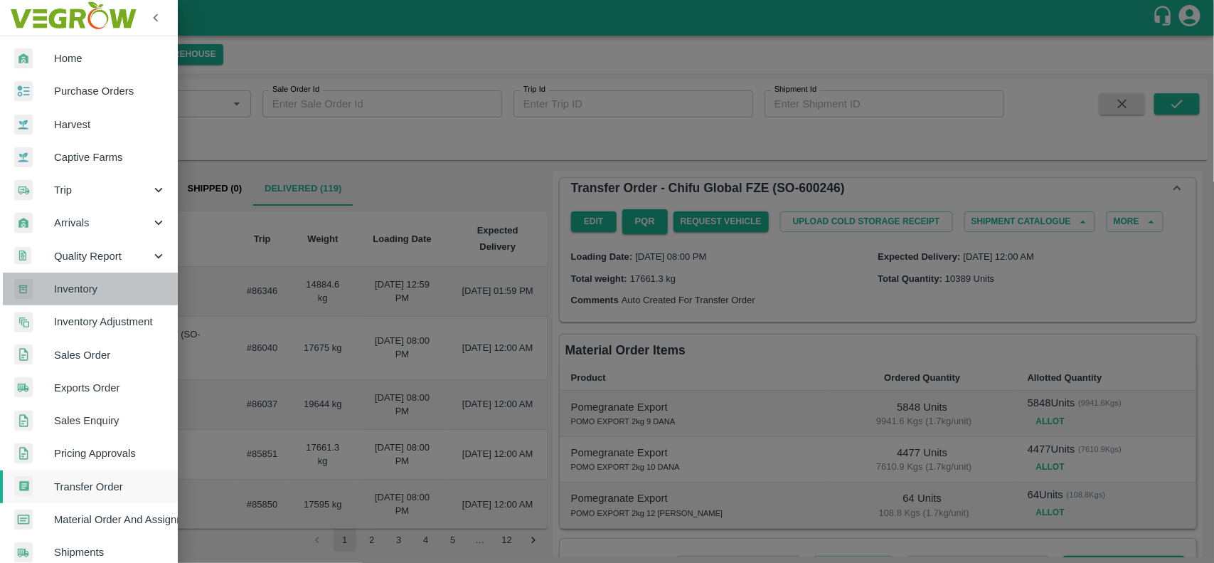
click at [96, 282] on span "Inventory" at bounding box center [110, 289] width 112 height 16
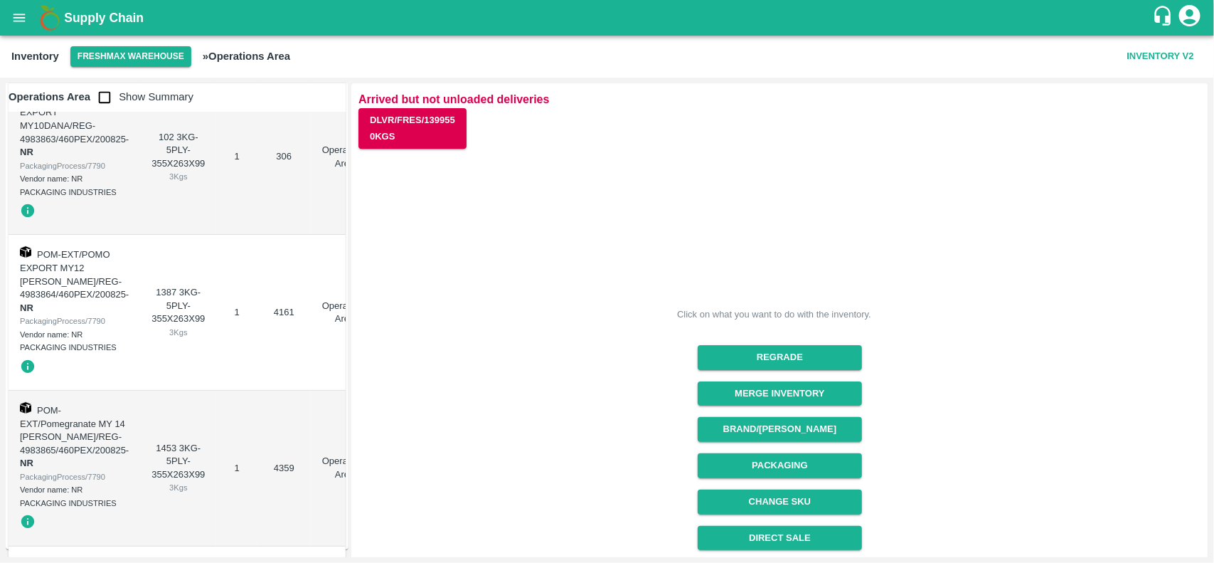
scroll to position [112, 0]
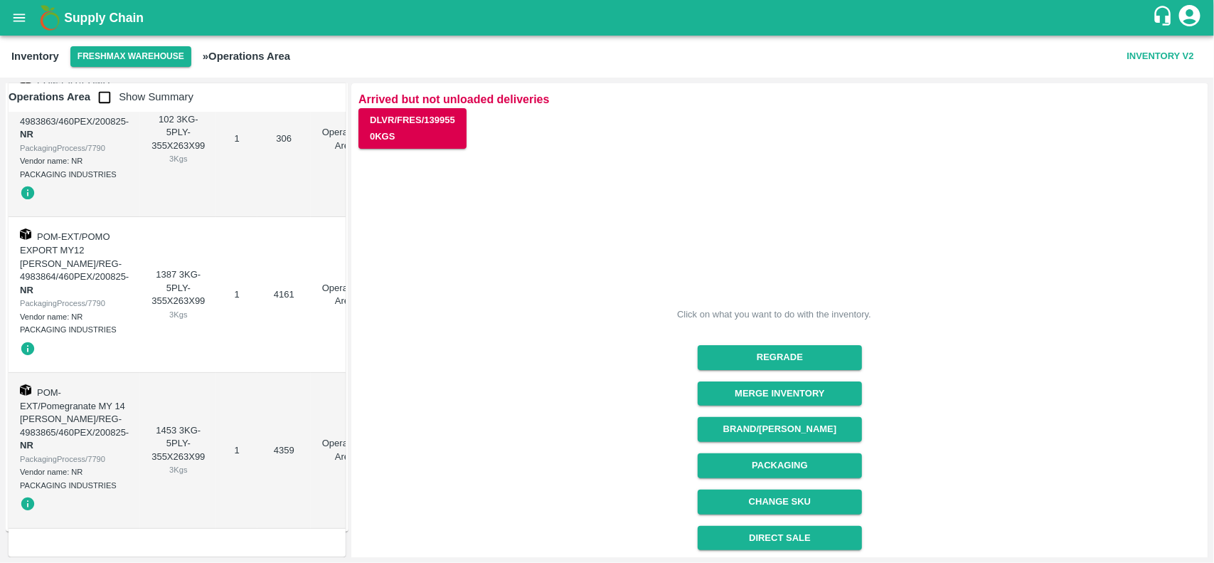
click at [1165, 18] on icon "customer-support" at bounding box center [1162, 15] width 21 height 21
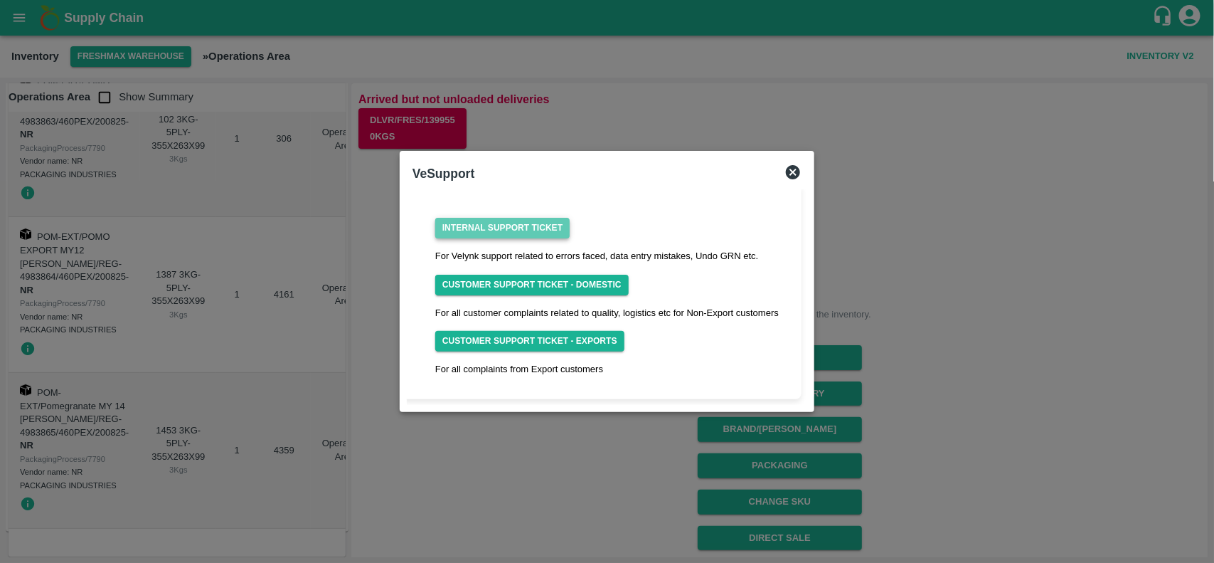
click at [526, 223] on link "Internal Support Ticket" at bounding box center [502, 228] width 134 height 21
click at [793, 171] on icon at bounding box center [793, 172] width 17 height 17
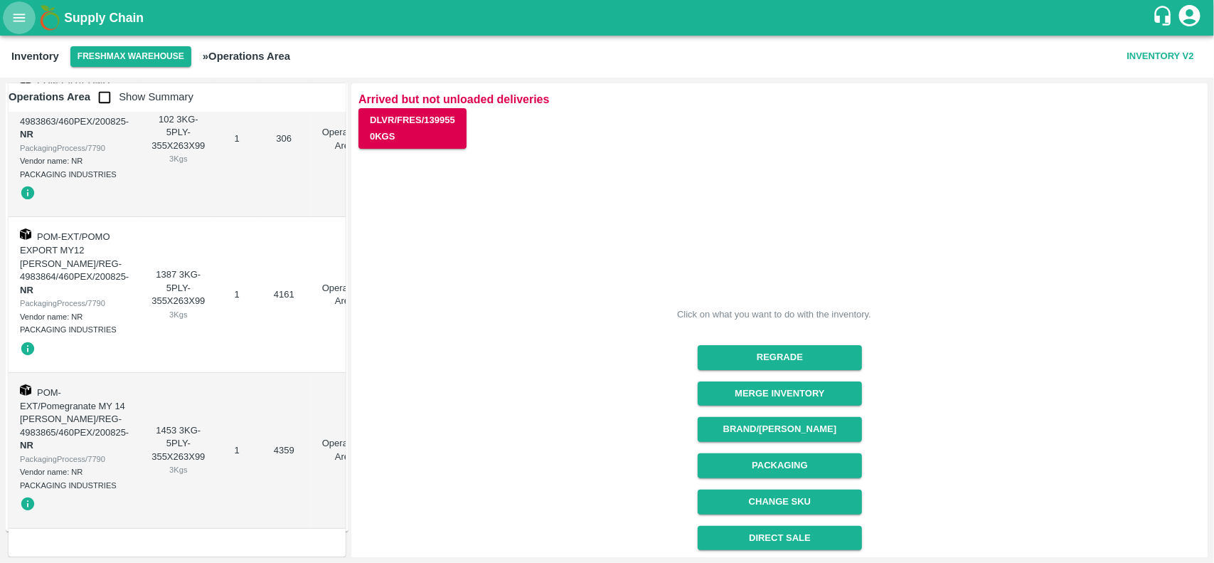
click at [11, 18] on icon "open drawer" at bounding box center [19, 18] width 16 height 16
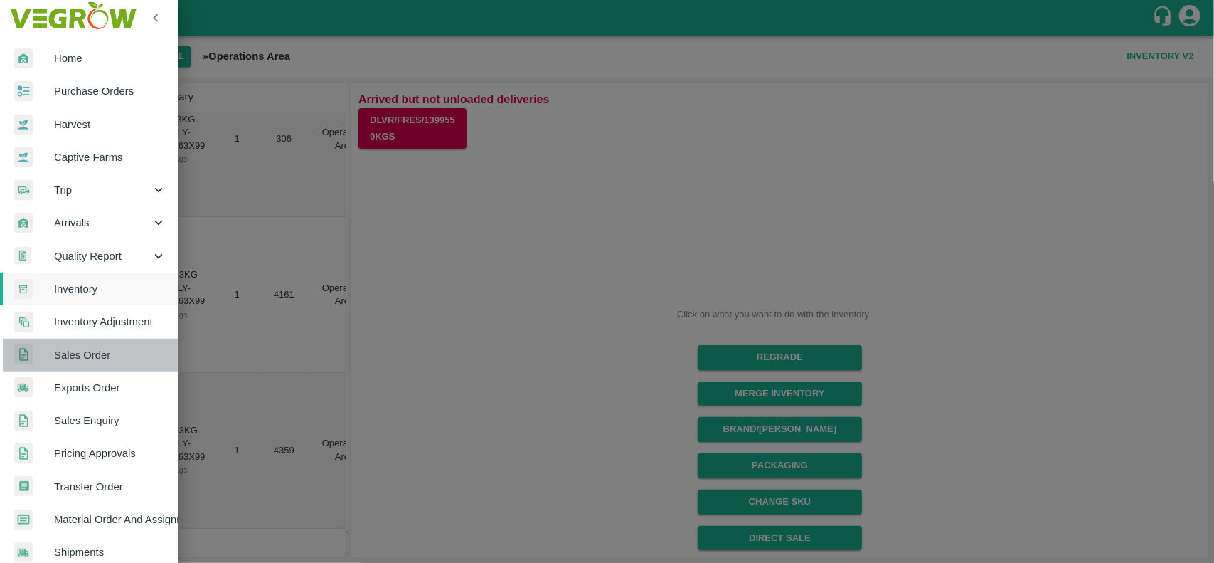
click at [97, 349] on span "Sales Order" at bounding box center [110, 355] width 112 height 16
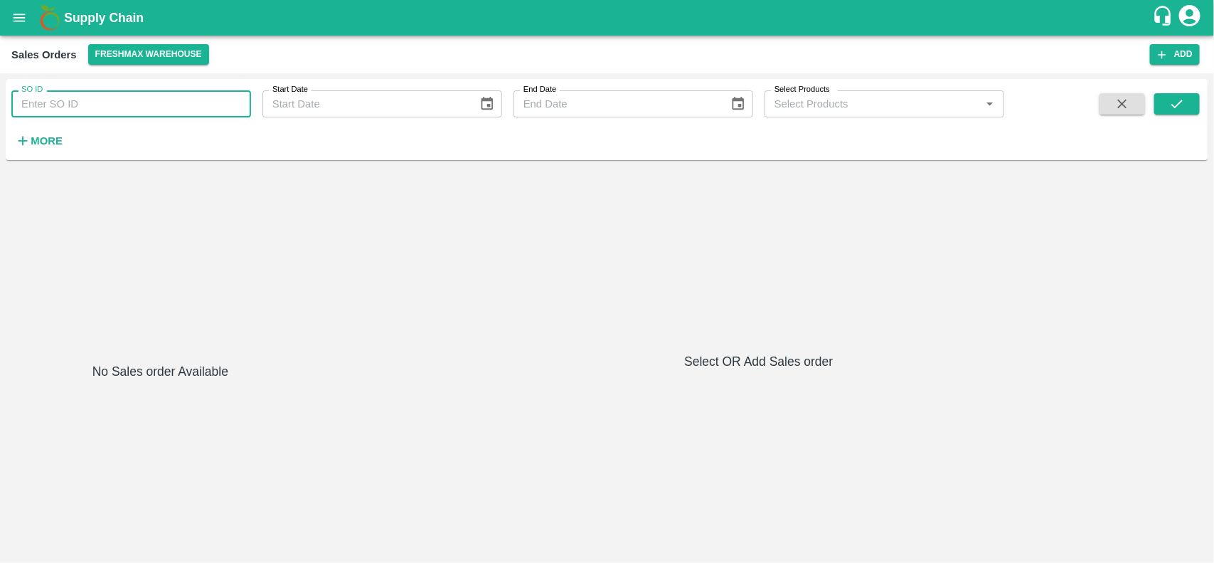
click at [82, 103] on input "SO ID" at bounding box center [131, 103] width 240 height 27
paste input "601439"
type input "601439"
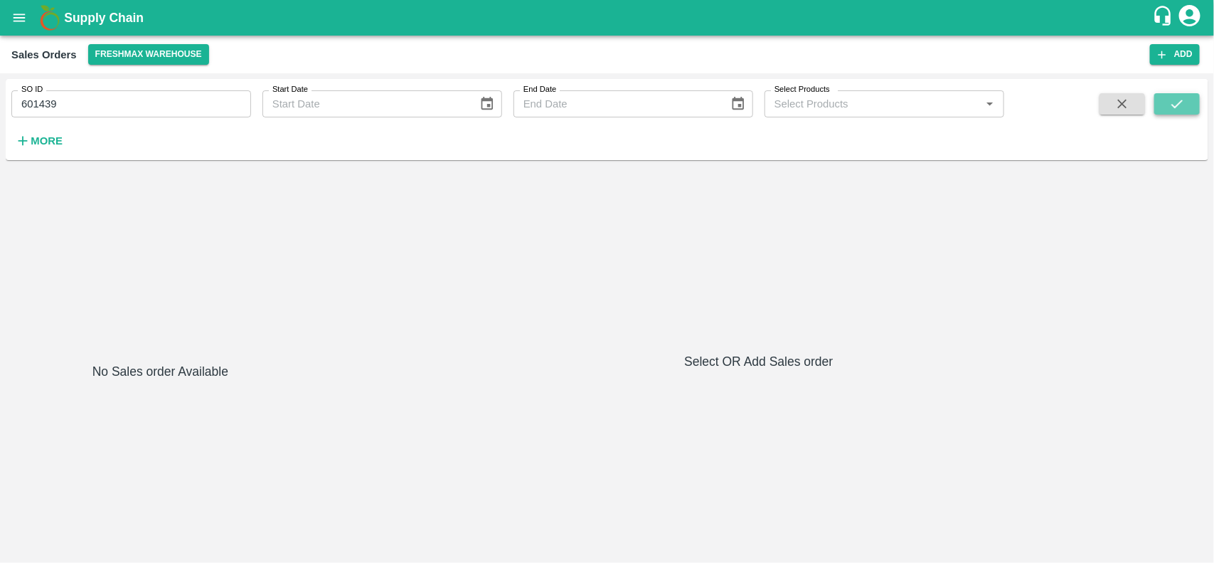
click at [1172, 103] on icon "submit" at bounding box center [1178, 104] width 16 height 16
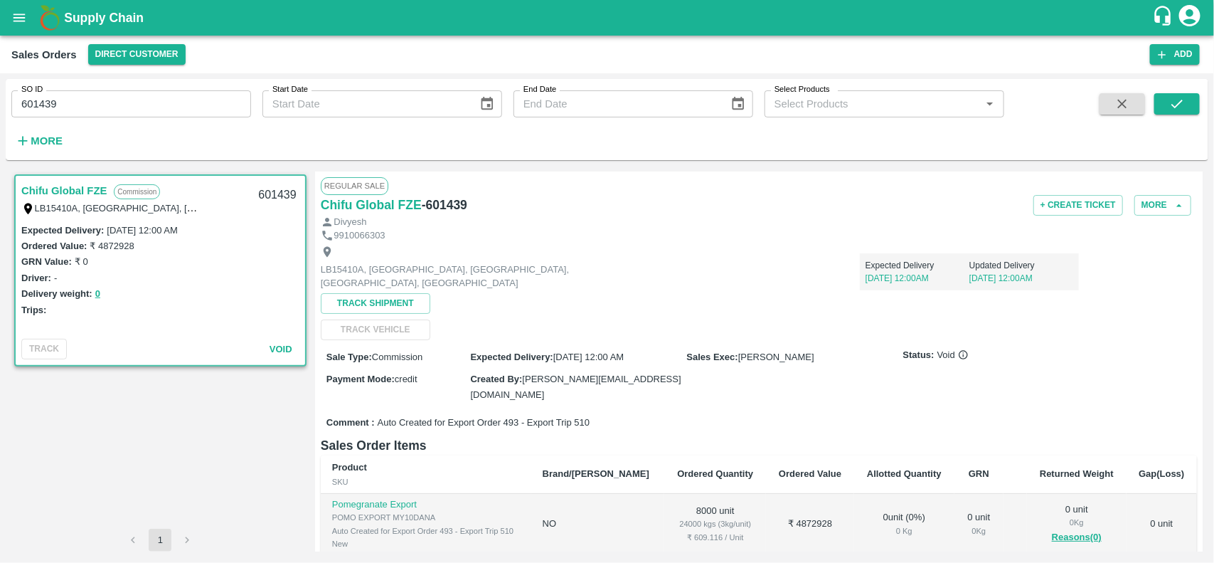
click at [93, 193] on link "Chifu Global FZE" at bounding box center [63, 190] width 85 height 18
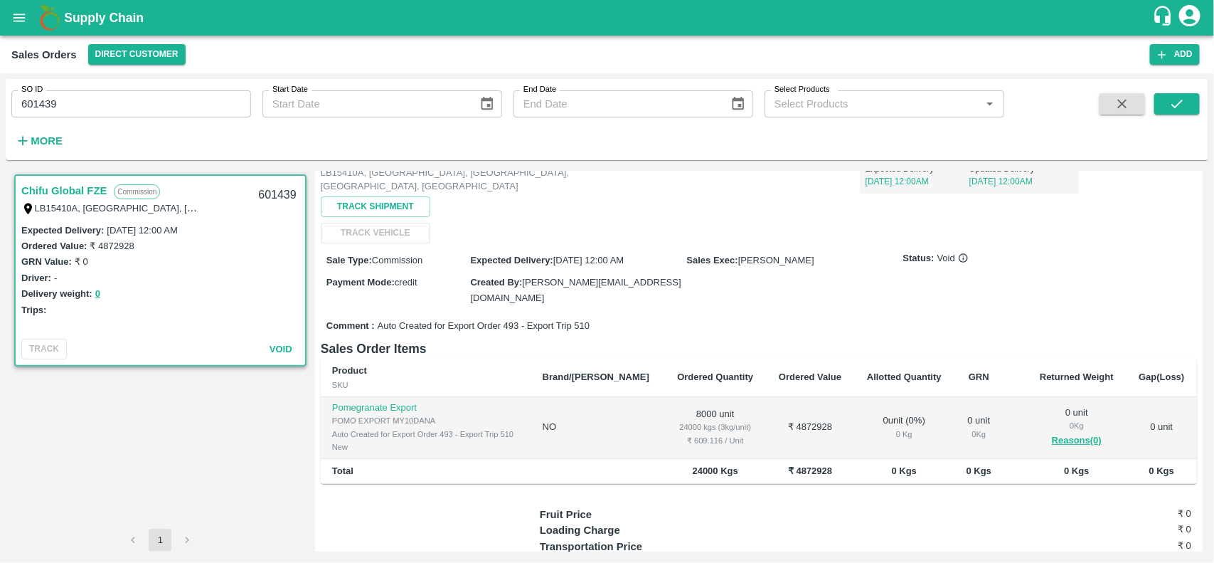
scroll to position [94, 0]
click at [513, 322] on span "Auto Created for Export Order 493 - Export Trip 510" at bounding box center [484, 329] width 212 height 14
copy span "493"
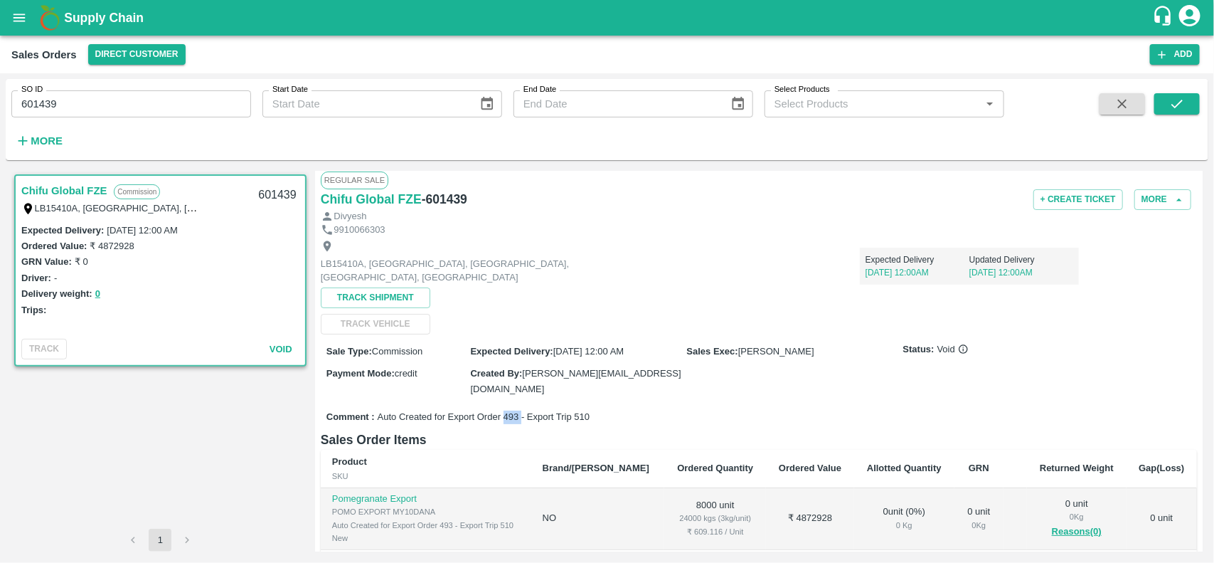
scroll to position [0, 0]
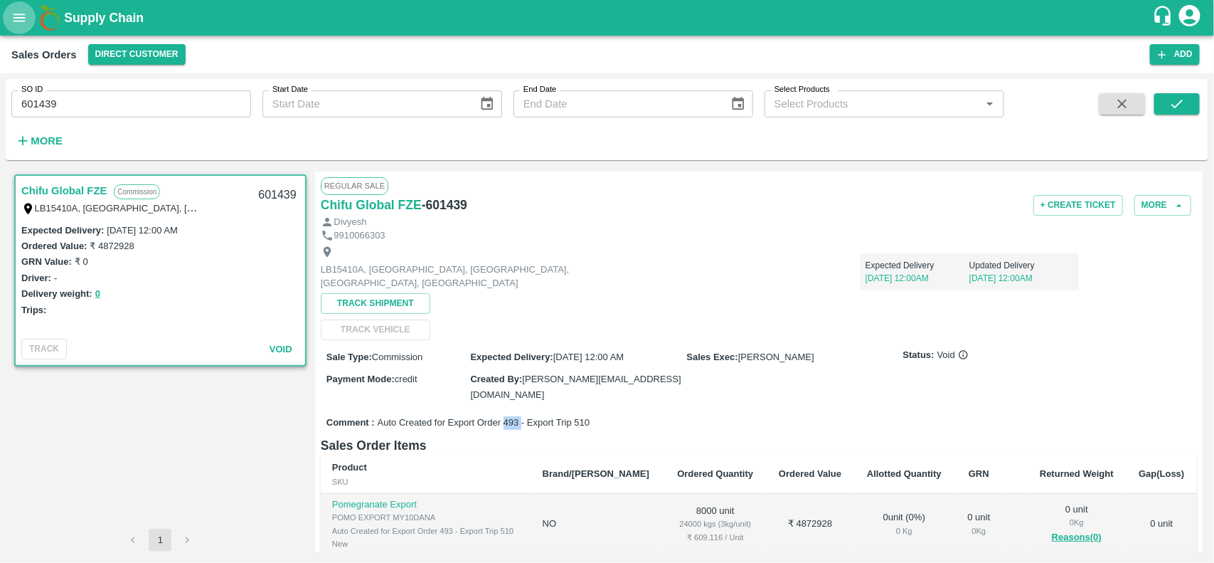
click at [13, 18] on icon "open drawer" at bounding box center [19, 18] width 16 height 16
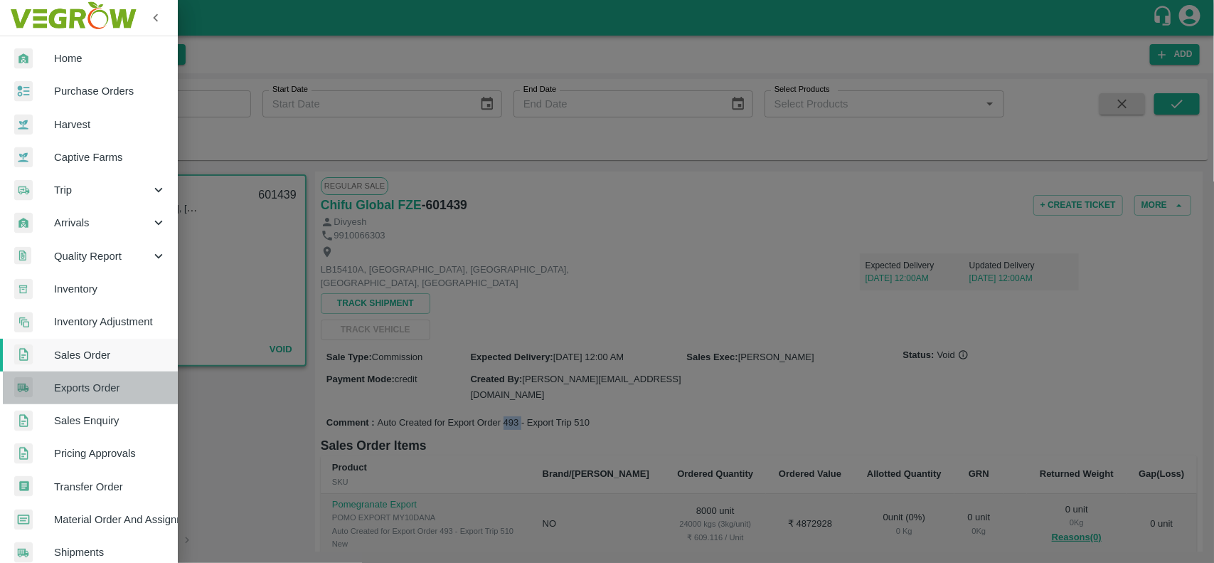
click at [105, 380] on span "Exports Order" at bounding box center [110, 388] width 112 height 16
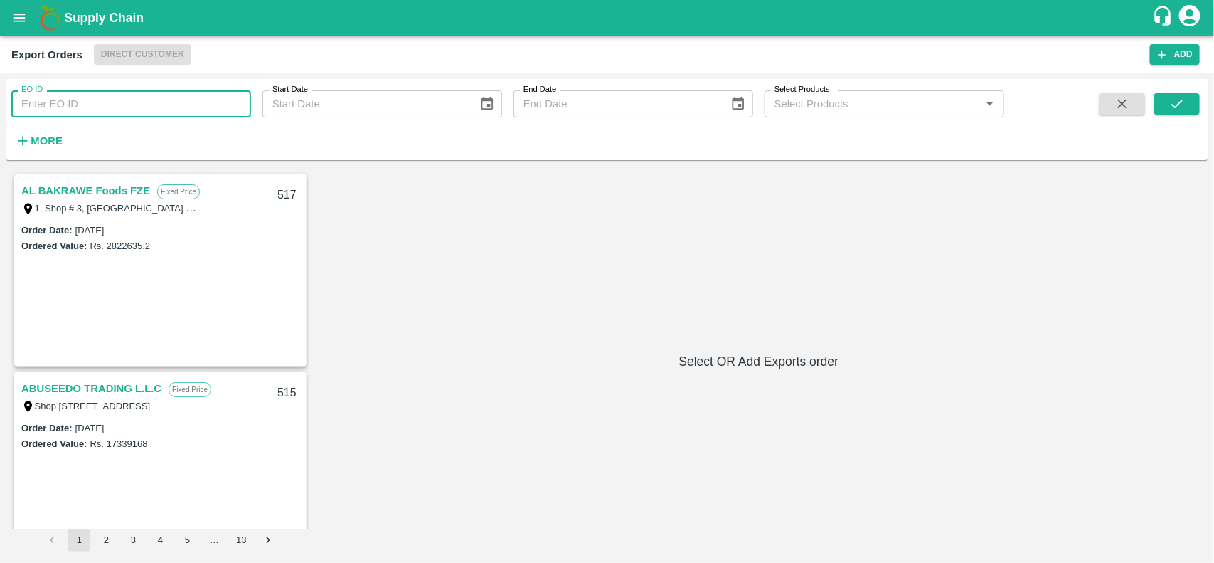
click at [79, 110] on input "EO ID" at bounding box center [131, 103] width 240 height 27
paste input "493"
type input "493"
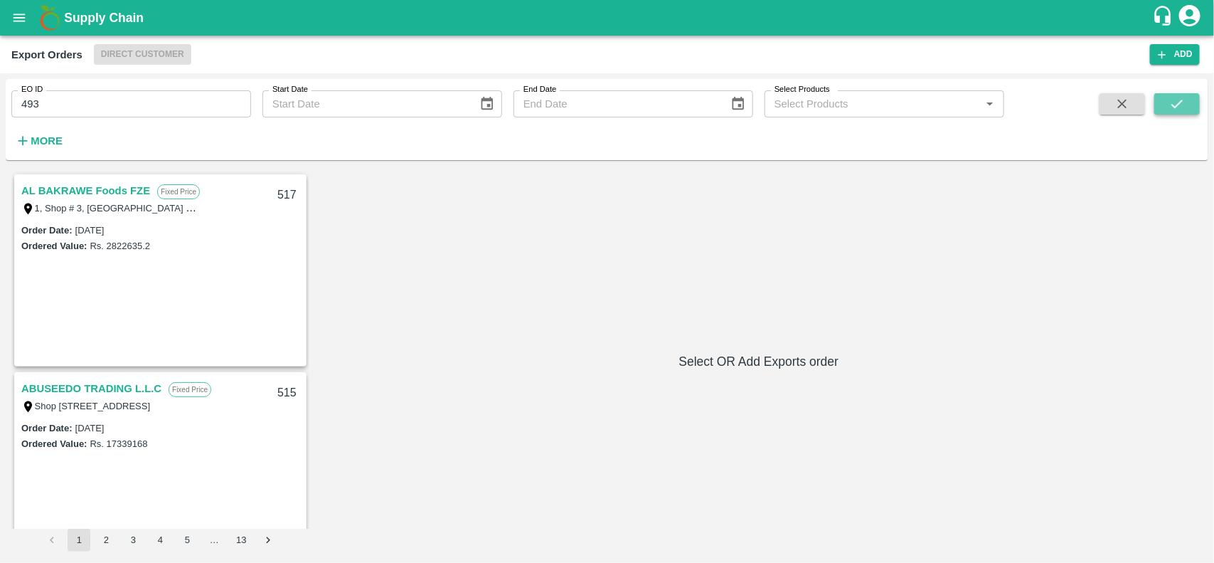
click at [1181, 97] on icon "submit" at bounding box center [1178, 104] width 16 height 16
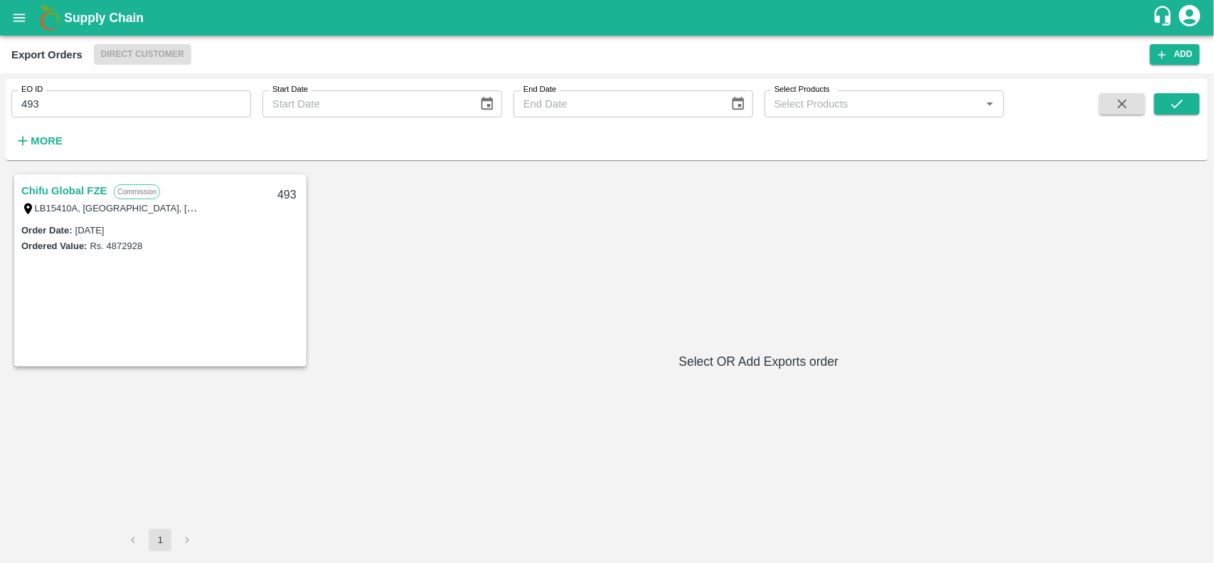
click at [83, 184] on link "Chifu Global FZE" at bounding box center [63, 190] width 85 height 18
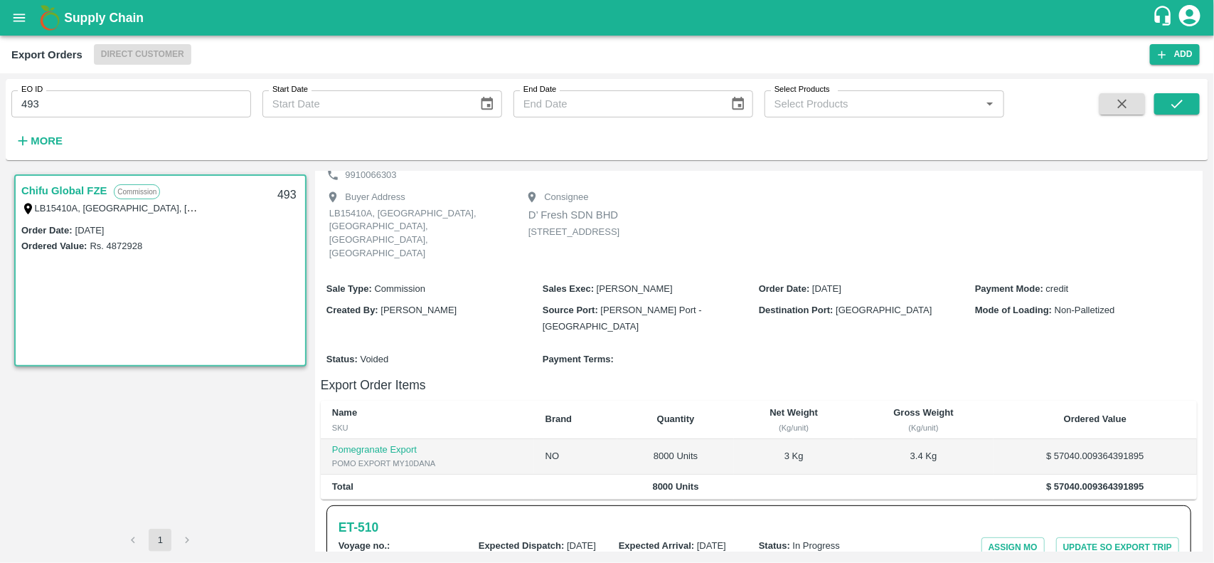
scroll to position [32, 0]
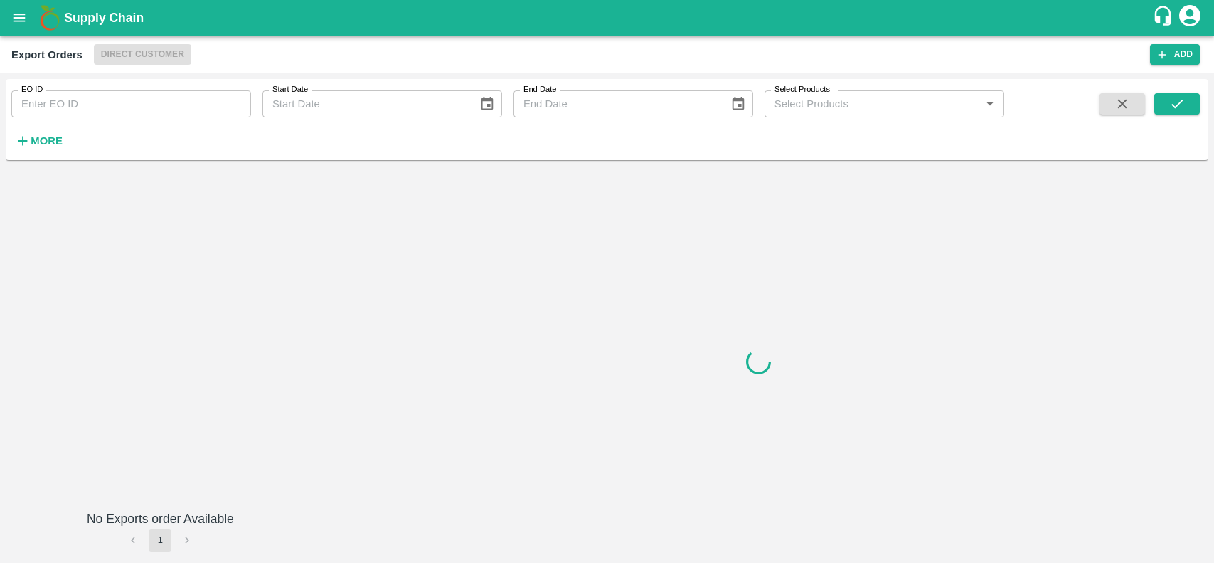
type input "493"
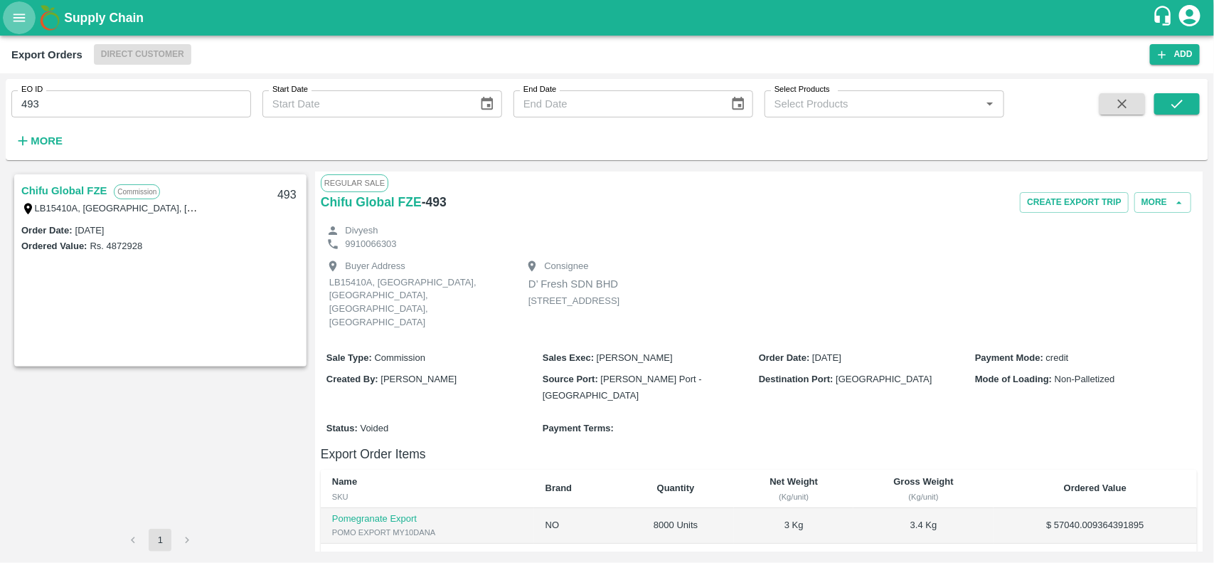
click at [19, 18] on icon "open drawer" at bounding box center [20, 18] width 12 height 8
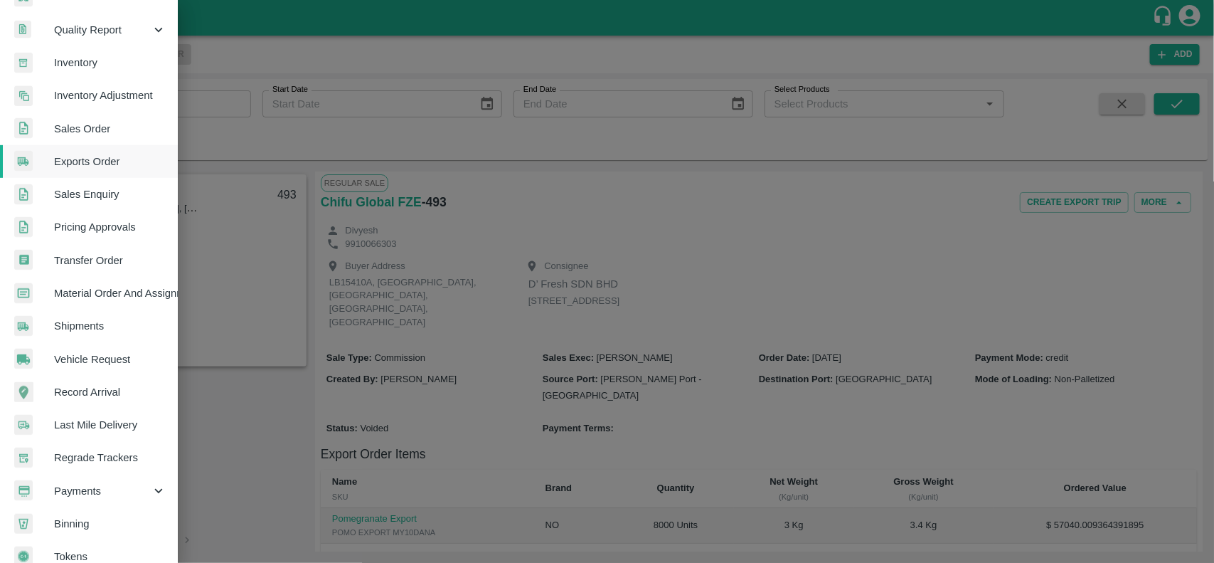
scroll to position [246, 0]
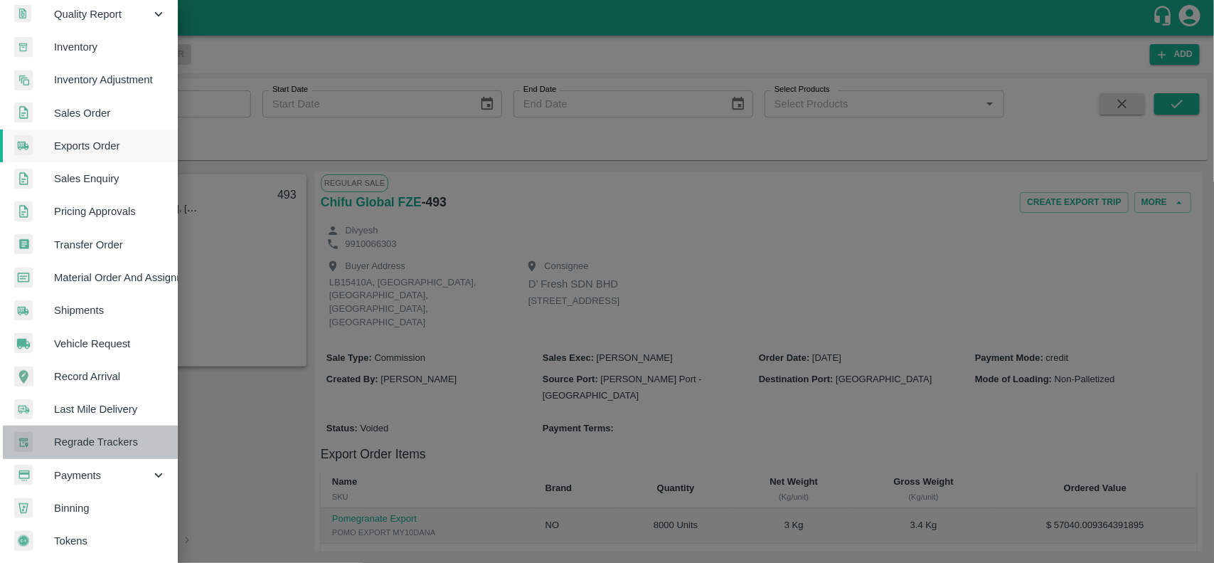
click at [122, 440] on span "Regrade Trackers" at bounding box center [110, 442] width 112 height 16
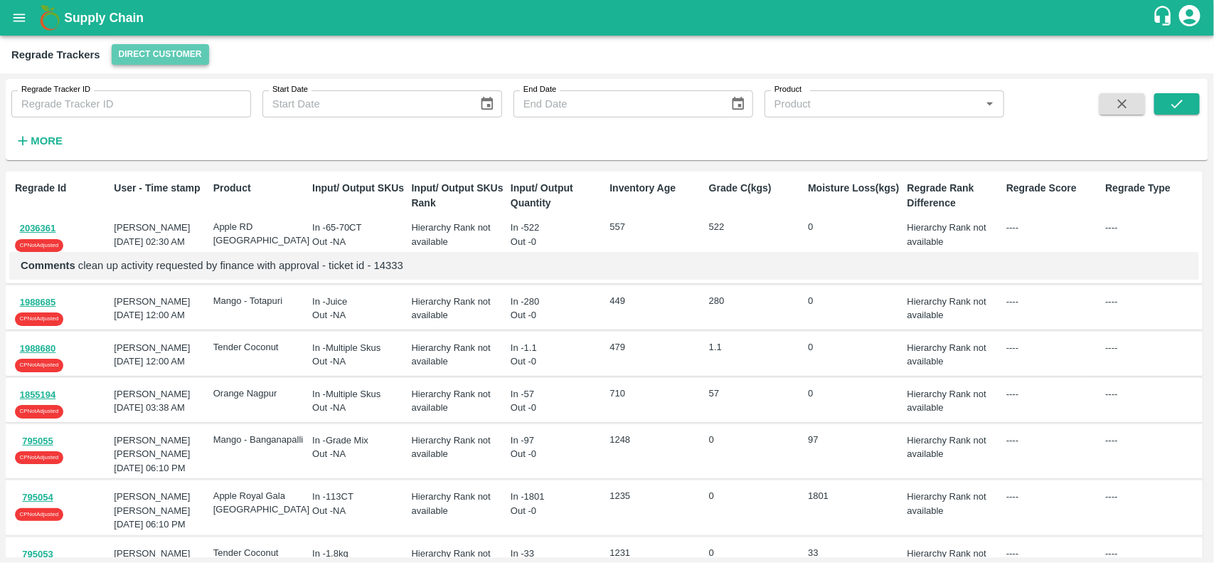
click at [189, 51] on button "Direct Customer" at bounding box center [160, 54] width 97 height 21
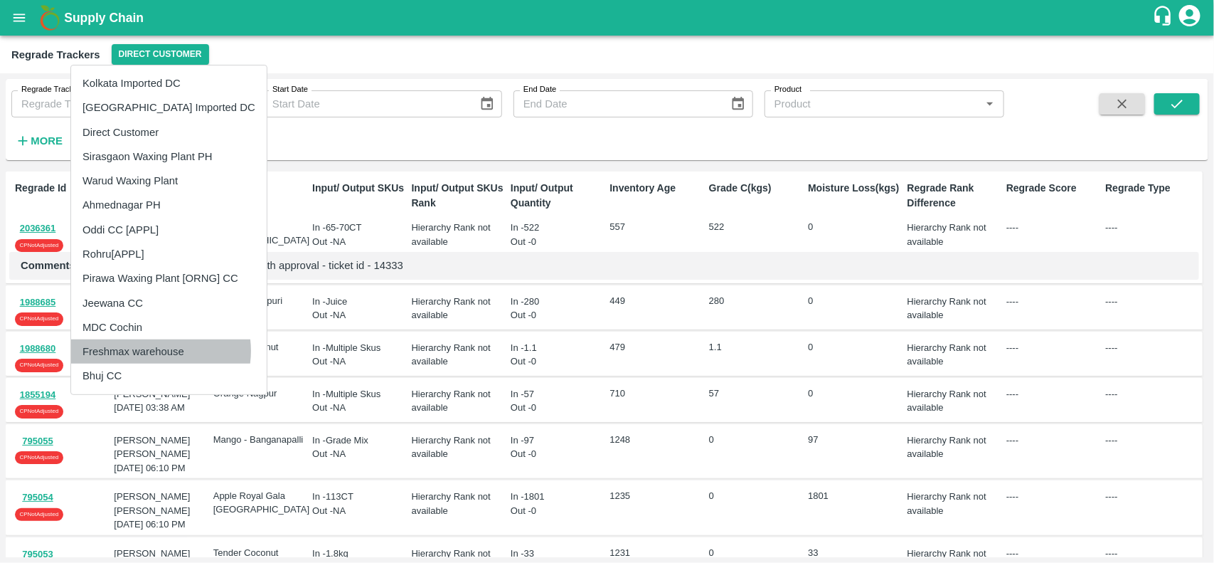
click at [157, 351] on li "Freshmax warehouse" at bounding box center [169, 351] width 196 height 24
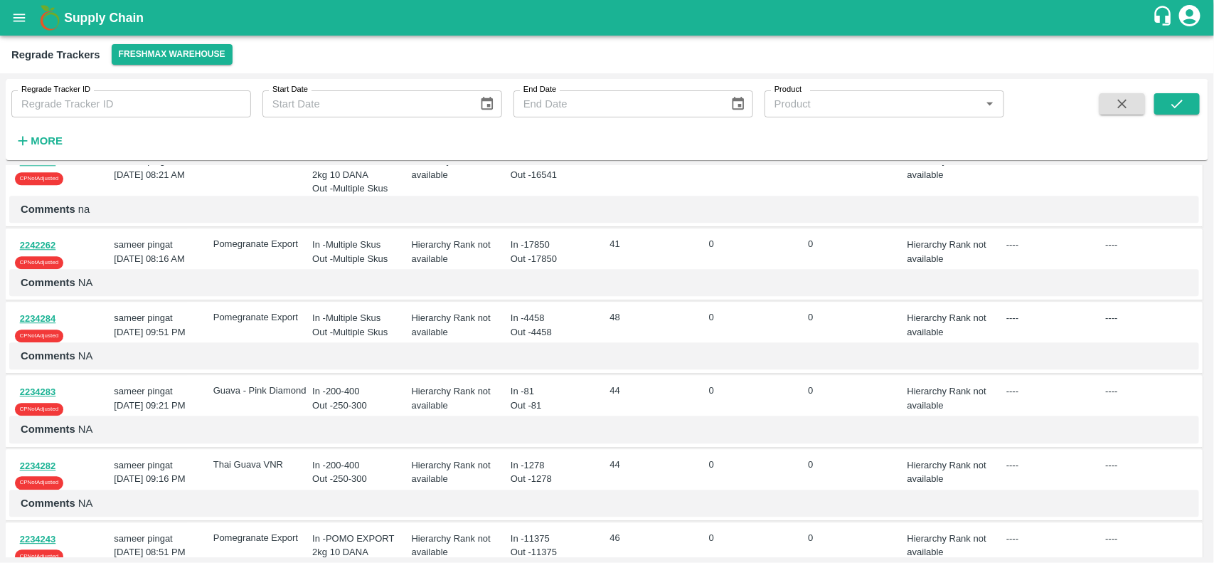
scroll to position [1754, 0]
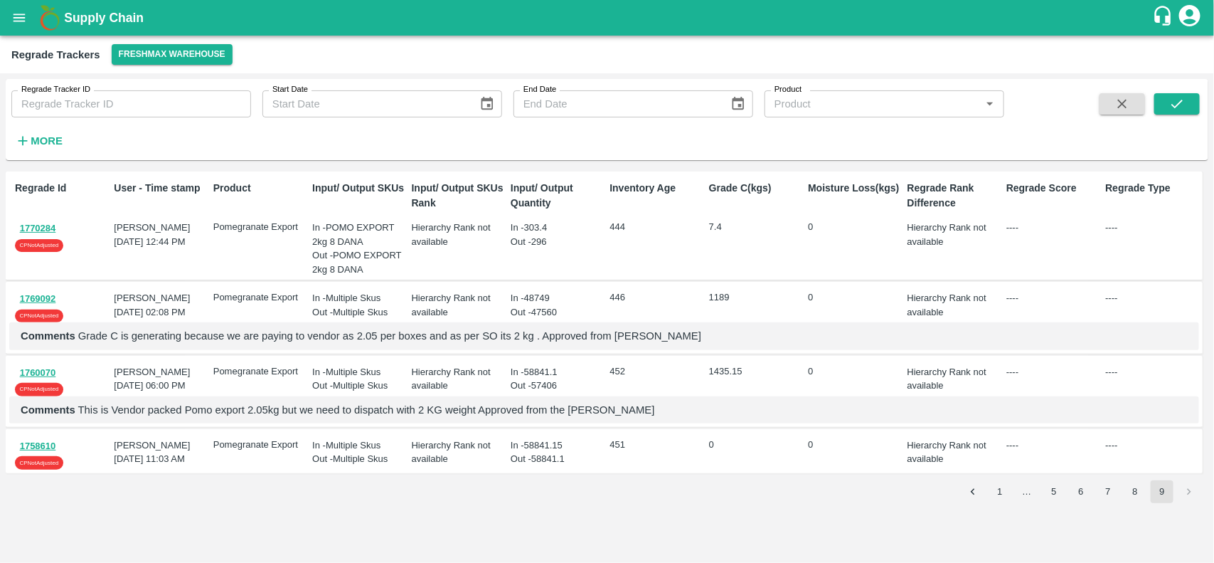
scroll to position [0, 0]
click at [1192, 503] on li "pagination navigation" at bounding box center [1189, 491] width 27 height 23
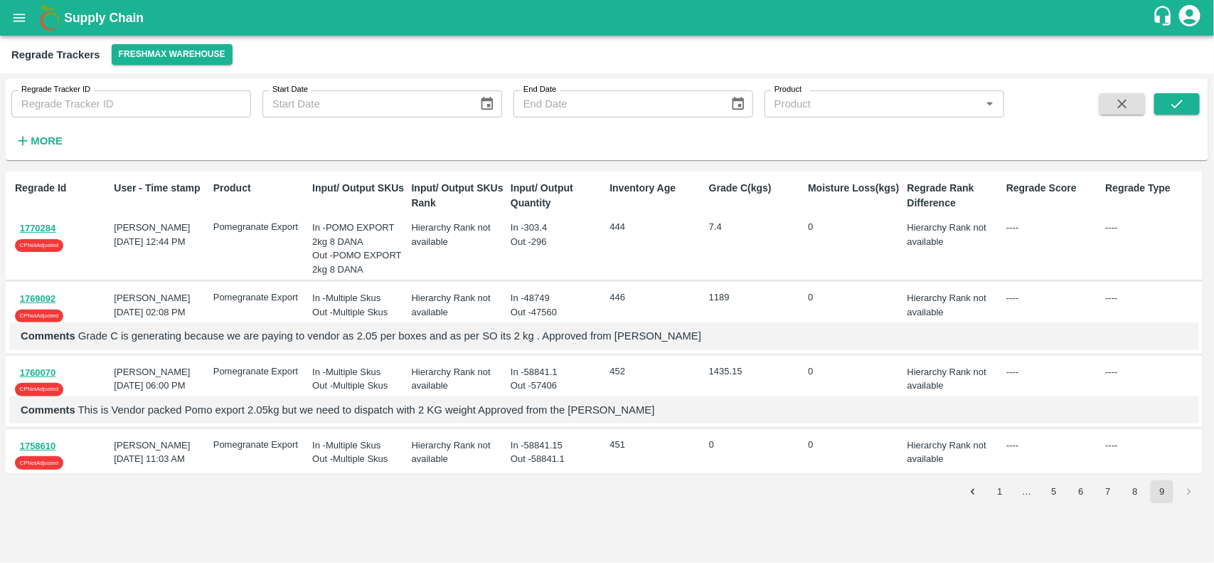
drag, startPoint x: 1210, startPoint y: 346, endPoint x: 1199, endPoint y: 255, distance: 91.8
click at [1199, 255] on div "Regrade Tracker ID Regrade Tracker ID Start Date Start Date End Date End Date P…" at bounding box center [607, 317] width 1214 height 489
click at [788, 246] on div "Grade C(kgs) 7.4" at bounding box center [753, 225] width 99 height 101
click at [1140, 503] on button "8" at bounding box center [1135, 491] width 23 height 23
